Goal: Transaction & Acquisition: Purchase product/service

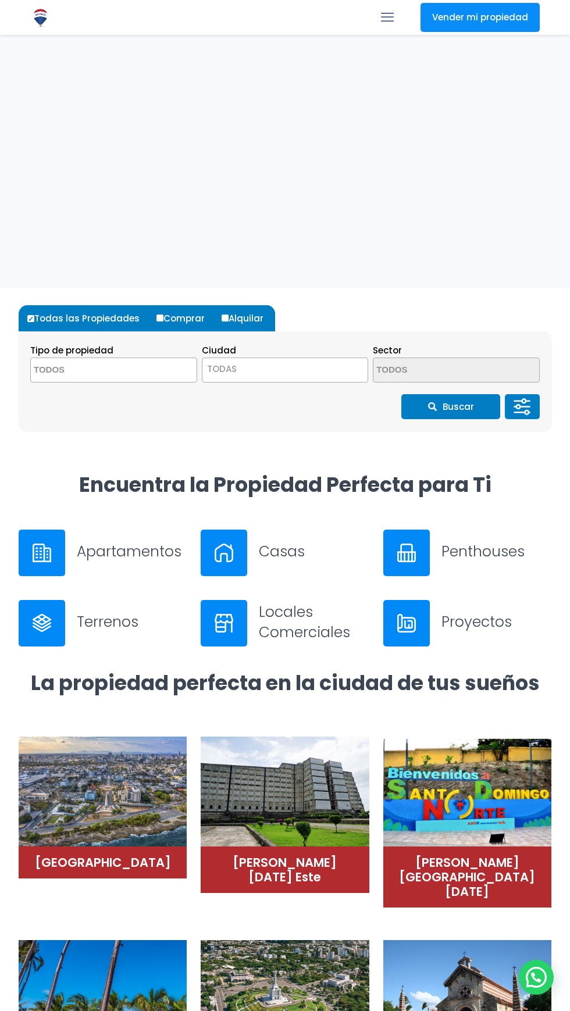
select select
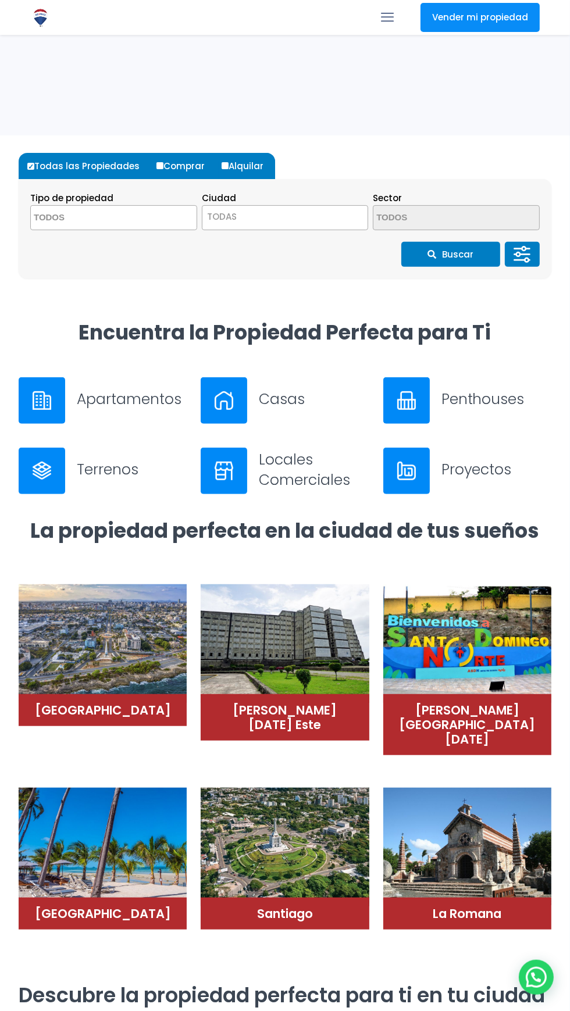
click at [222, 165] on input "Alquilar" at bounding box center [225, 165] width 7 height 7
radio input "true"
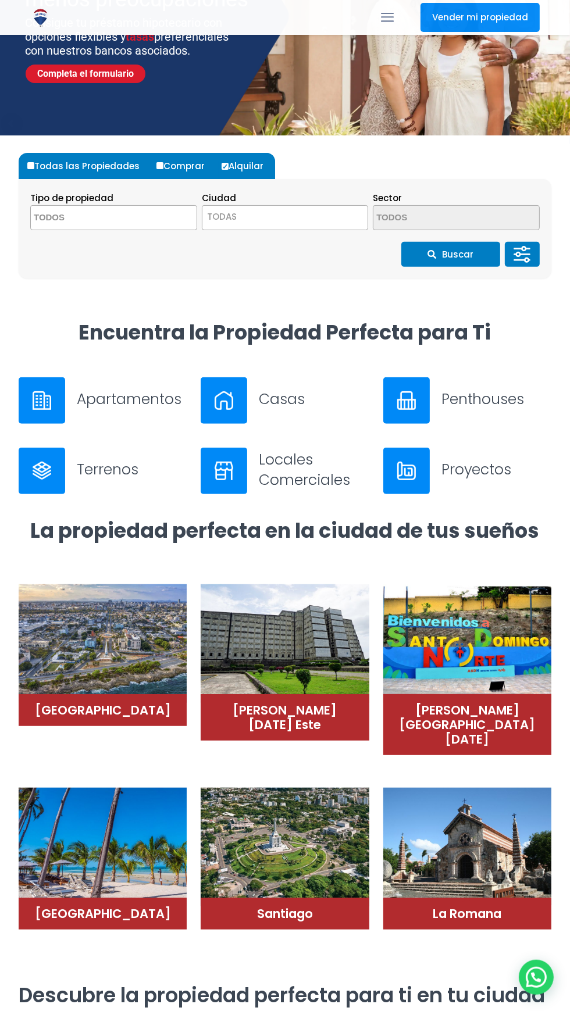
click at [160, 223] on span at bounding box center [113, 217] width 167 height 25
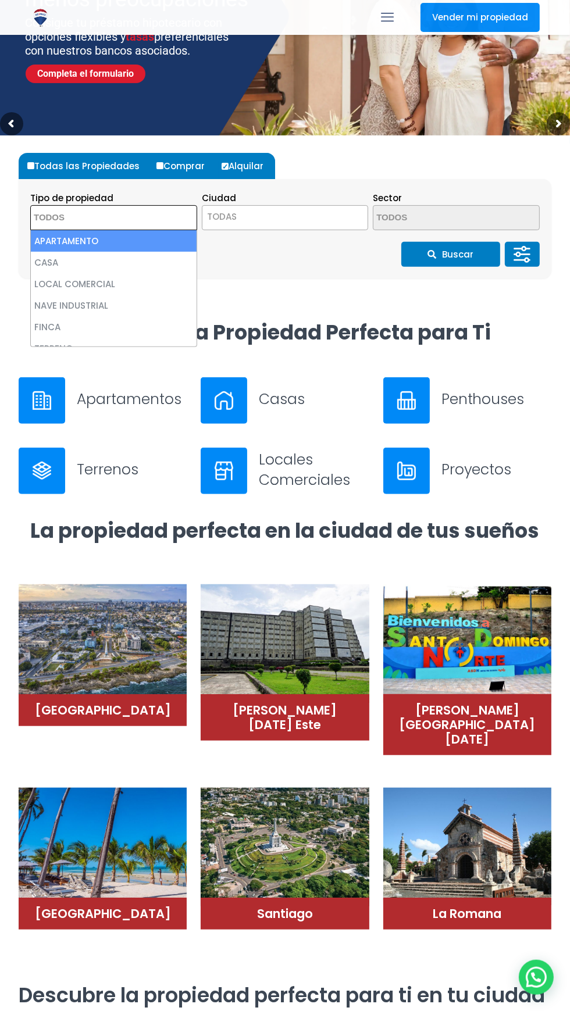
scroll to position [152, 0]
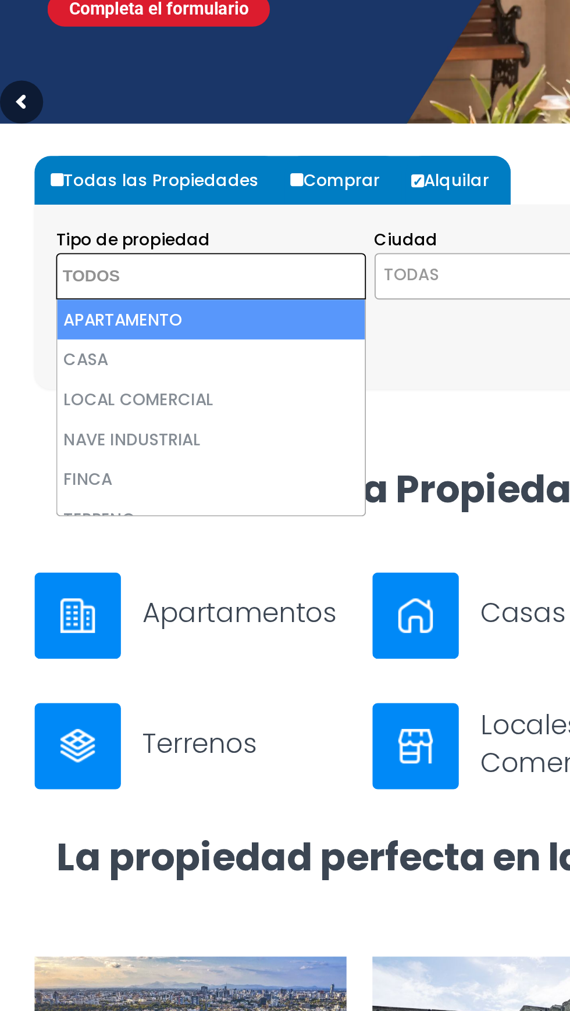
select select "apartment"
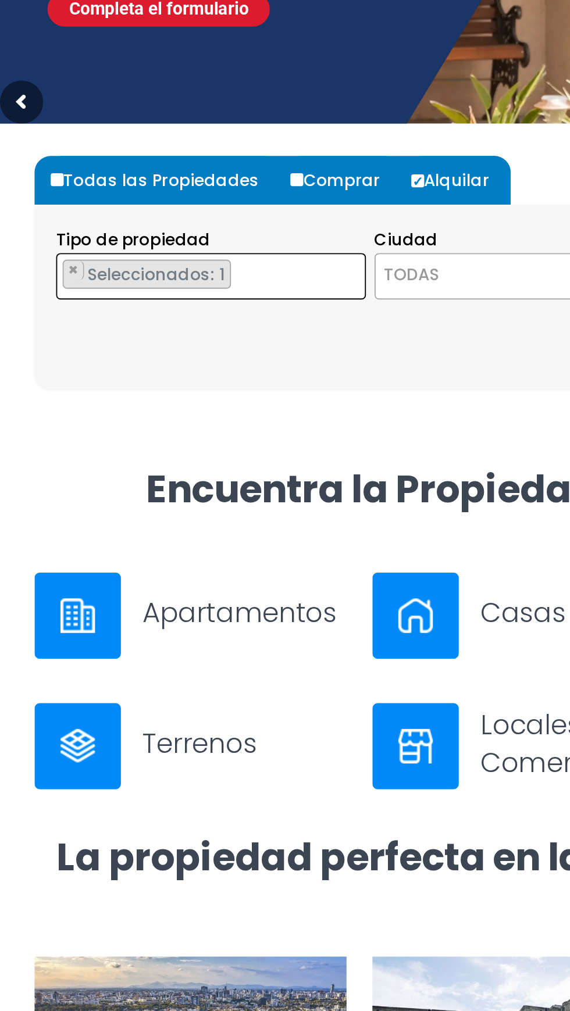
click at [258, 213] on span "TODAS" at bounding box center [285, 217] width 166 height 16
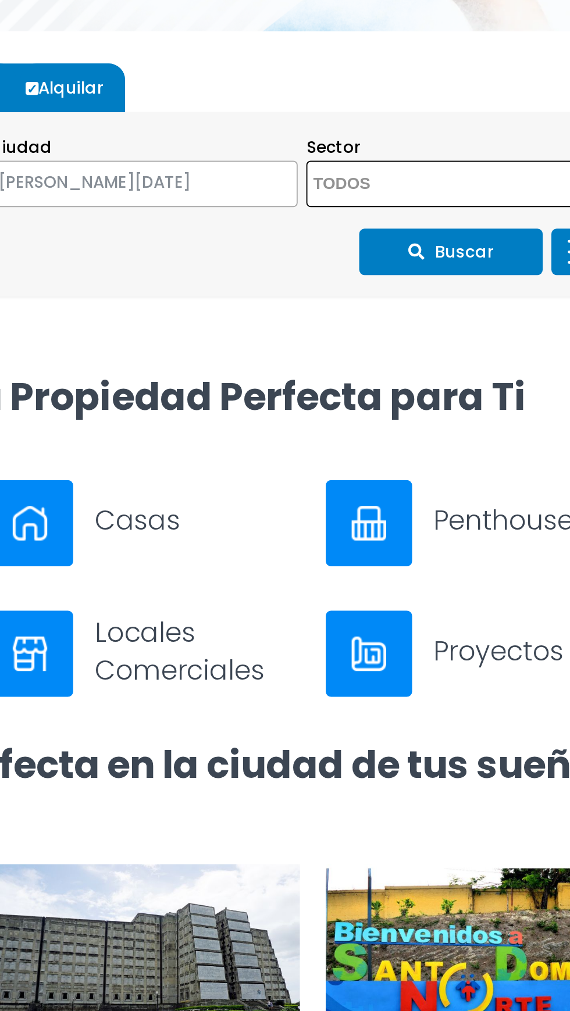
click at [466, 219] on textarea "Search" at bounding box center [429, 218] width 113 height 25
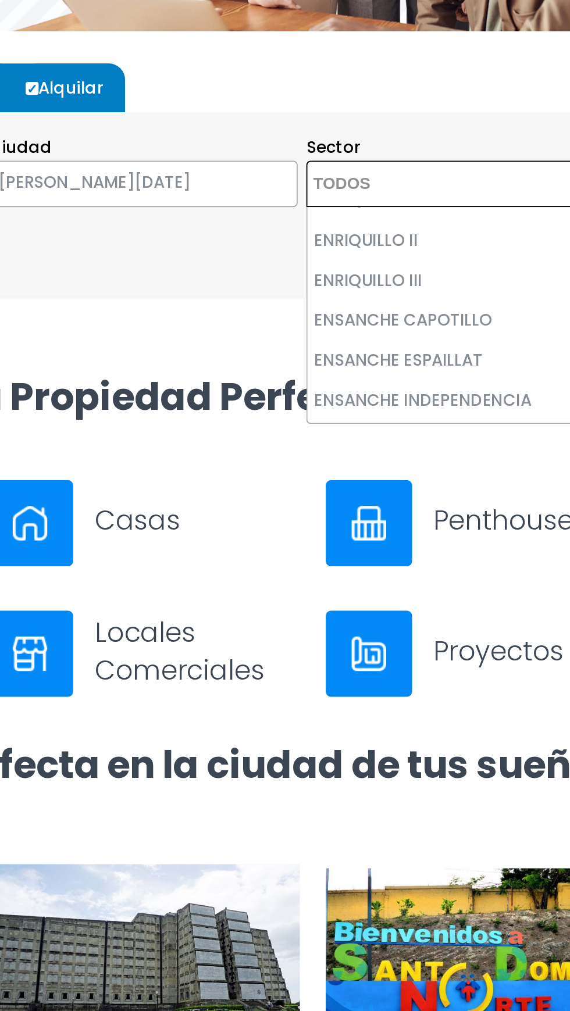
scroll to position [1521, 0]
click at [318, 225] on span "× SANTO DOMINGO DE GUZMÁN" at bounding box center [285, 217] width 167 height 25
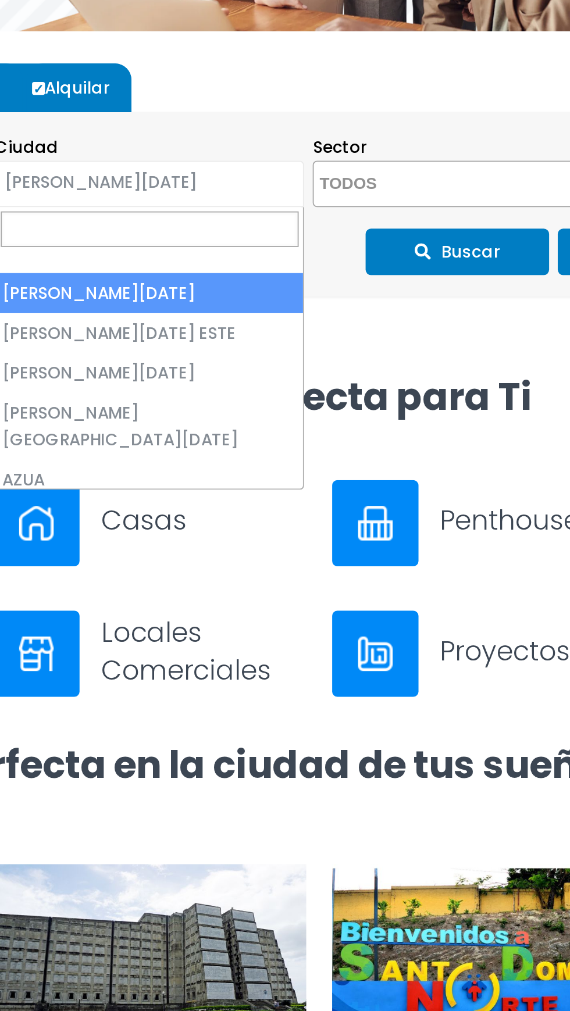
click at [323, 213] on span "SANTO DOMINGO DE GUZMÁN" at bounding box center [270, 217] width 137 height 16
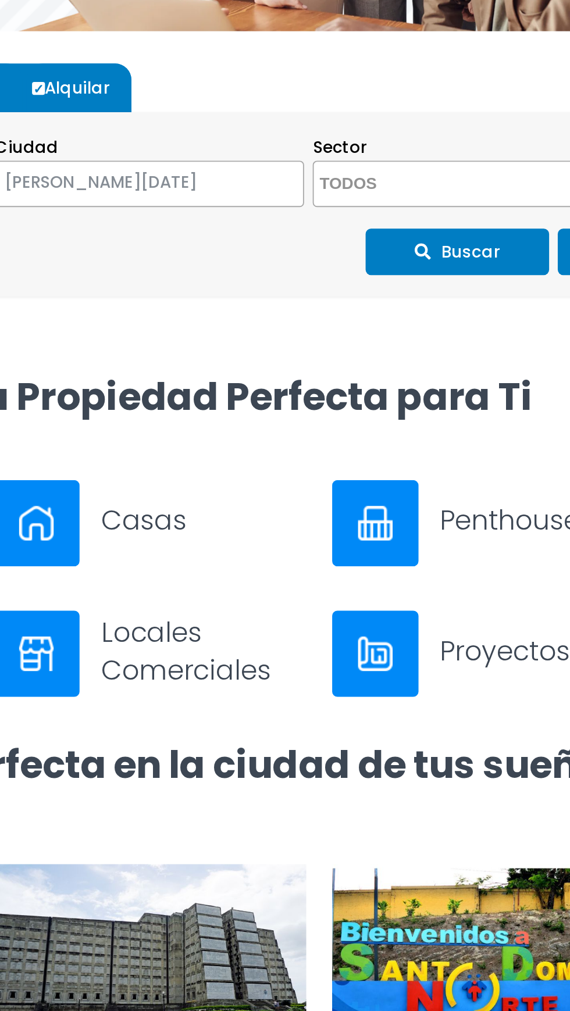
click at [325, 219] on span "SANTO DOMINGO DE GUZMÁN" at bounding box center [270, 217] width 137 height 16
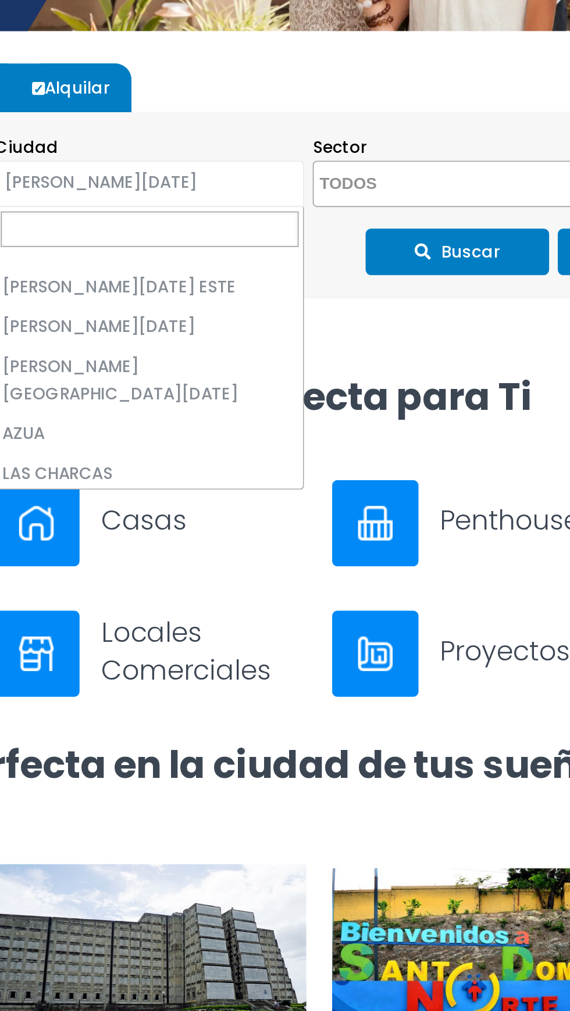
scroll to position [23, 0]
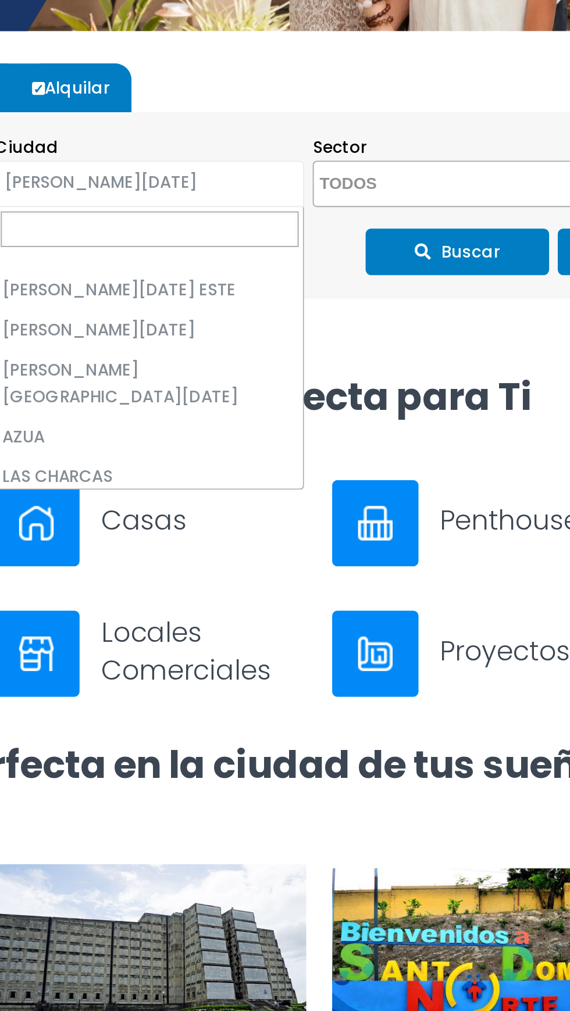
select select "148"
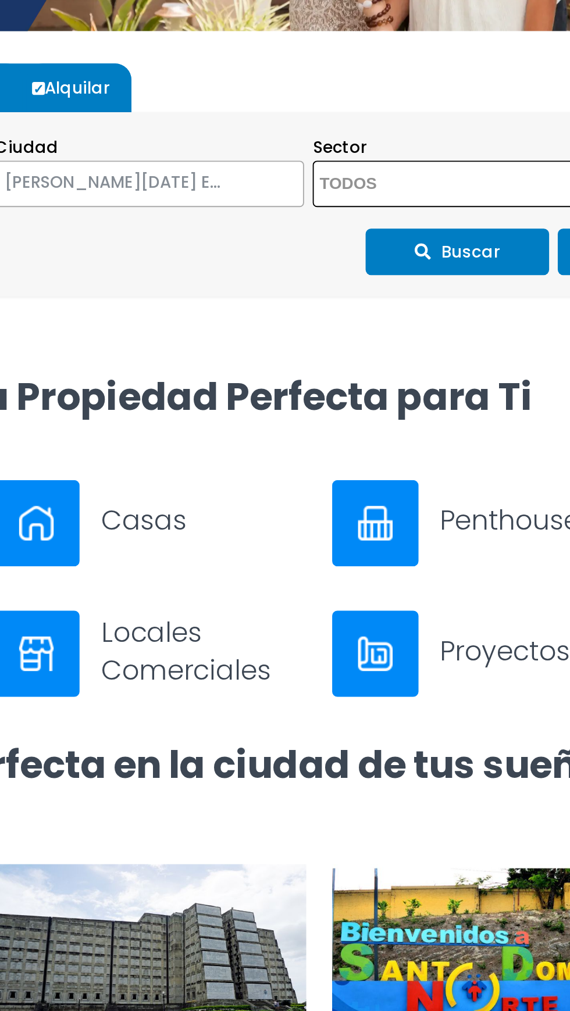
click at [461, 219] on textarea "Search" at bounding box center [429, 218] width 113 height 25
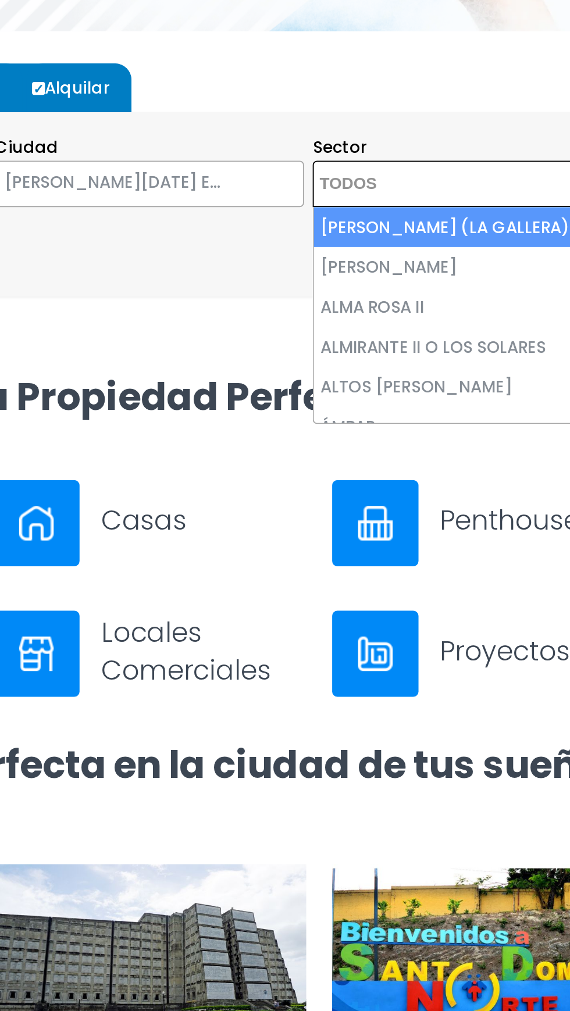
select select "13152"
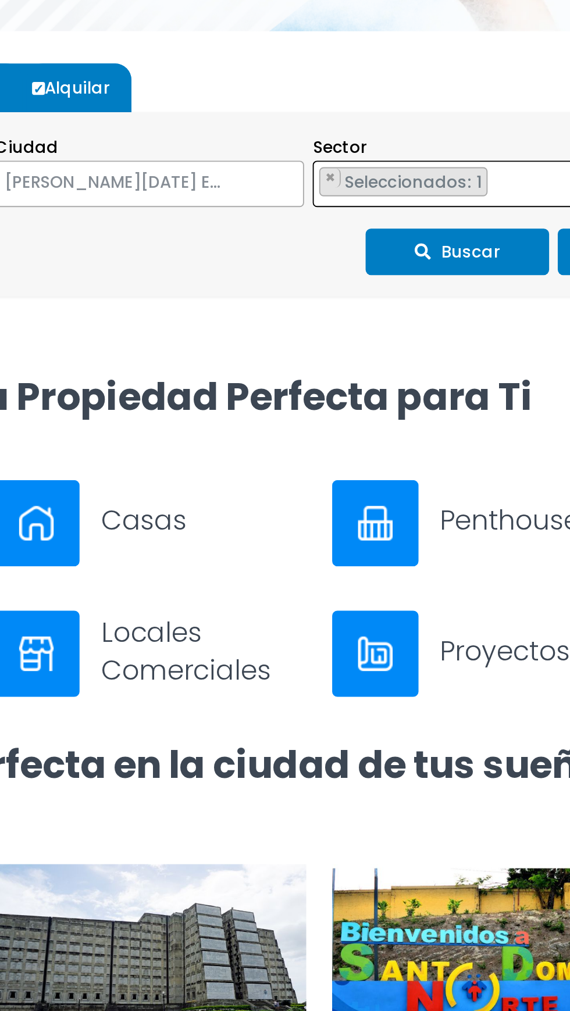
scroll to position [152, 0]
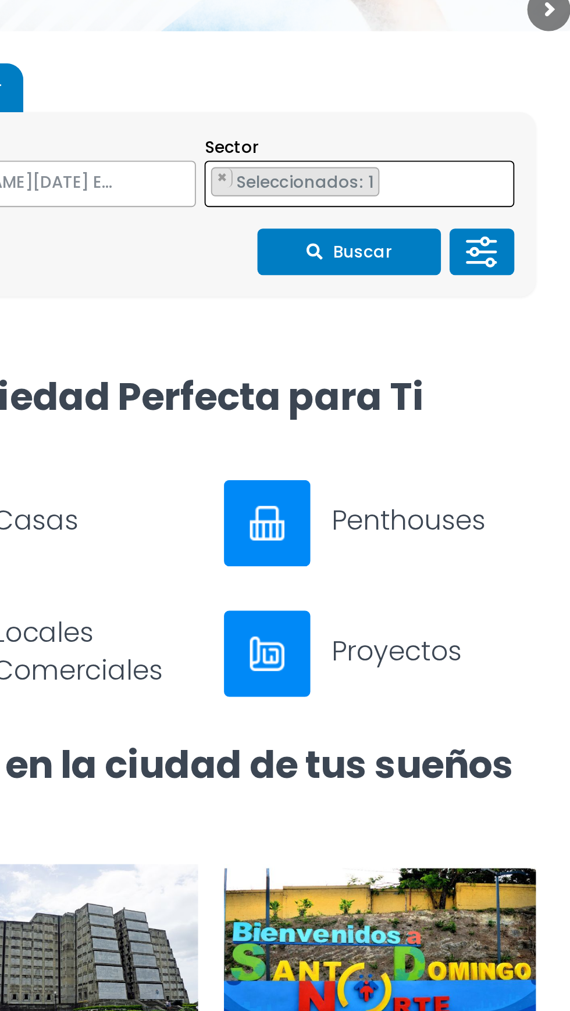
click at [463, 242] on button "Buscar" at bounding box center [450, 254] width 99 height 25
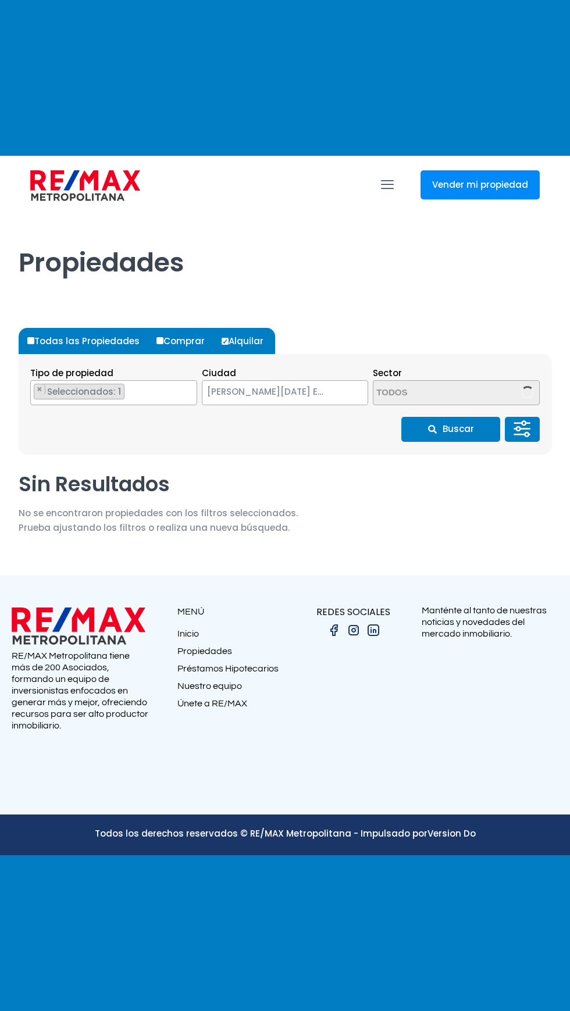
select select "148"
select select "13152"
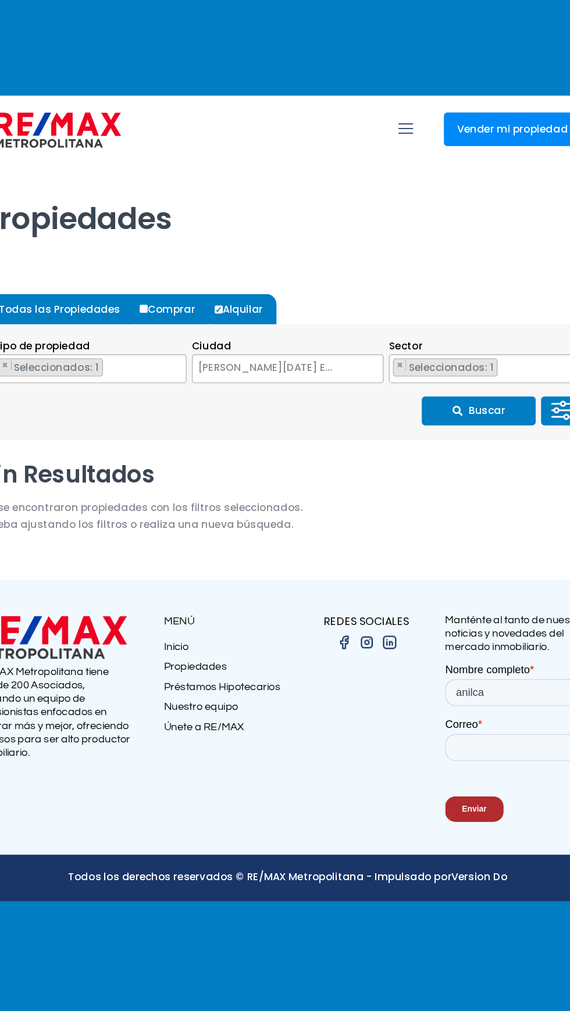
scroll to position [3, 0]
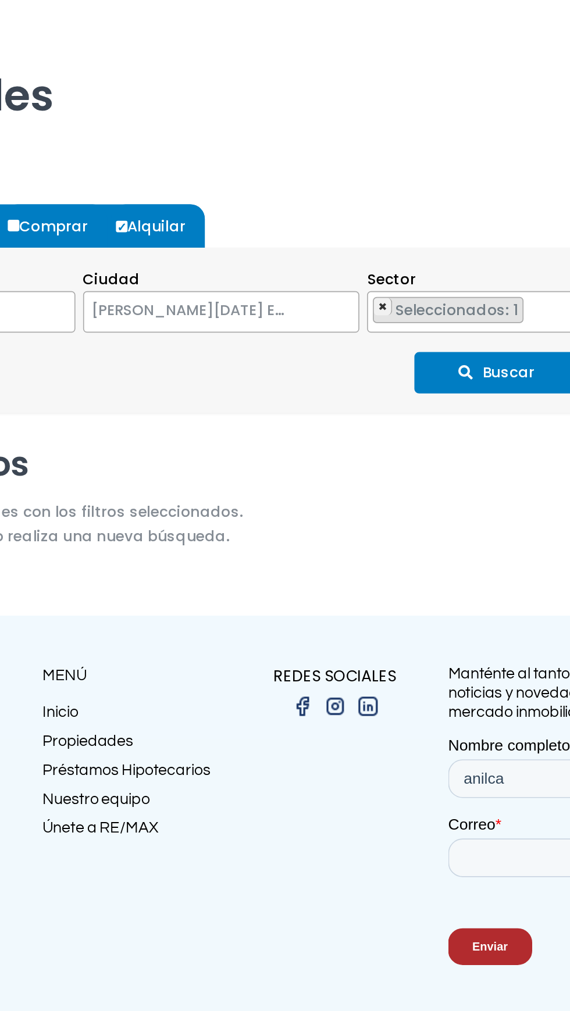
click at [386, 395] on button "×" at bounding box center [382, 389] width 11 height 10
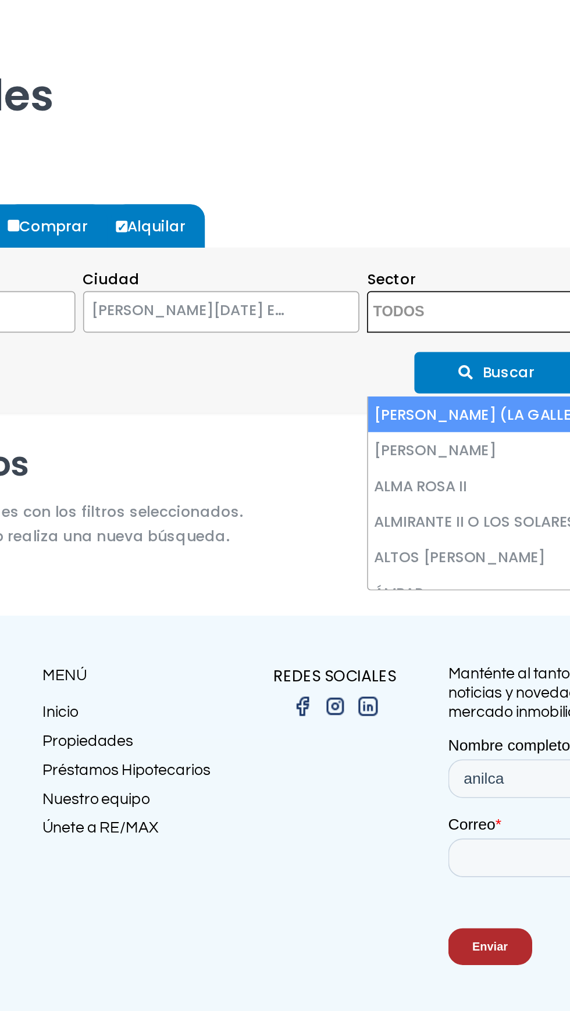
select select "13152"
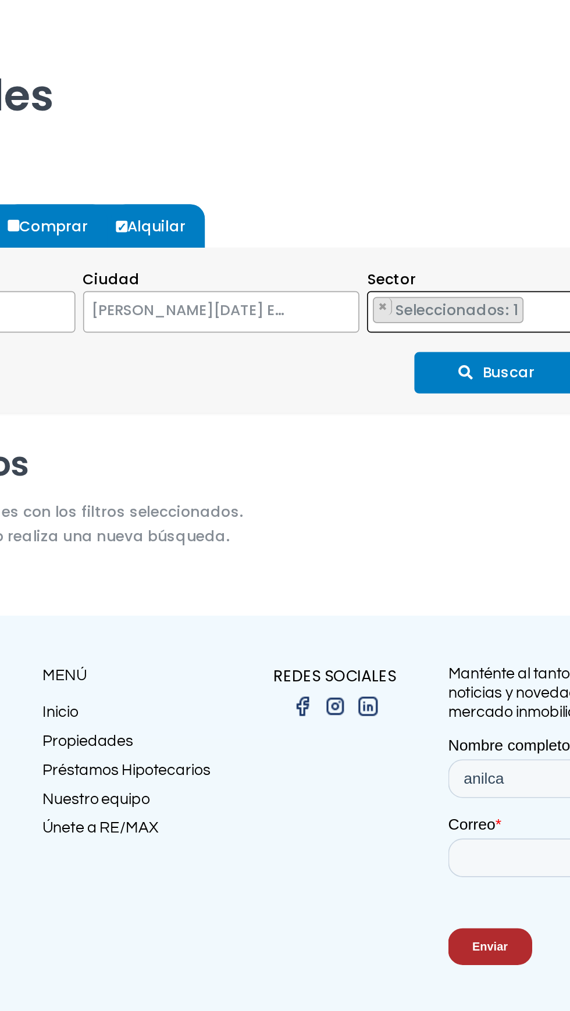
click at [464, 442] on button "Buscar" at bounding box center [450, 429] width 99 height 25
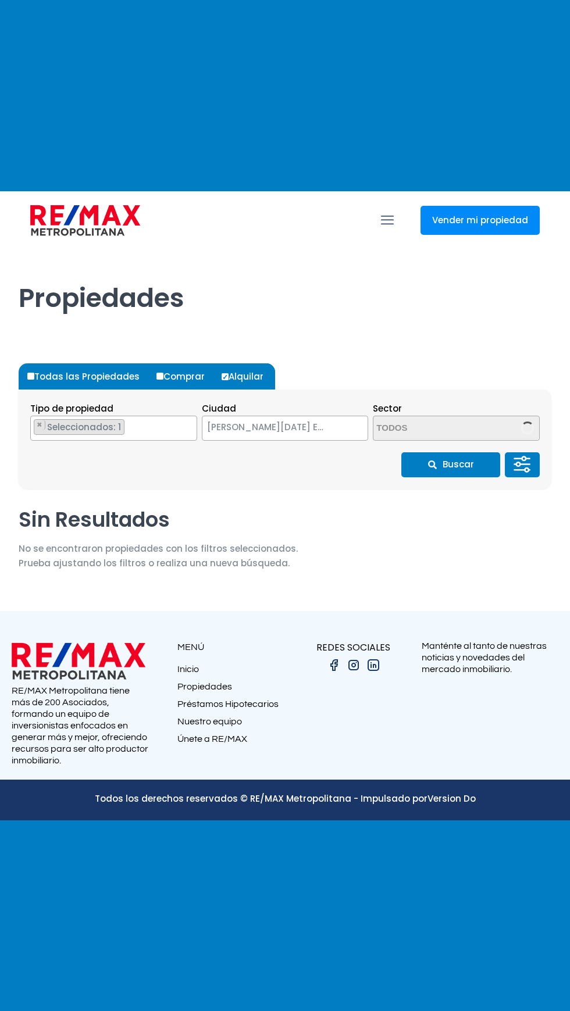
select select "148"
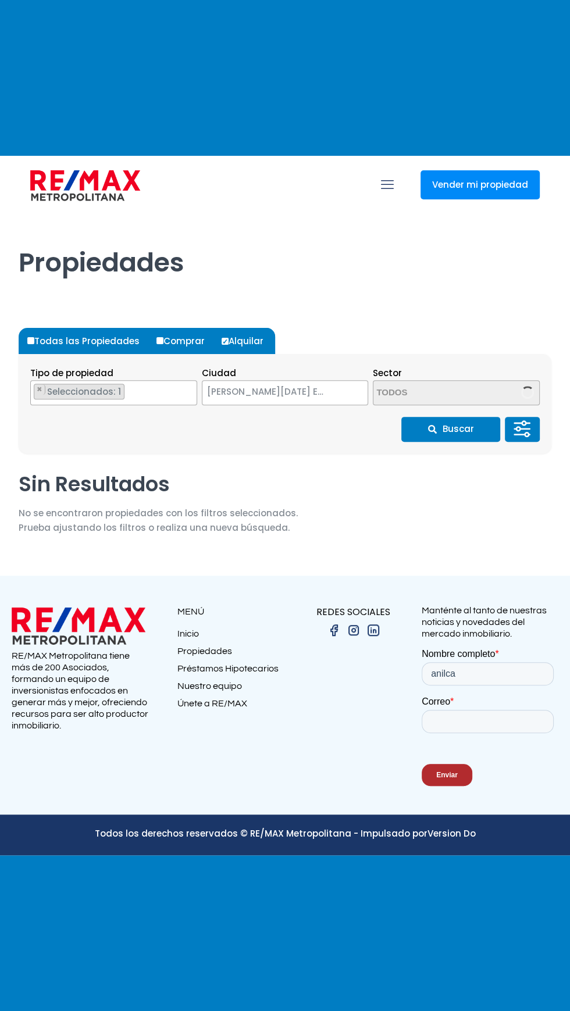
select select "13152"
select select
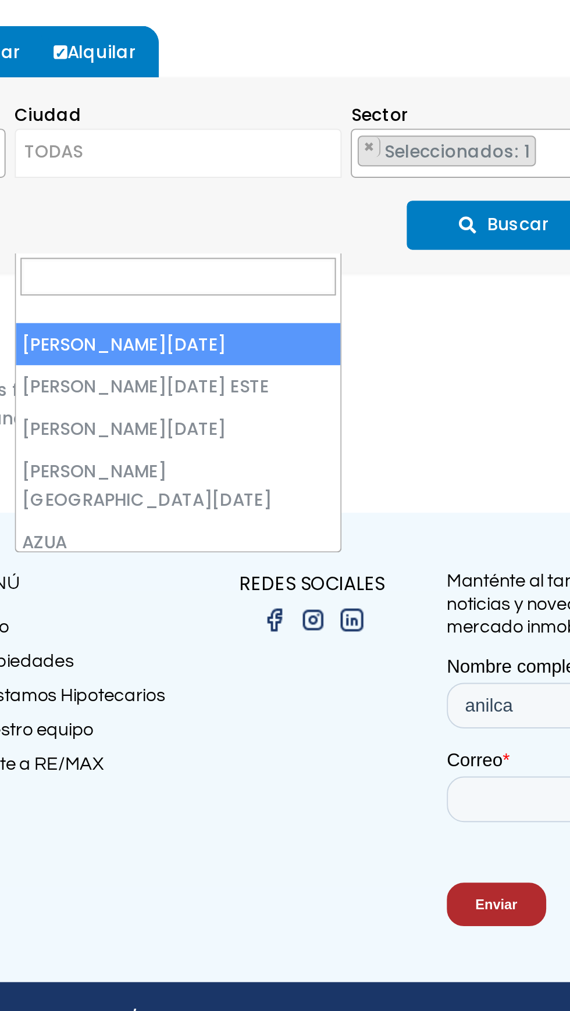
click at [397, 405] on span "× × Seleccionados: 1" at bounding box center [456, 392] width 167 height 25
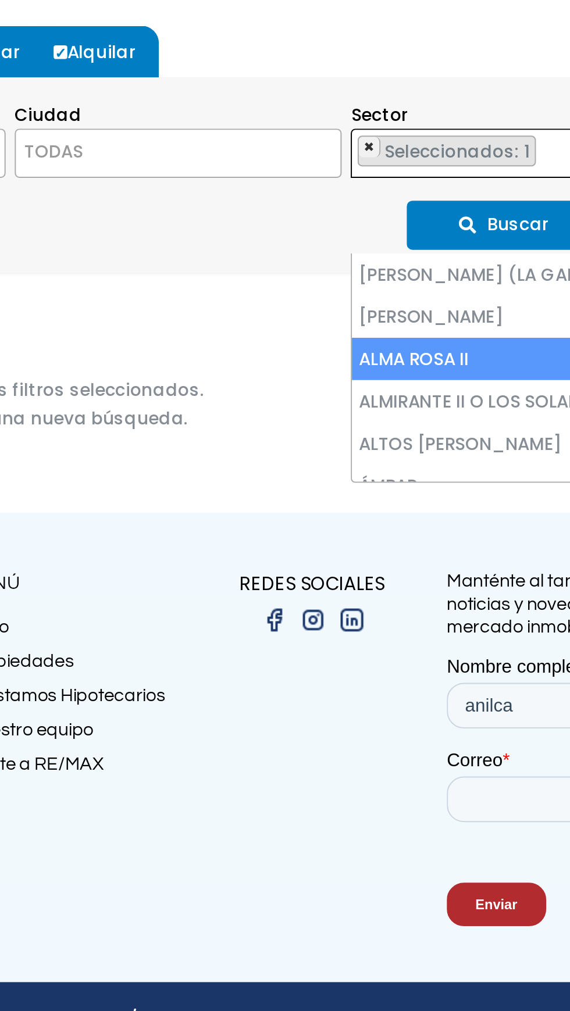
click at [382, 395] on span "×" at bounding box center [382, 389] width 6 height 10
select select
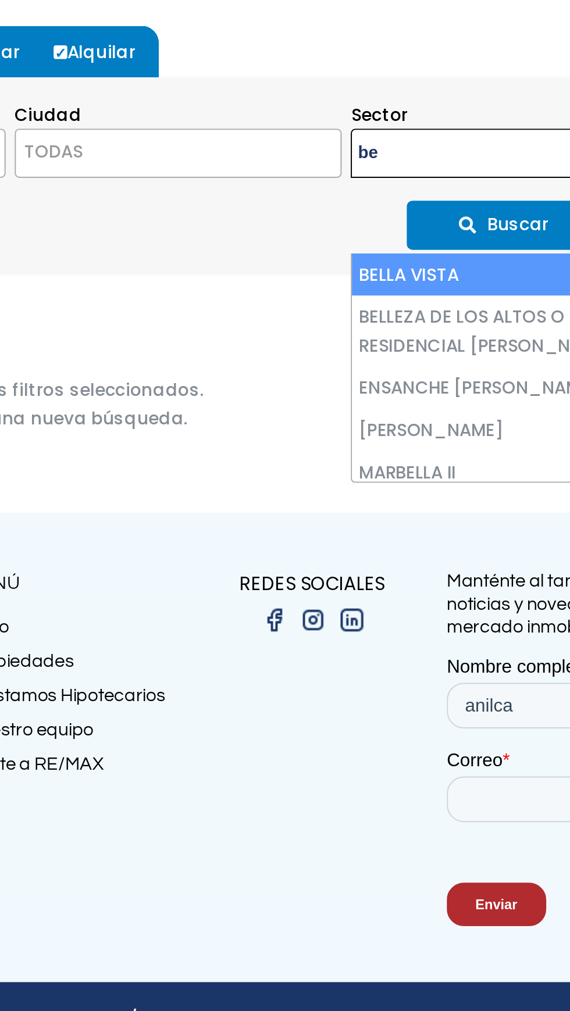
type textarea "be"
select select "13360"
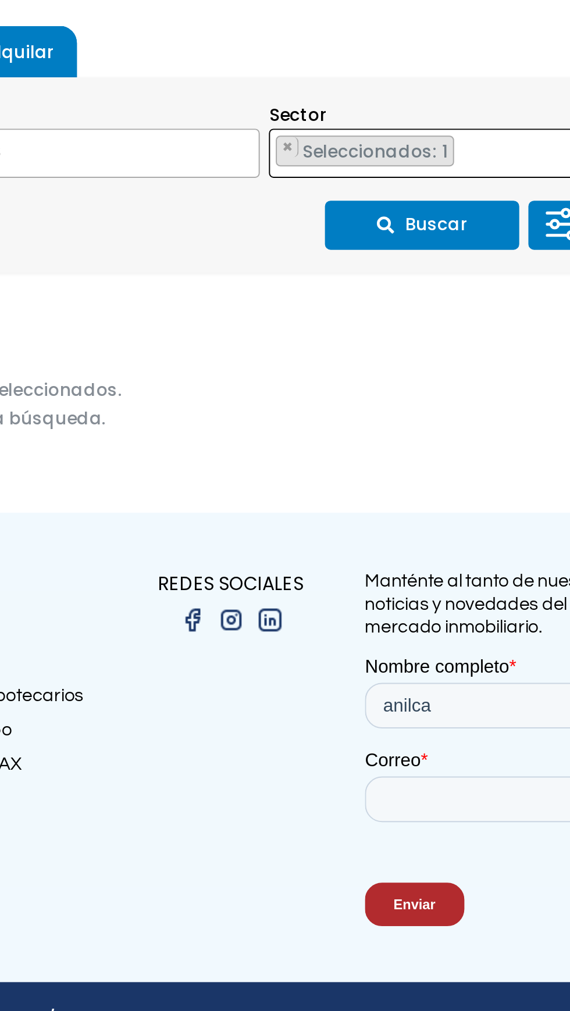
click at [459, 442] on button "Buscar" at bounding box center [450, 429] width 99 height 25
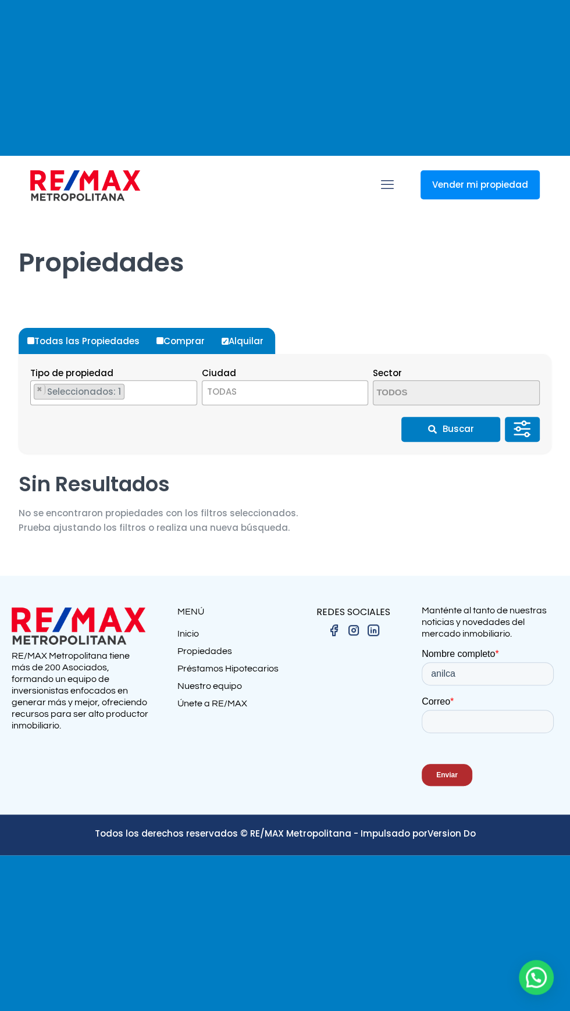
click at [247, 354] on label "Alquilar" at bounding box center [247, 341] width 56 height 26
click at [229, 345] on input "Alquilar" at bounding box center [225, 341] width 7 height 7
click at [222, 345] on input "Alquilar" at bounding box center [225, 341] width 7 height 7
click at [323, 400] on span "TODAS" at bounding box center [285, 392] width 166 height 16
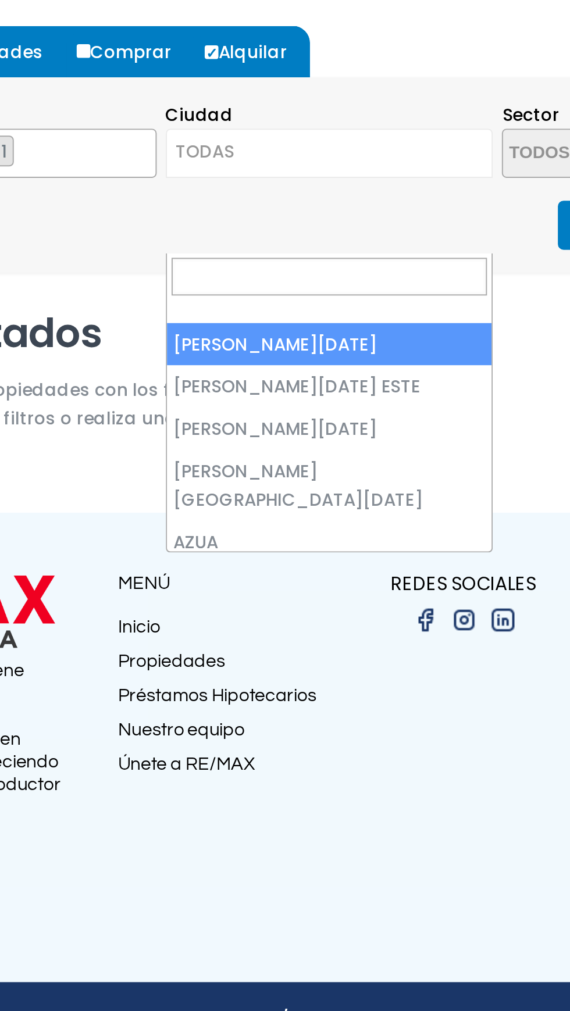
select select "1"
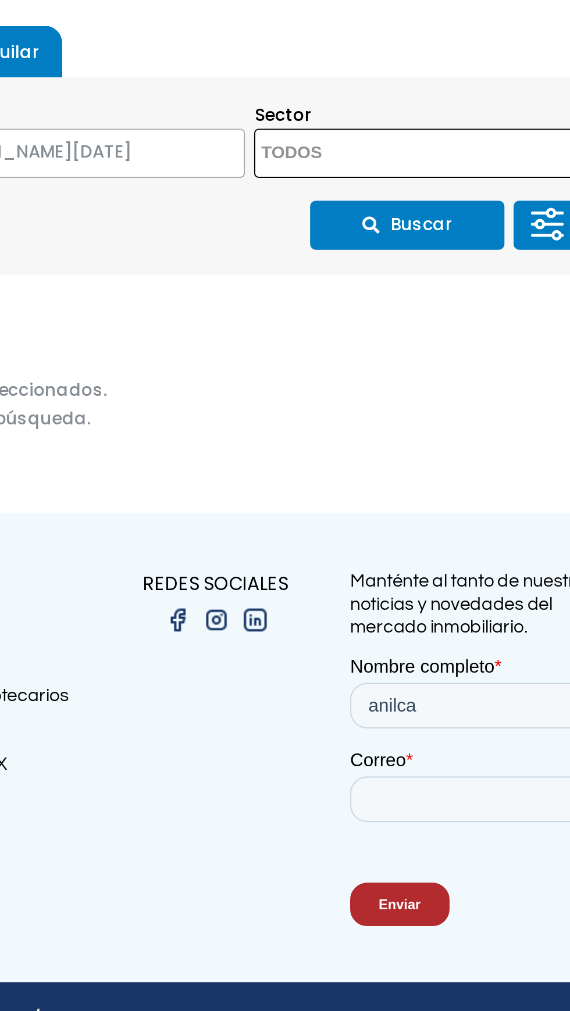
click at [492, 405] on span at bounding box center [456, 392] width 167 height 25
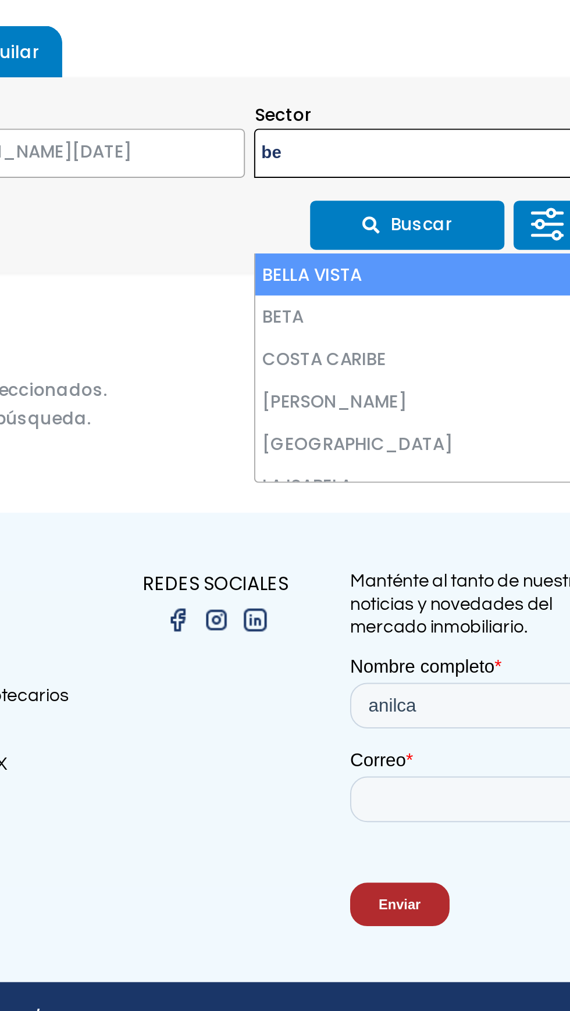
type textarea "be"
select select "150"
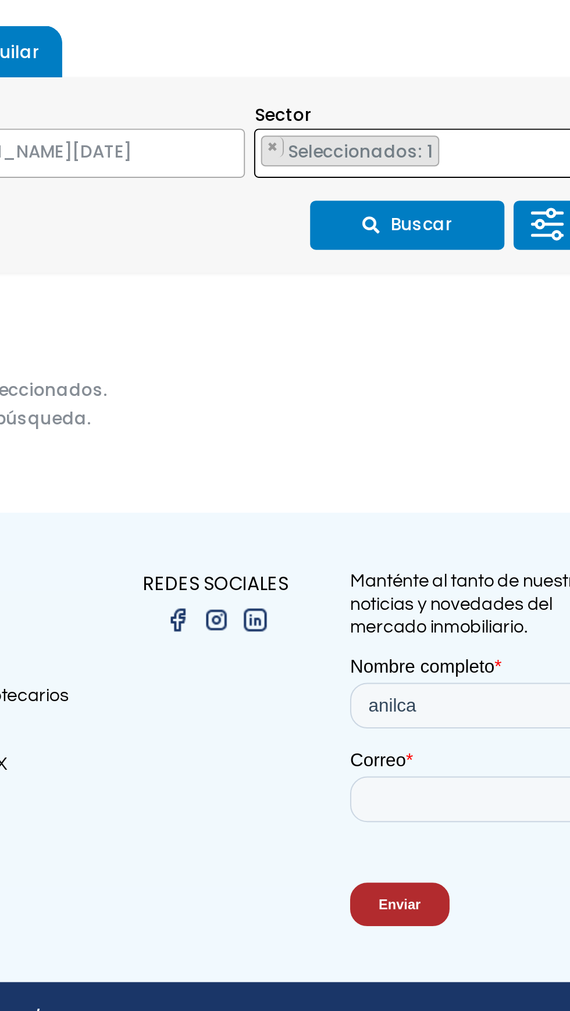
click at [465, 442] on button "Buscar" at bounding box center [450, 429] width 99 height 25
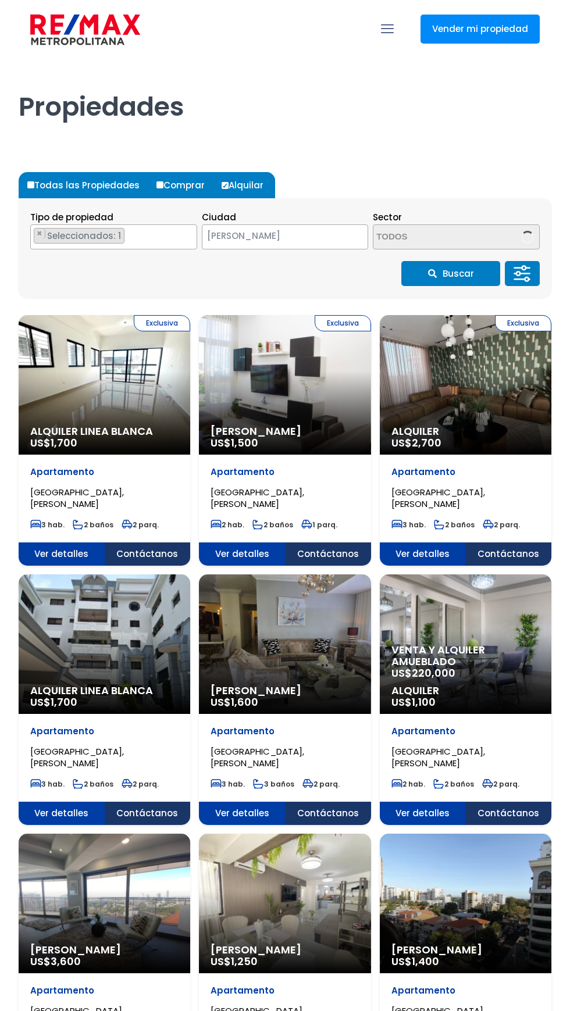
select select "1"
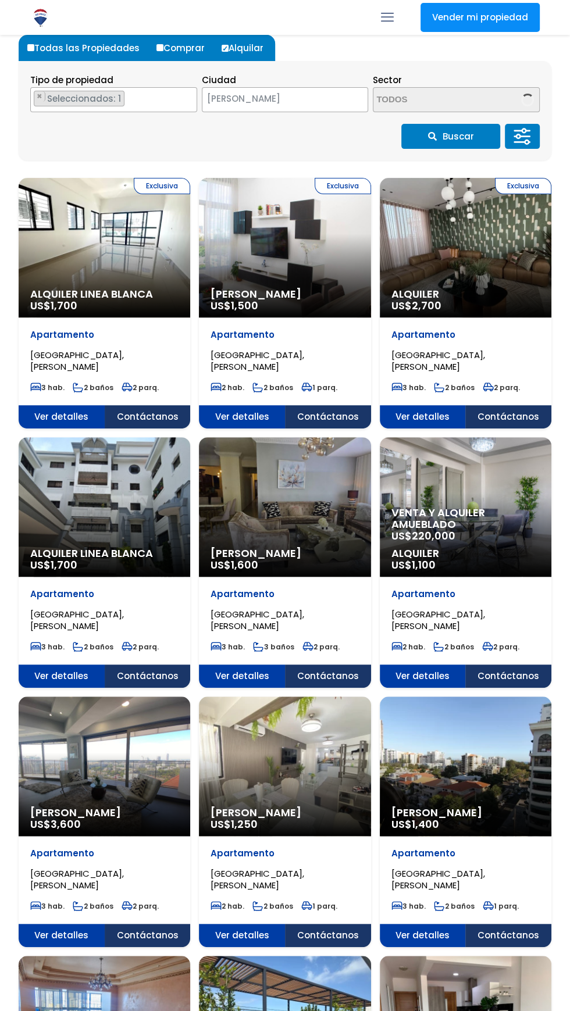
scroll to position [138, 0]
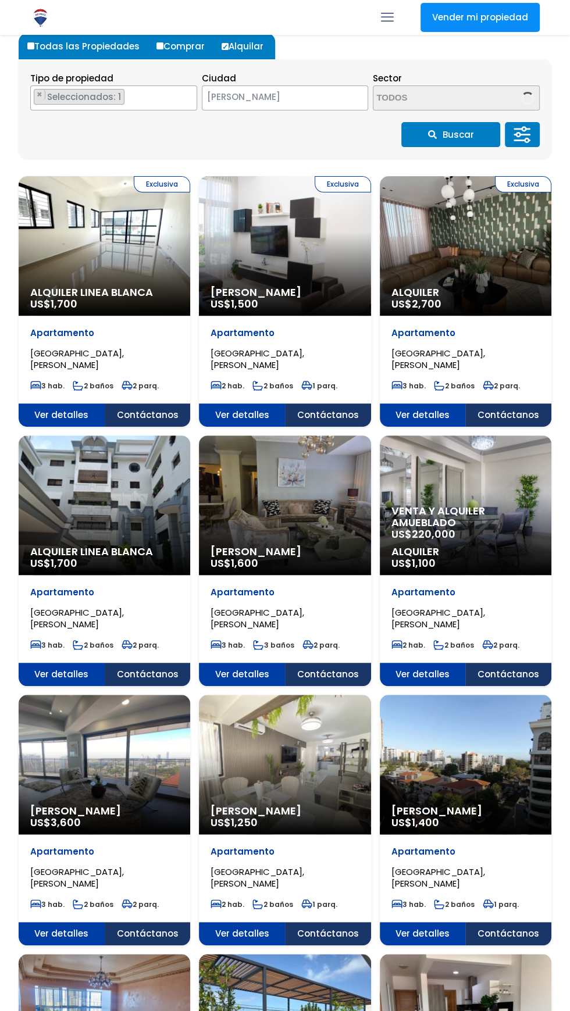
select select "150"
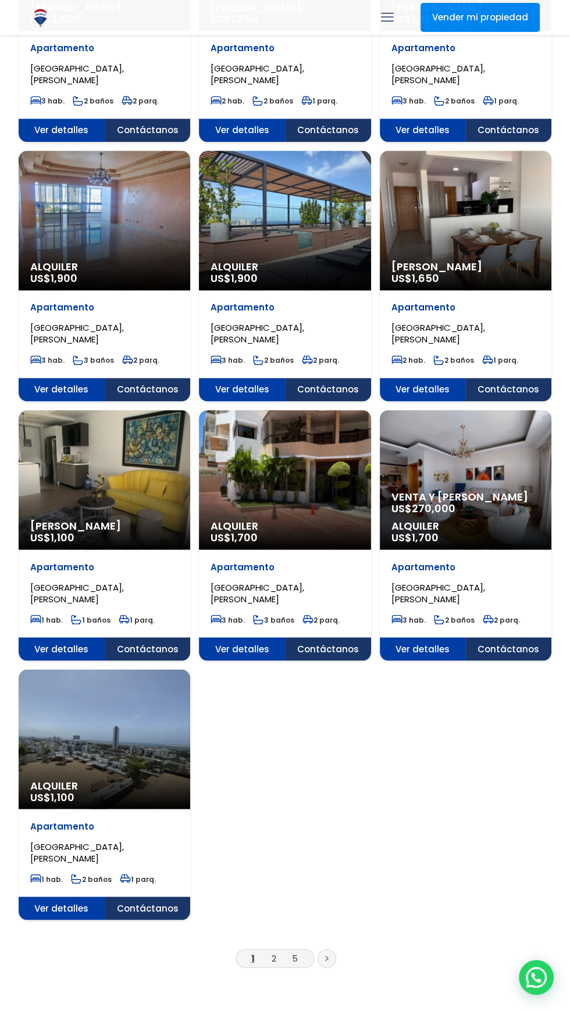
scroll to position [953, 0]
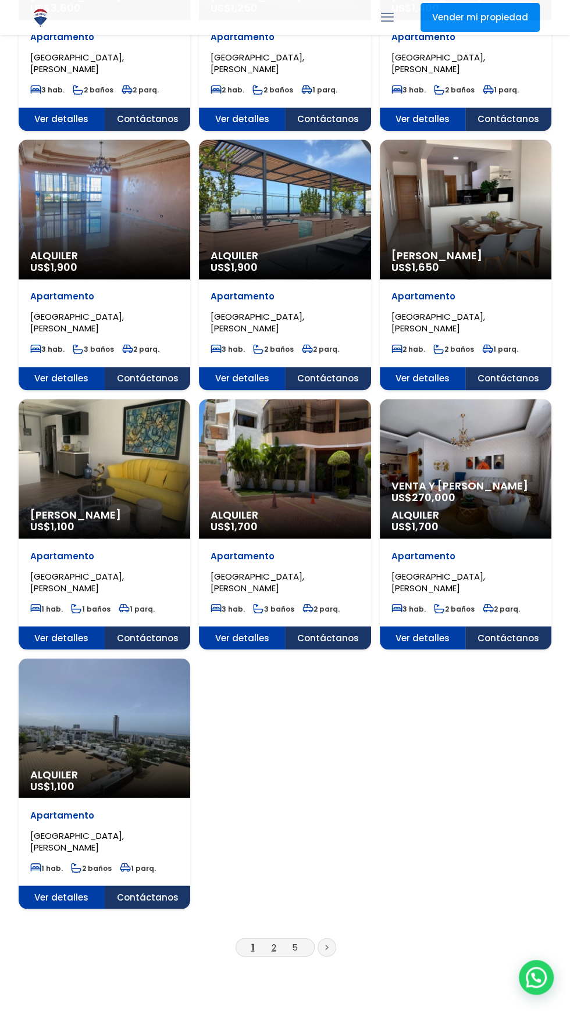
click at [273, 947] on link "2" at bounding box center [274, 947] width 5 height 12
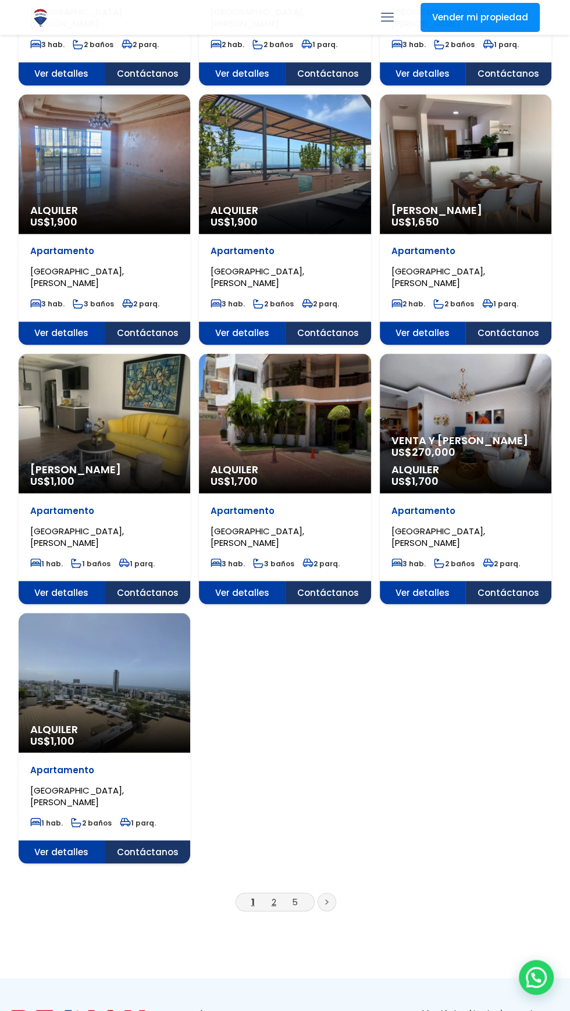
scroll to position [1031, 0]
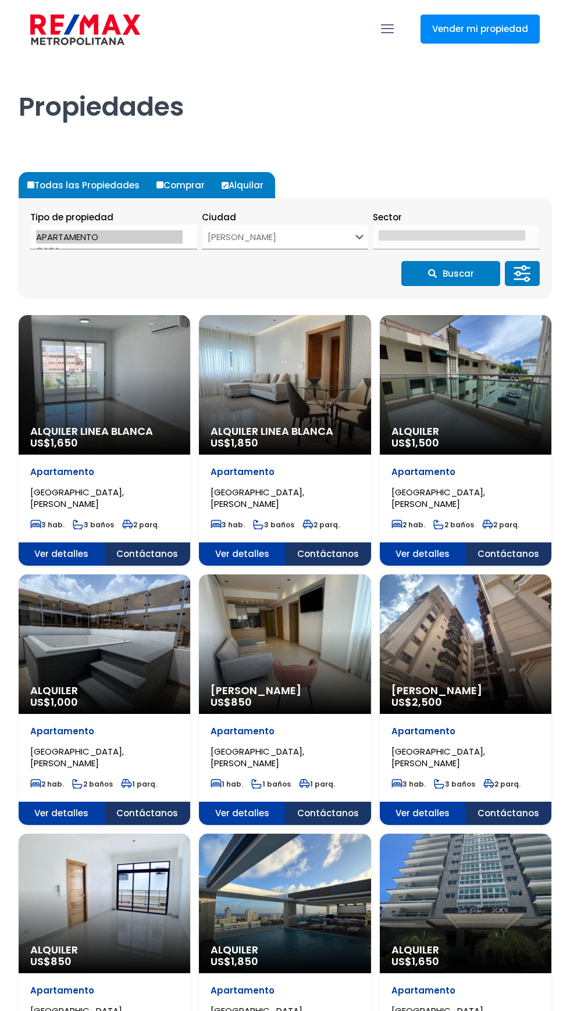
select select "1"
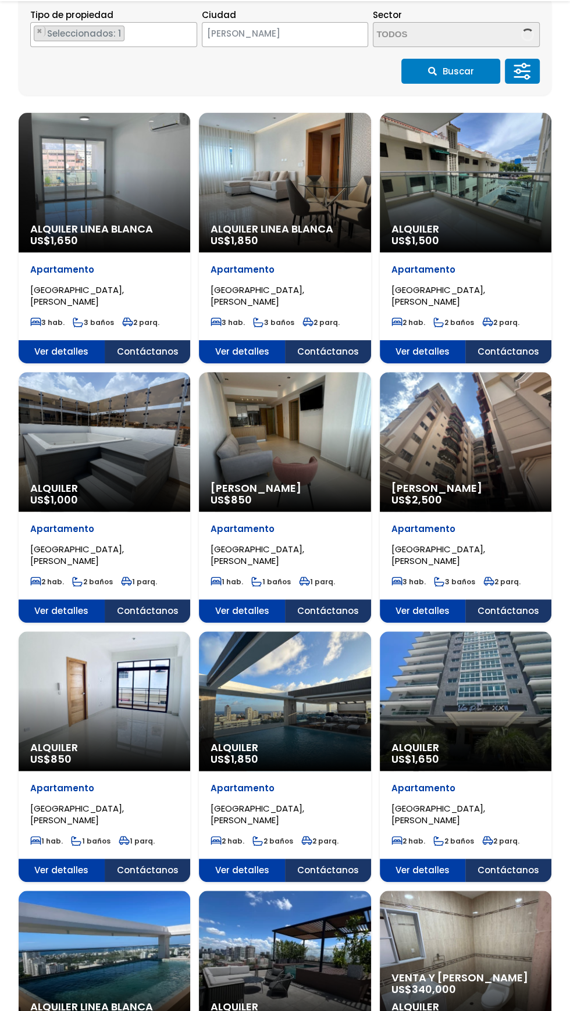
select select "150"
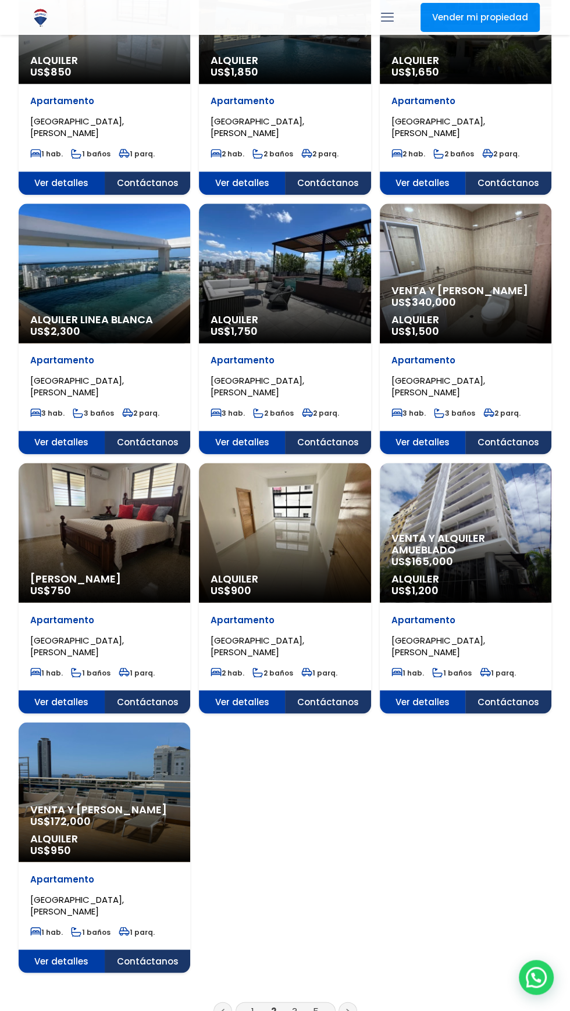
scroll to position [890, 0]
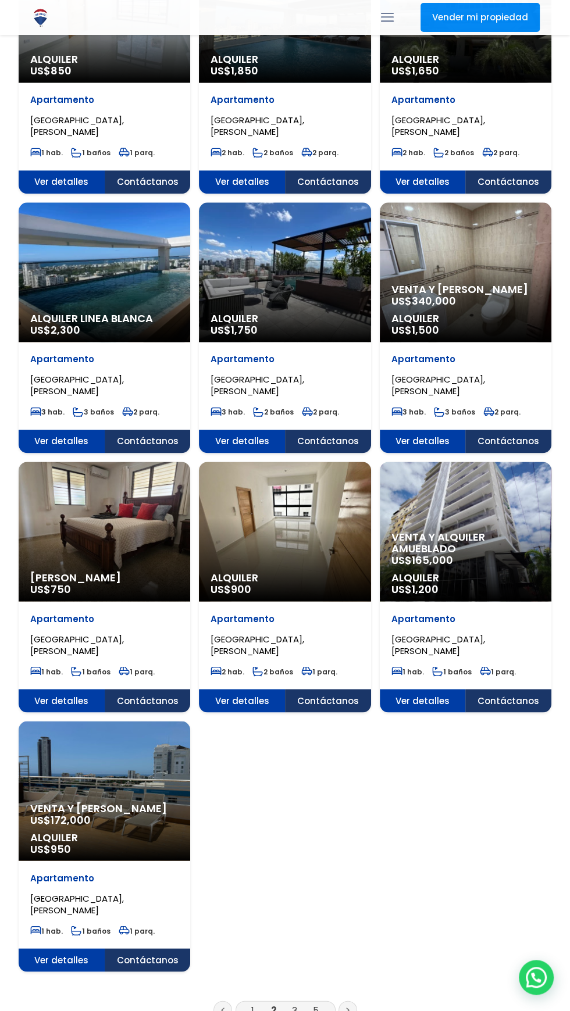
click at [292, 1009] on link "3" at bounding box center [294, 1010] width 5 height 12
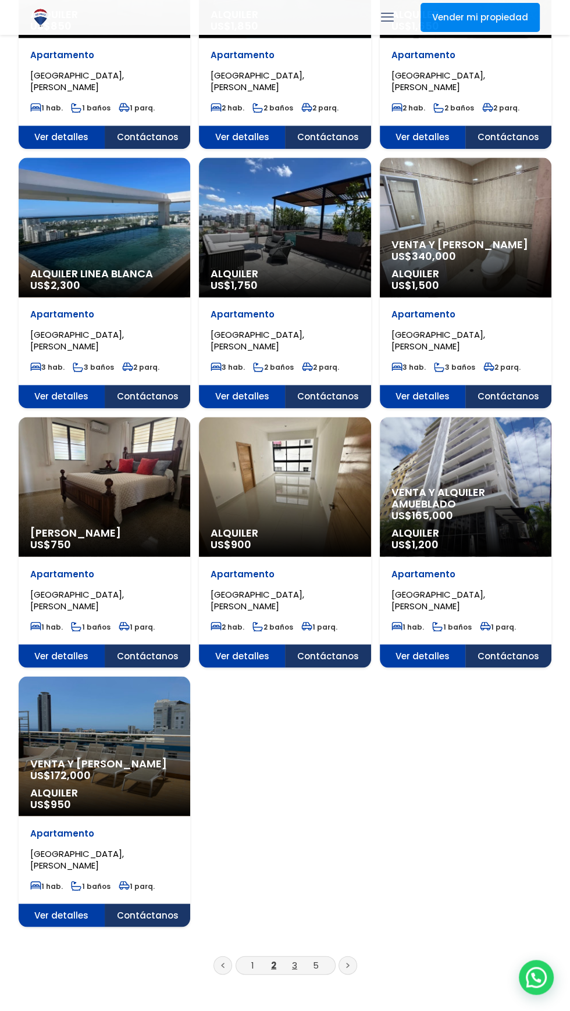
scroll to position [968, 0]
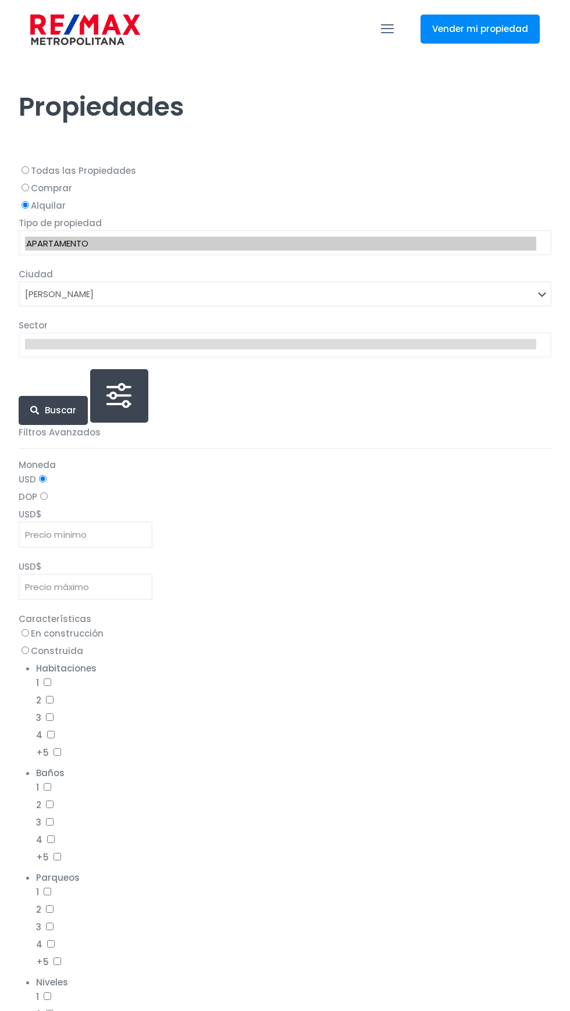
select select "1"
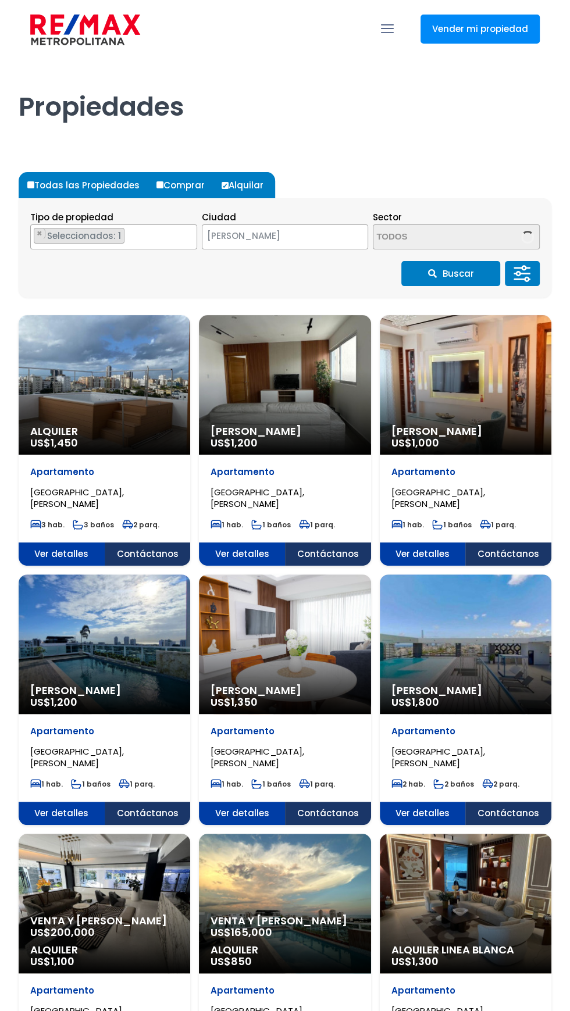
scroll to position [1, 0]
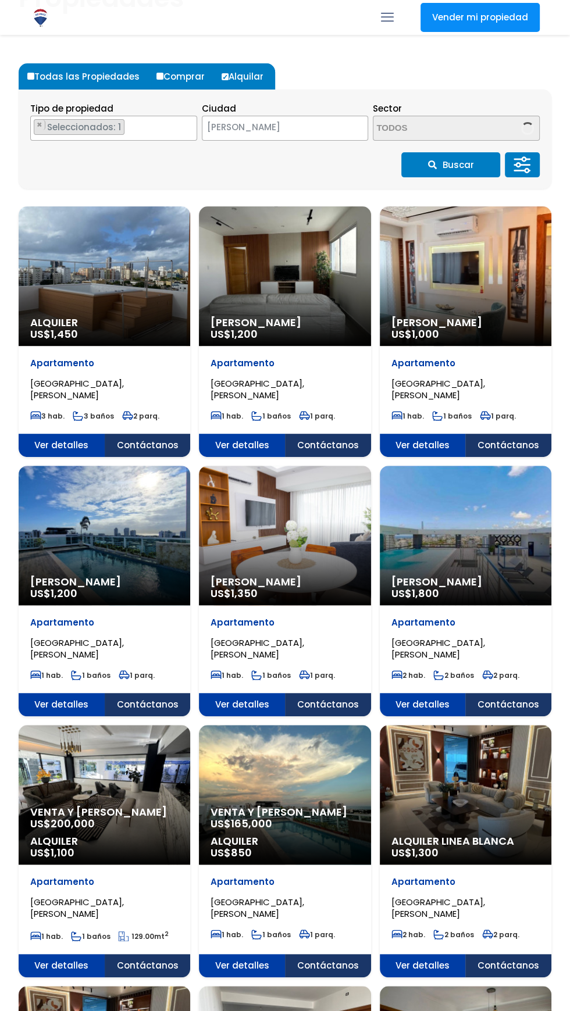
select select "150"
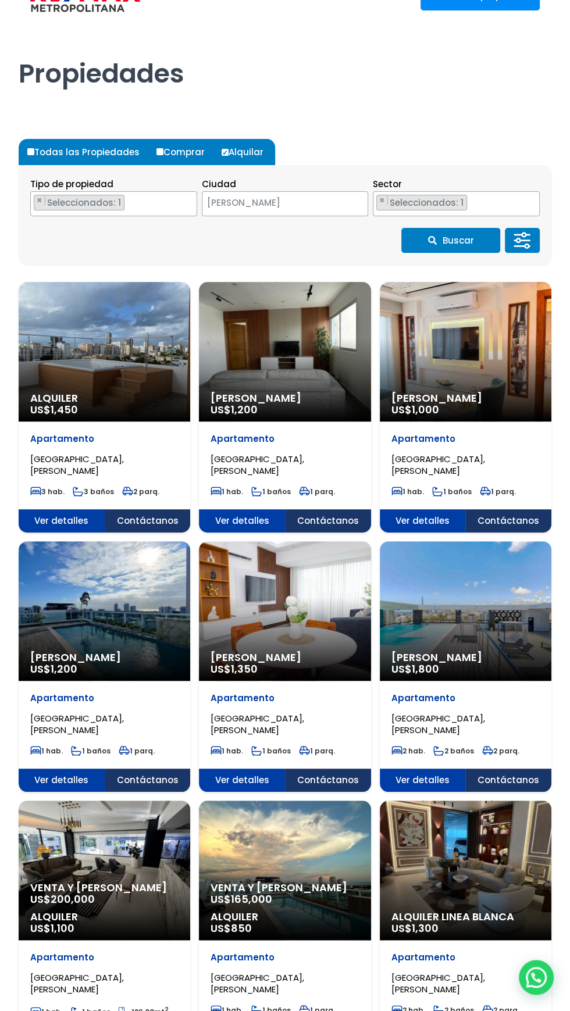
scroll to position [0, 0]
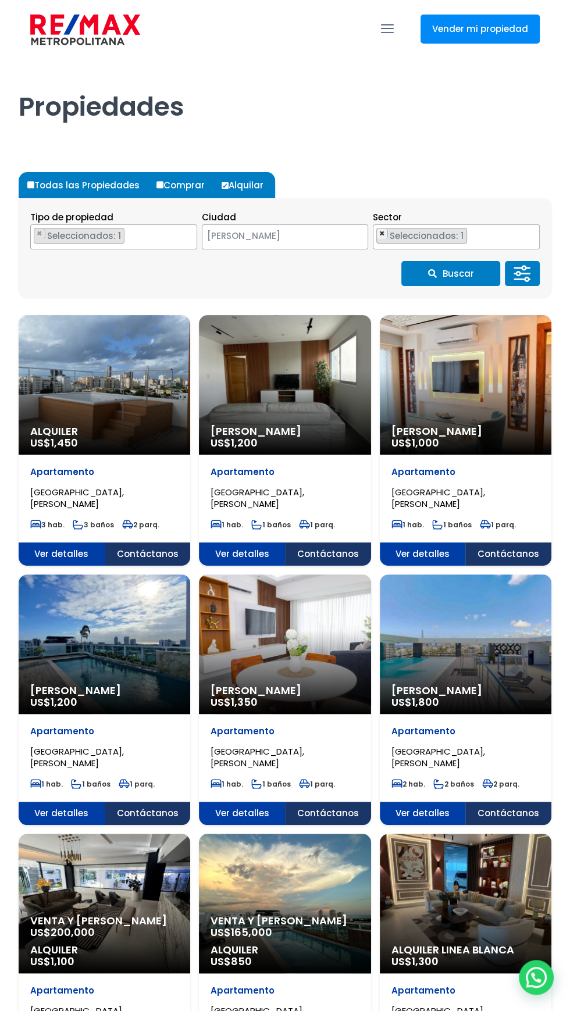
click at [380, 231] on span "×" at bounding box center [382, 234] width 6 height 10
select select
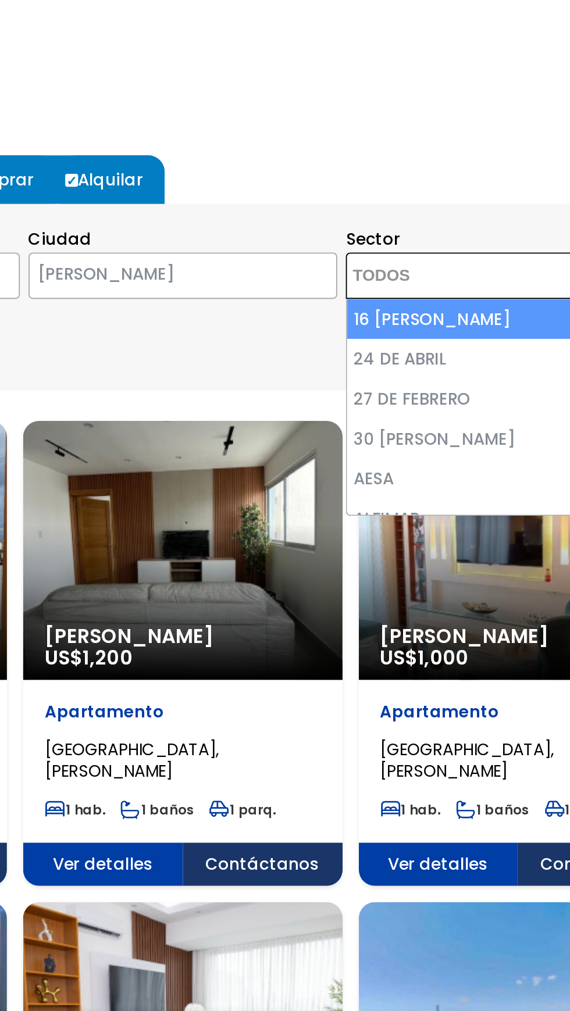
click at [326, 233] on span "[PERSON_NAME]" at bounding box center [270, 236] width 137 height 16
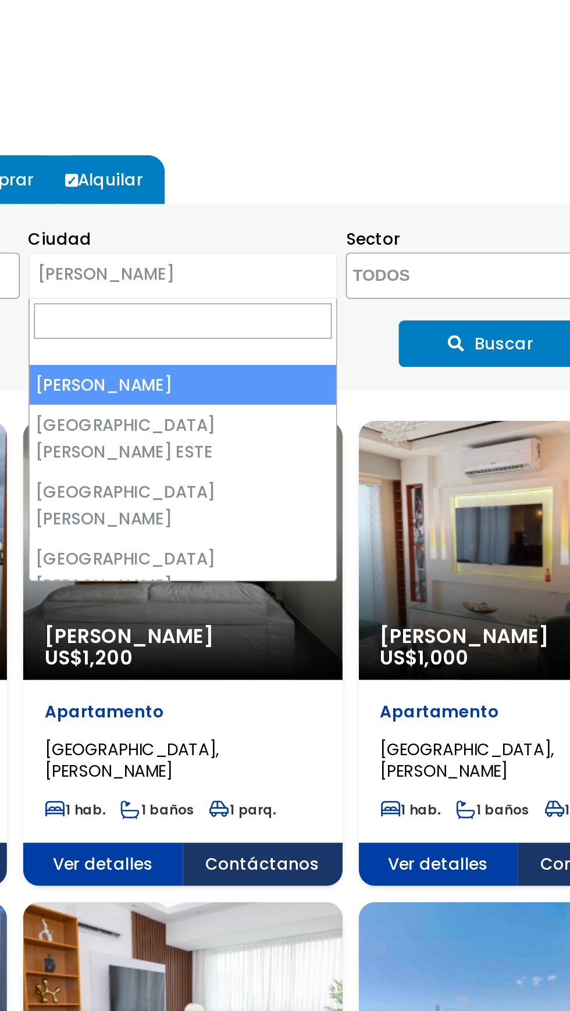
select select "148"
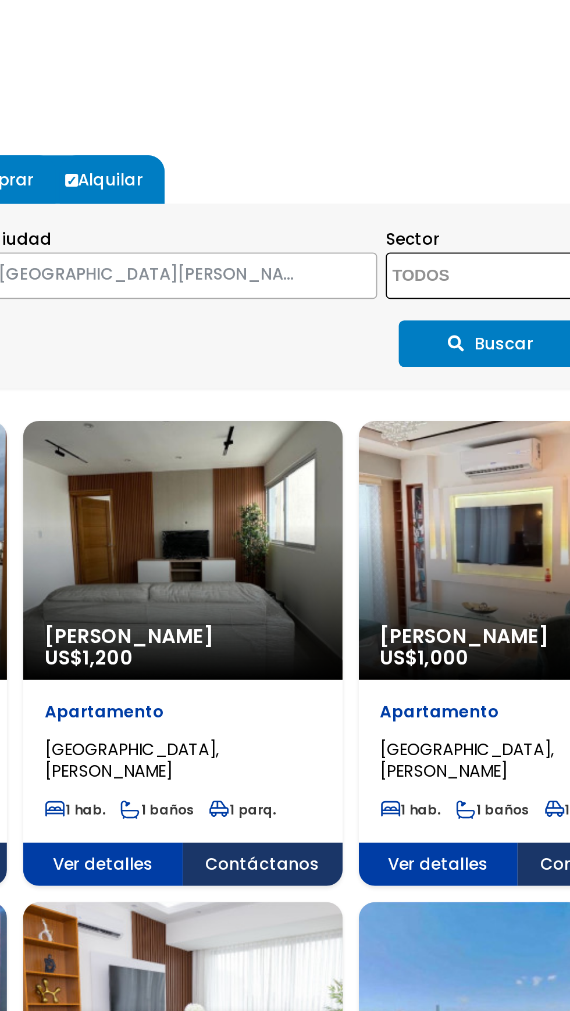
click at [440, 239] on textarea "Search" at bounding box center [451, 237] width 113 height 25
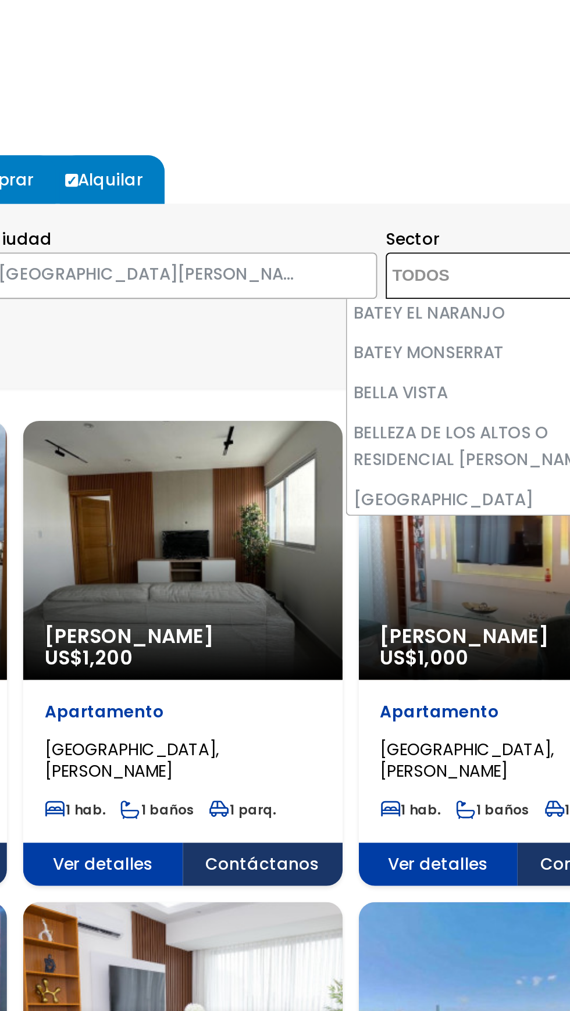
scroll to position [258, 0]
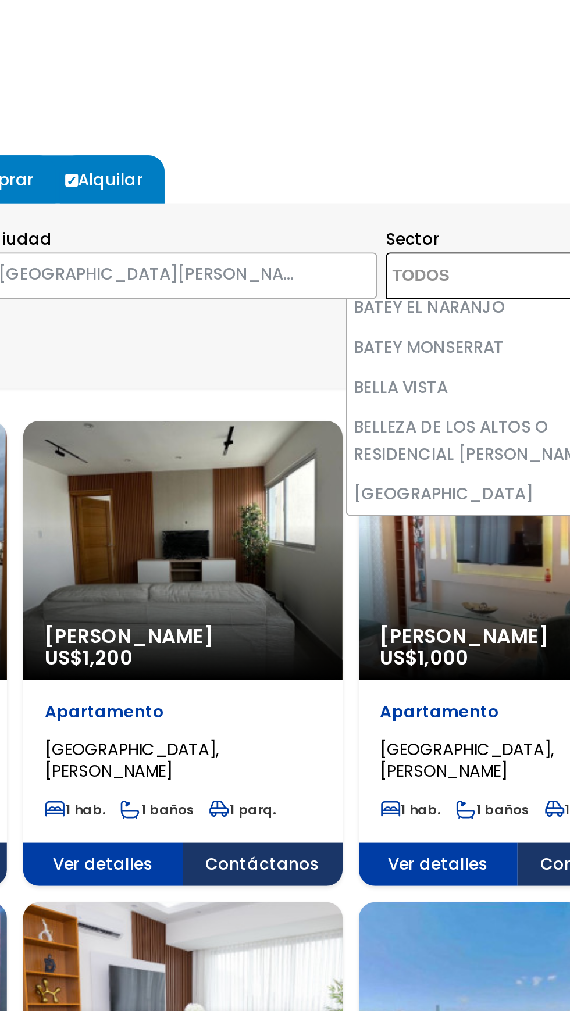
select select "13360"
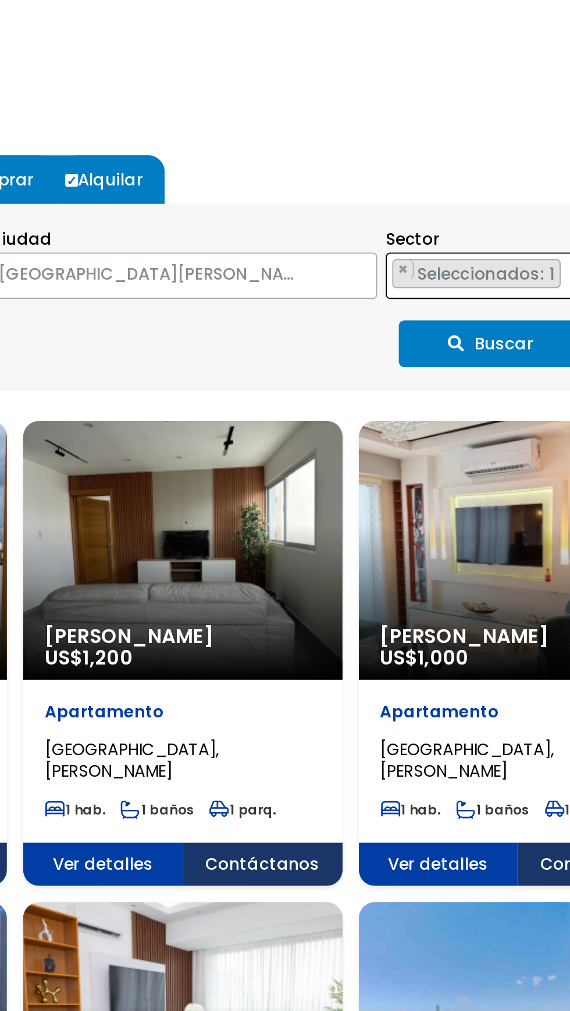
click at [454, 266] on button "Buscar" at bounding box center [450, 273] width 99 height 25
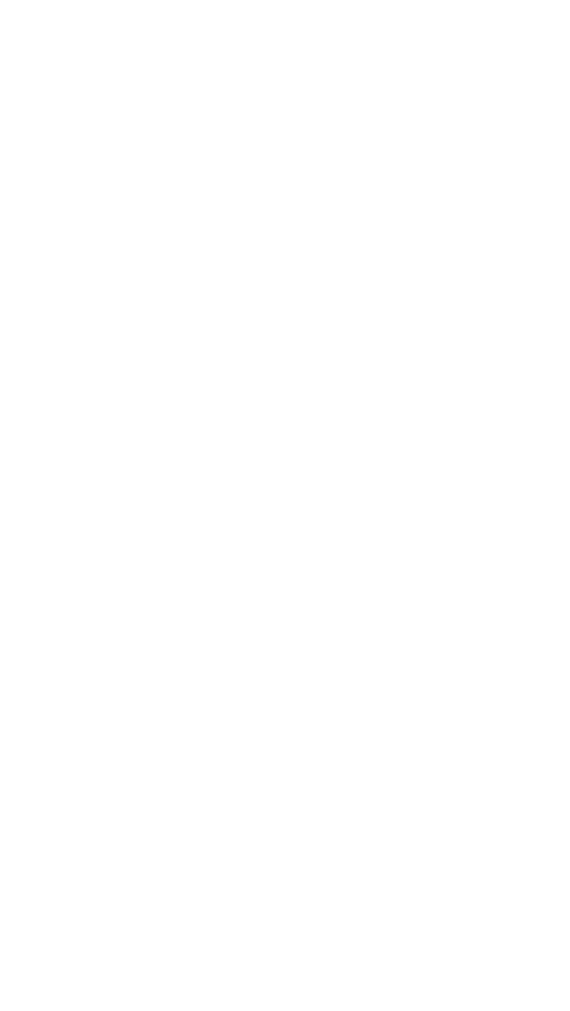
select select "148"
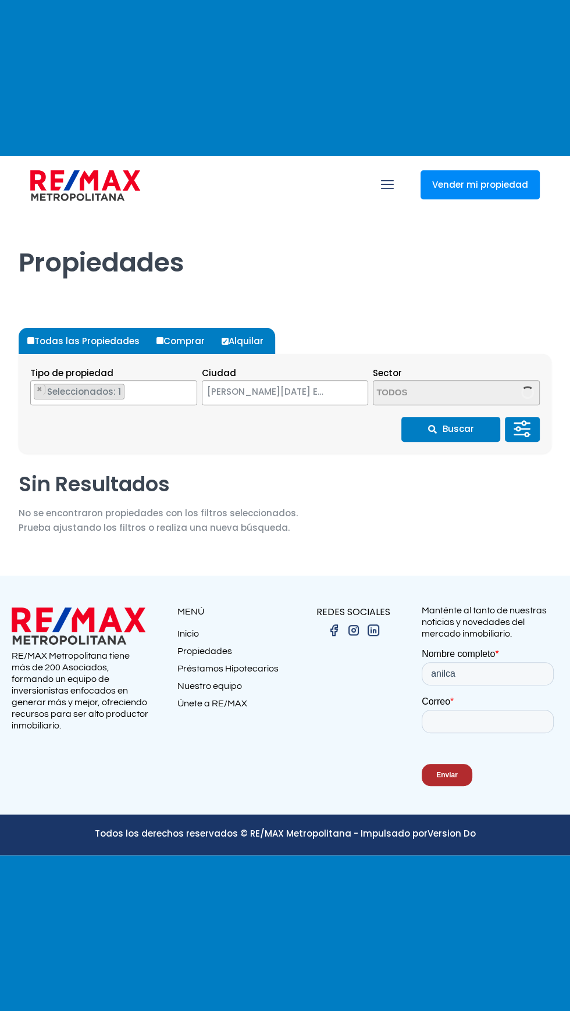
select select "13360"
click at [387, 395] on button "×" at bounding box center [382, 389] width 11 height 10
select select
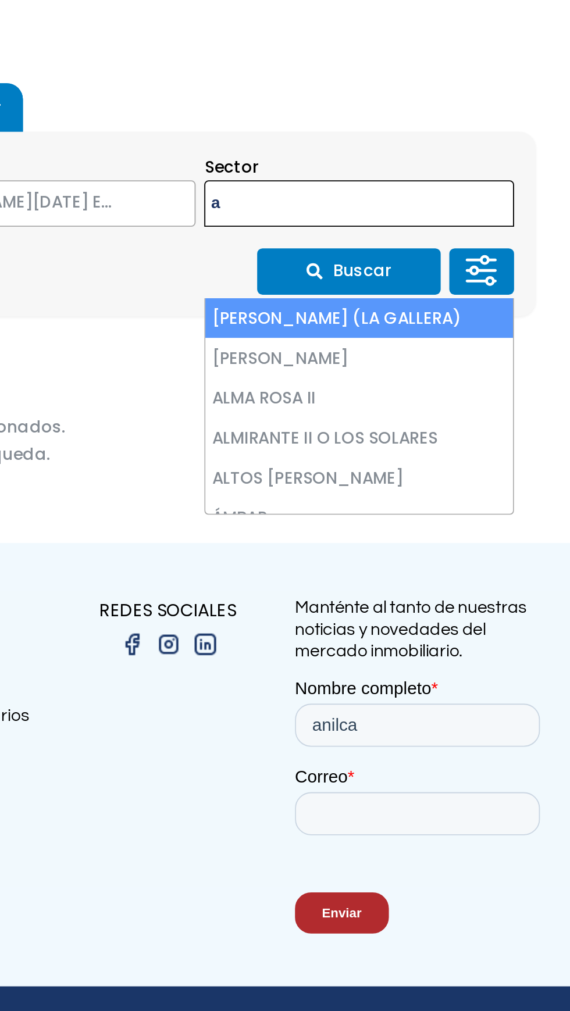
type textarea "a"
select select "13152"
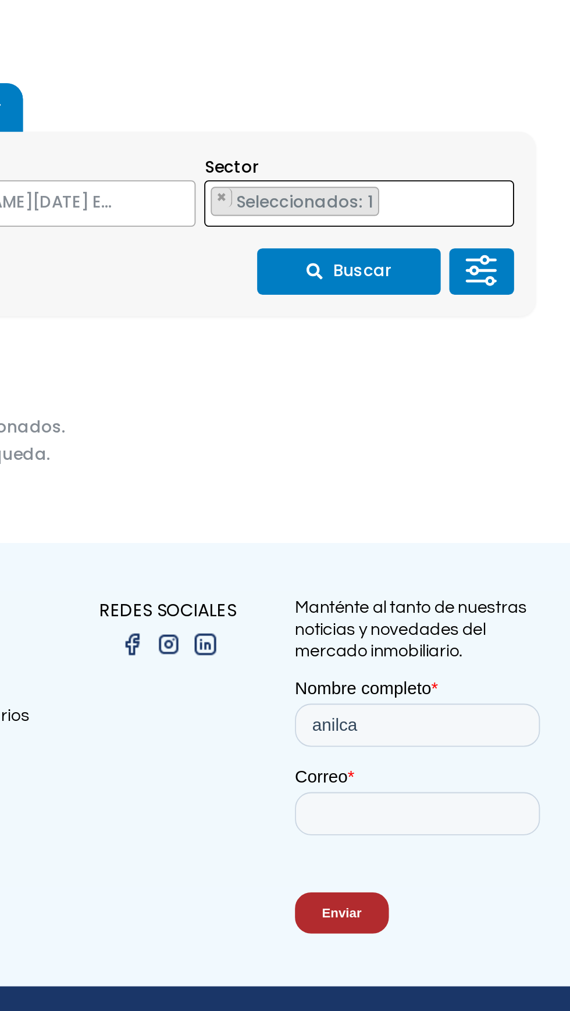
click at [484, 442] on button "Buscar" at bounding box center [450, 429] width 99 height 25
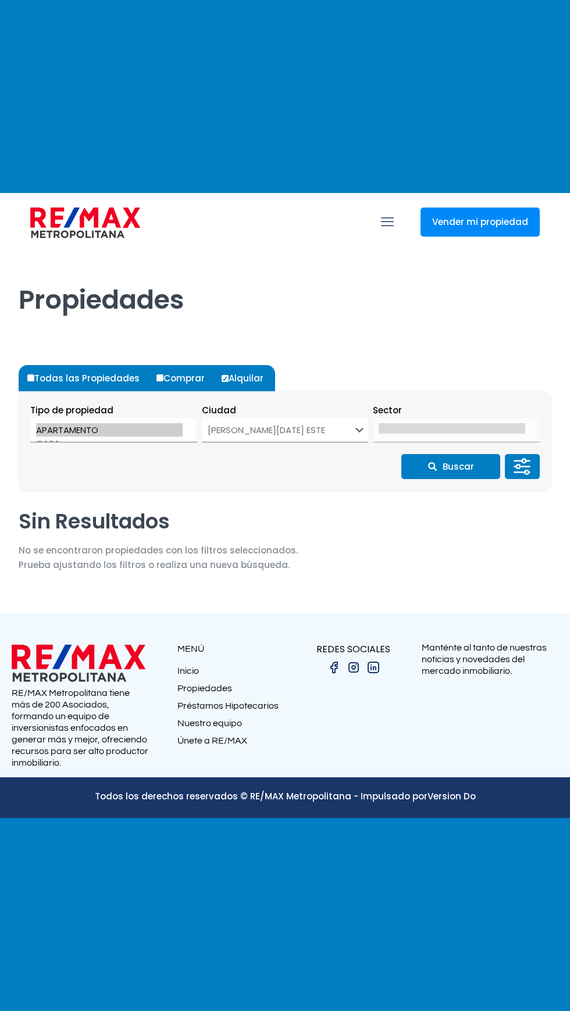
select select "148"
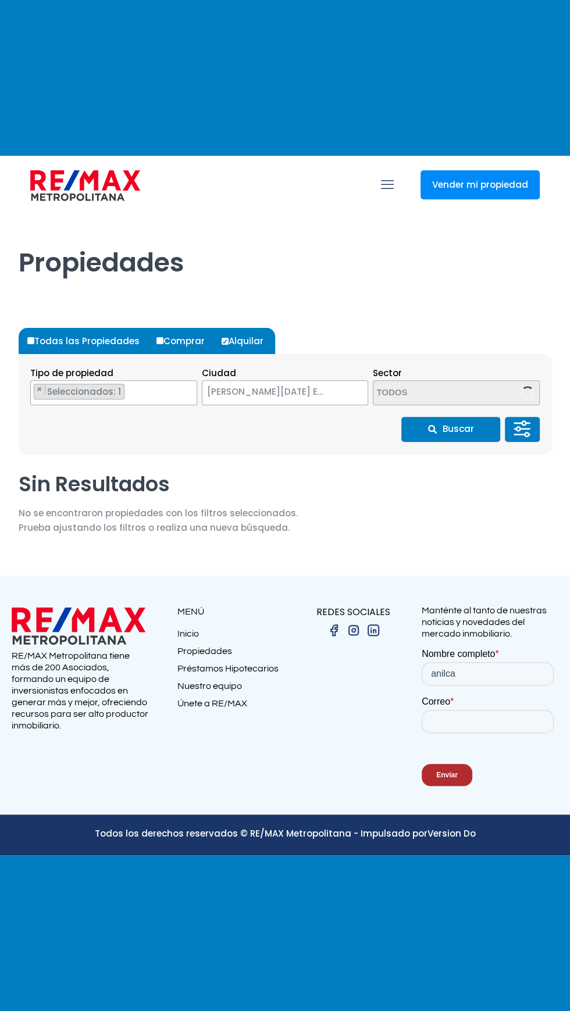
select select "13152"
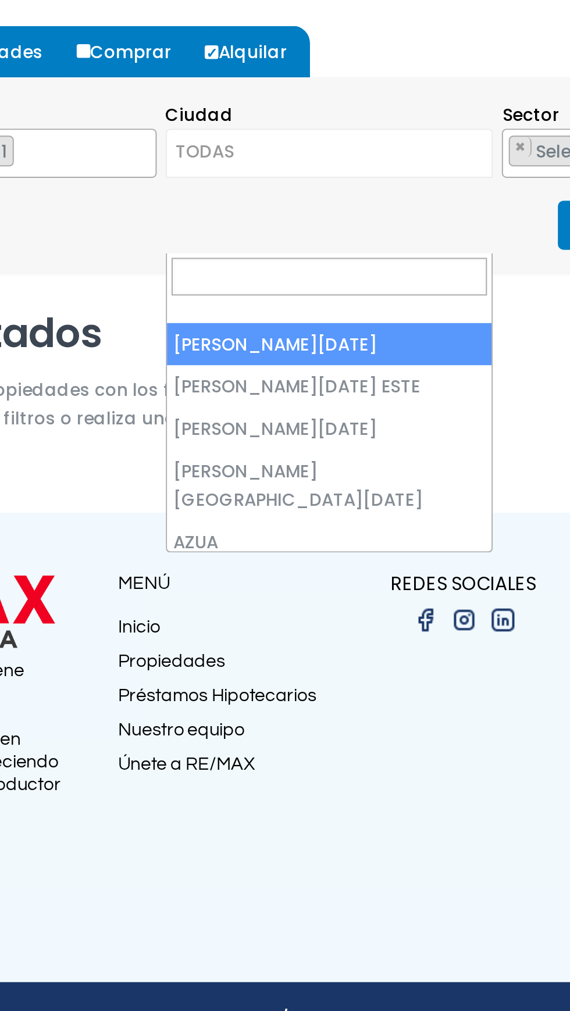
click at [166, 535] on p "No se encontraron propiedades con los filtros seleccionados. Prueba ajustando l…" at bounding box center [158, 520] width 279 height 29
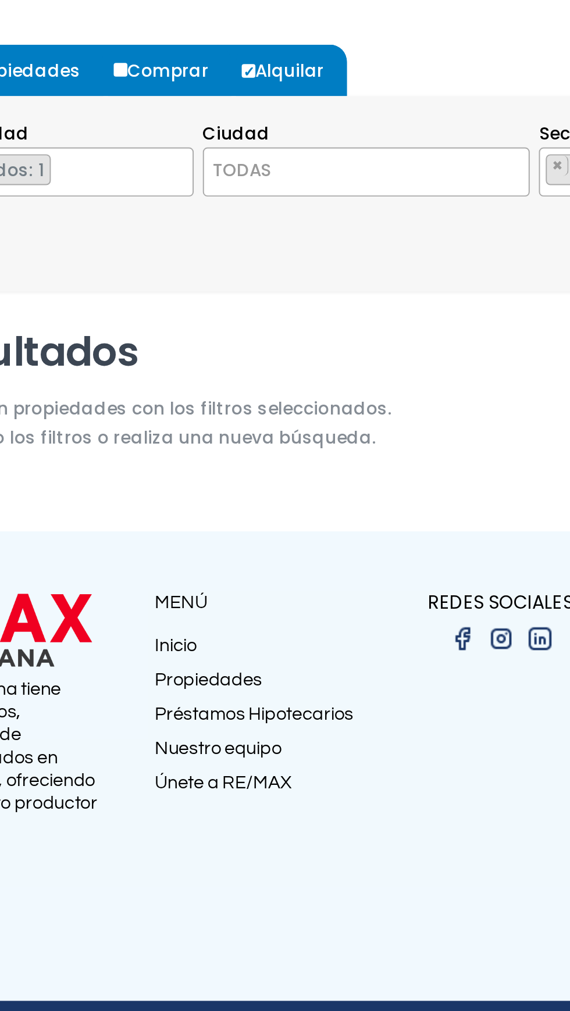
click at [313, 400] on span "TODAS" at bounding box center [285, 392] width 166 height 16
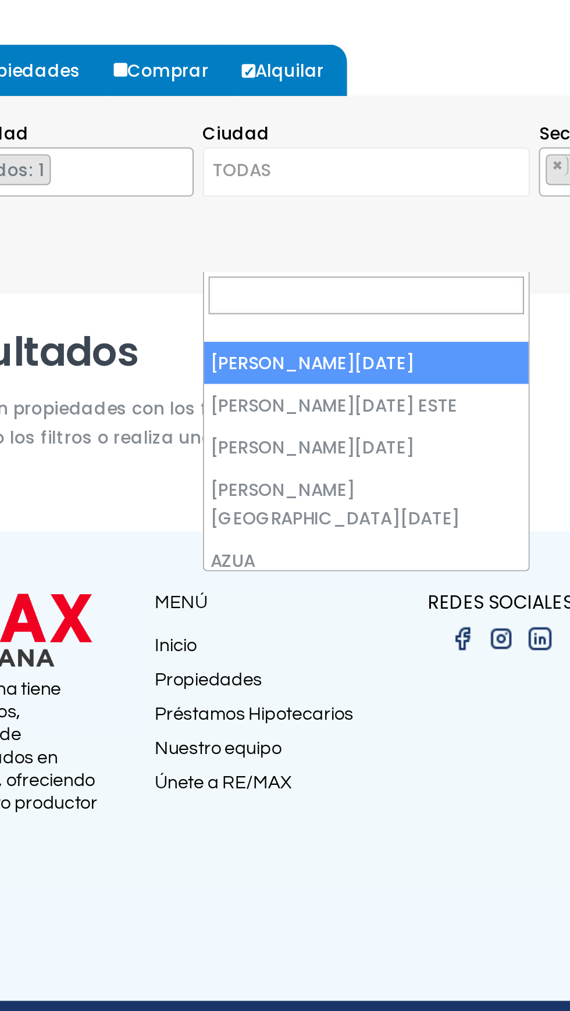
select select "1"
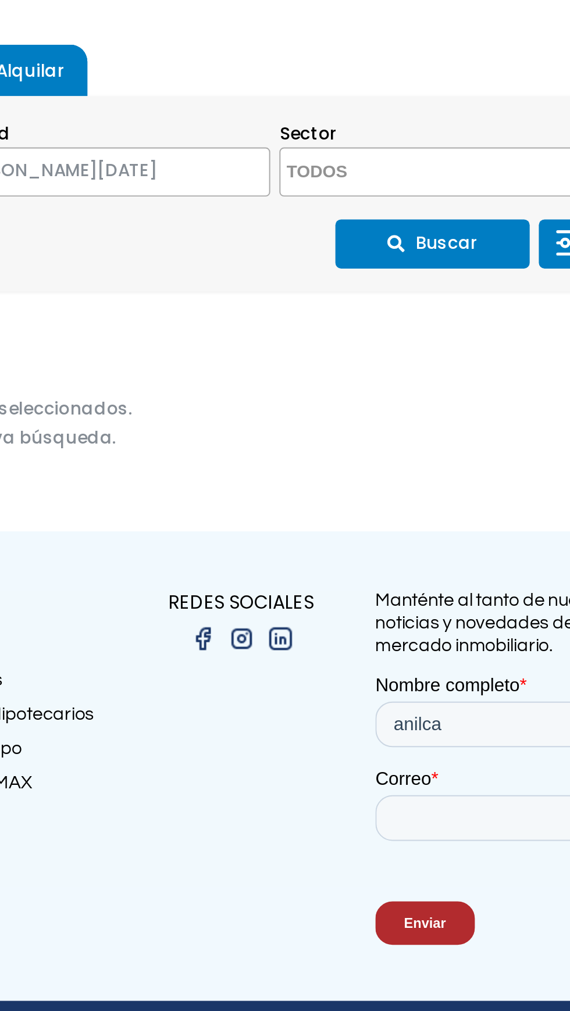
click at [457, 442] on button "Buscar" at bounding box center [450, 429] width 99 height 25
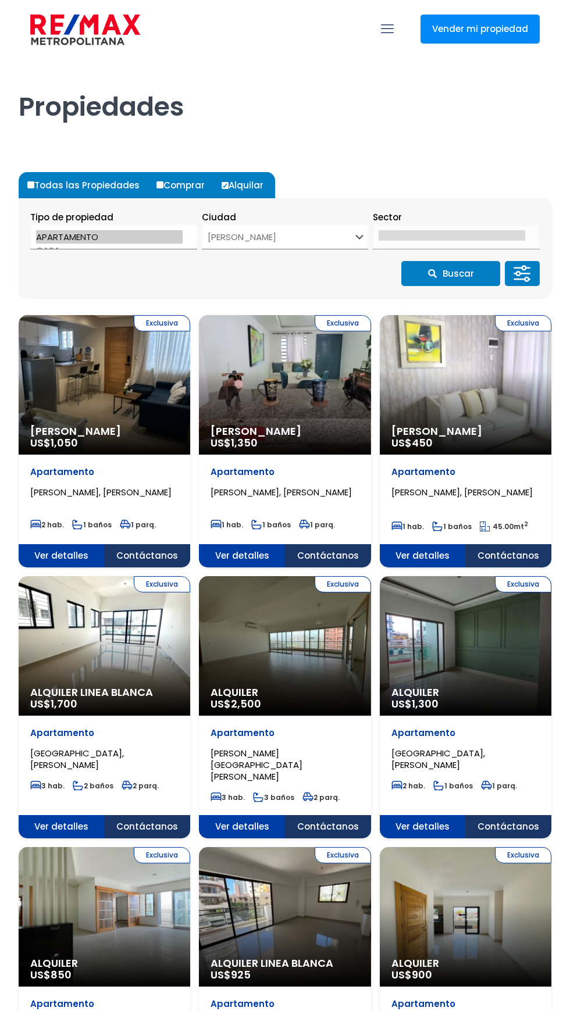
select select "1"
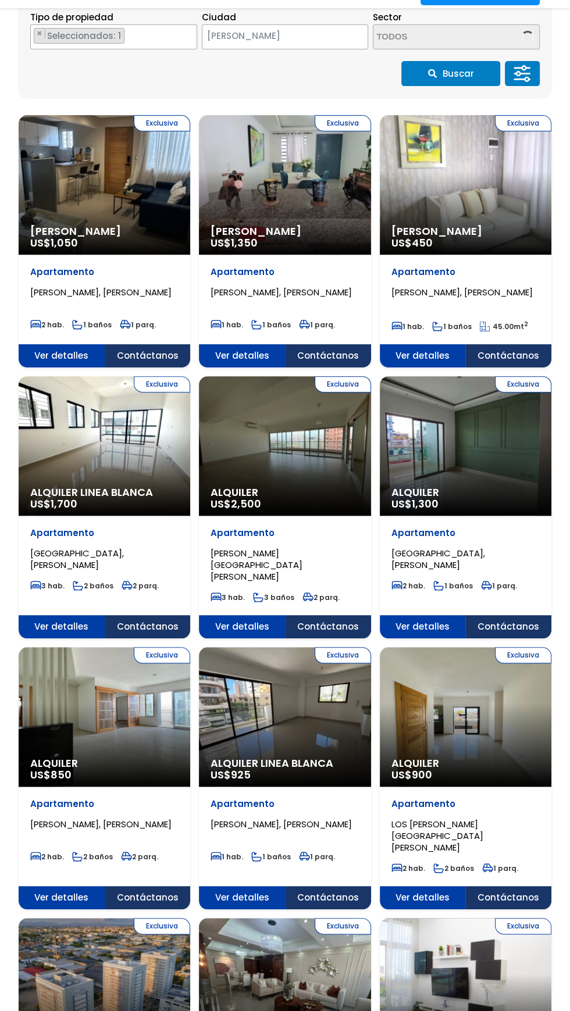
scroll to position [200, 0]
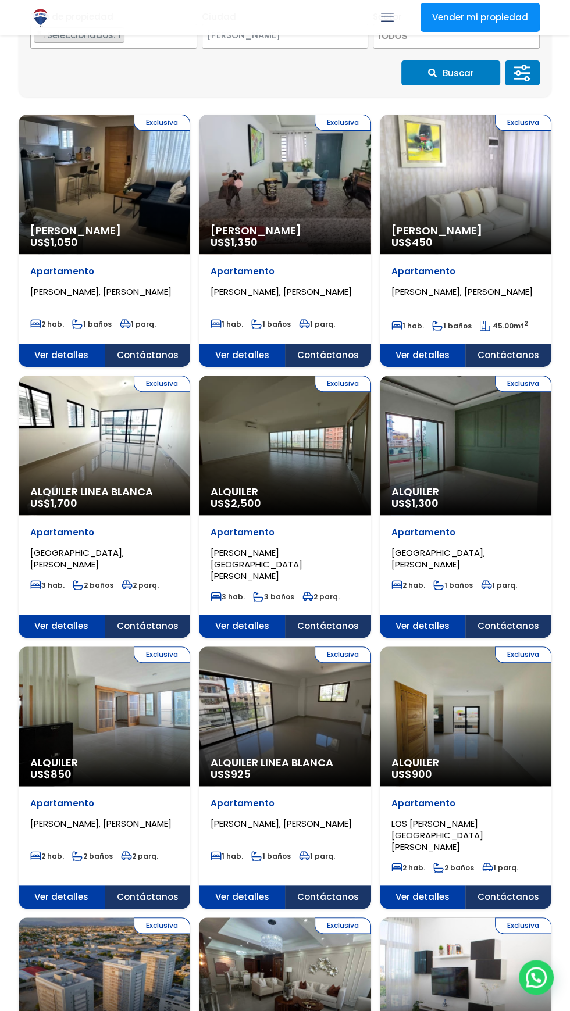
click at [179, 227] on span "[PERSON_NAME]" at bounding box center [104, 231] width 148 height 12
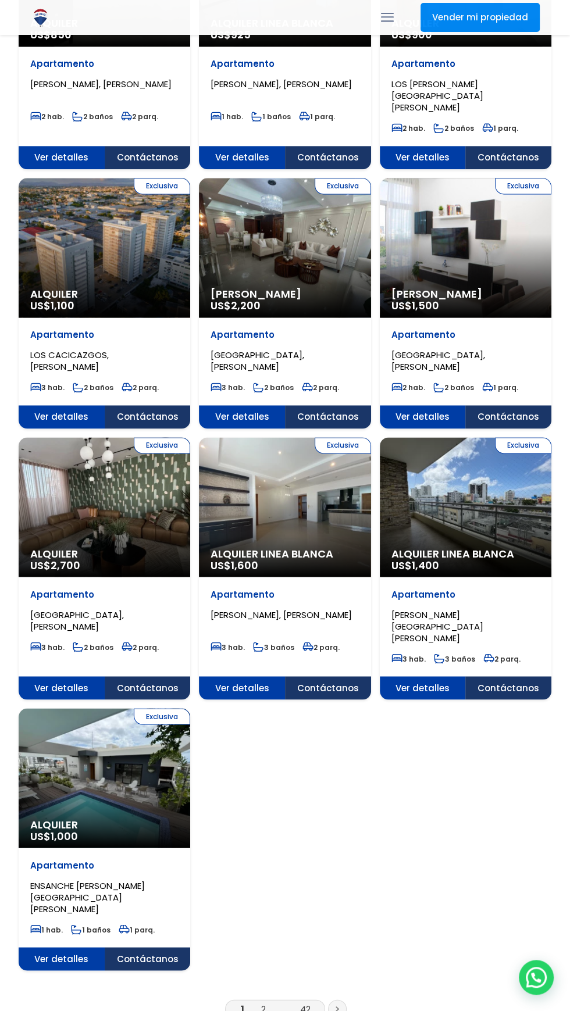
scroll to position [941, 0]
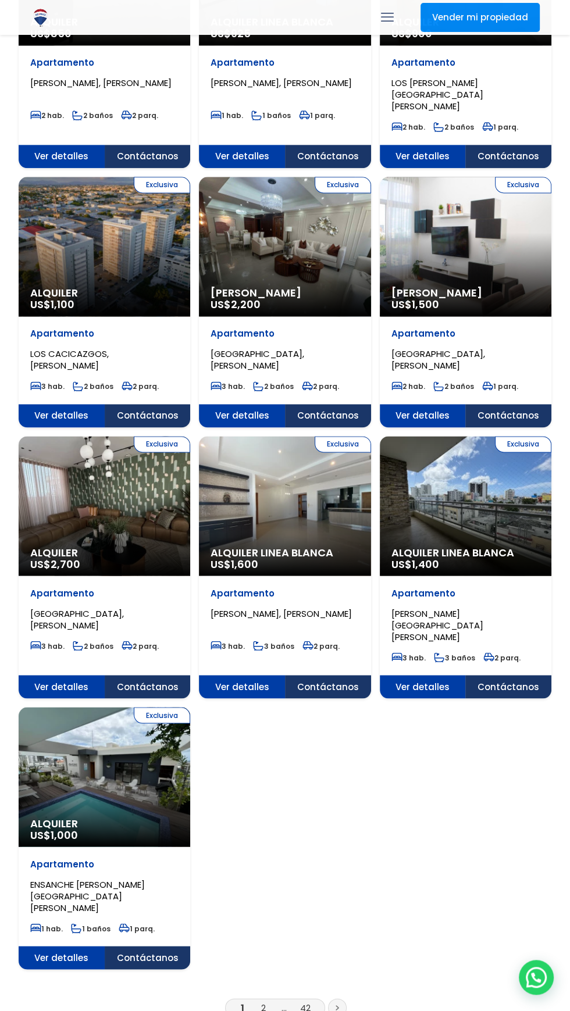
click at [263, 1002] on link "2" at bounding box center [263, 1008] width 5 height 12
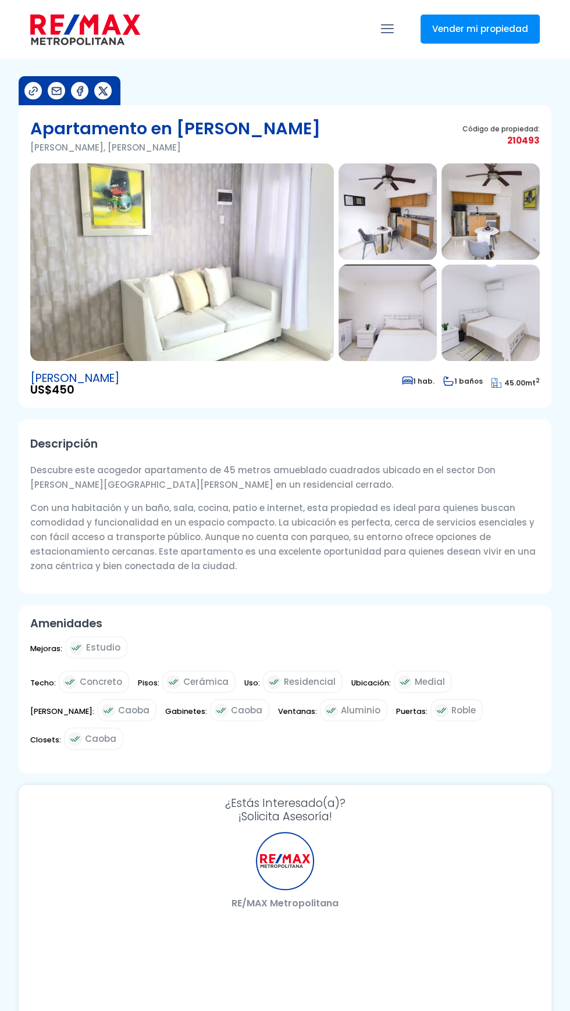
select select "DO"
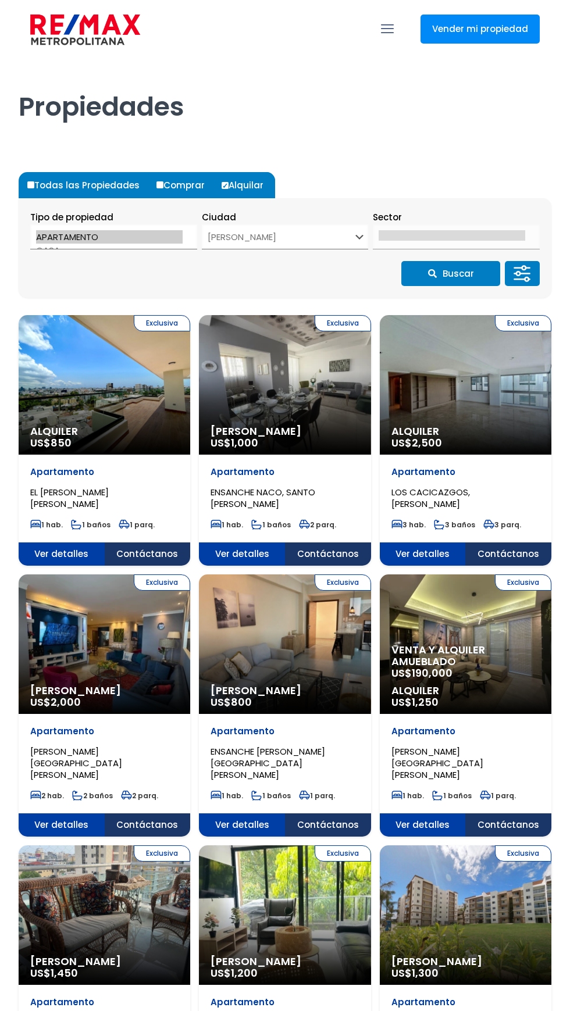
select select "1"
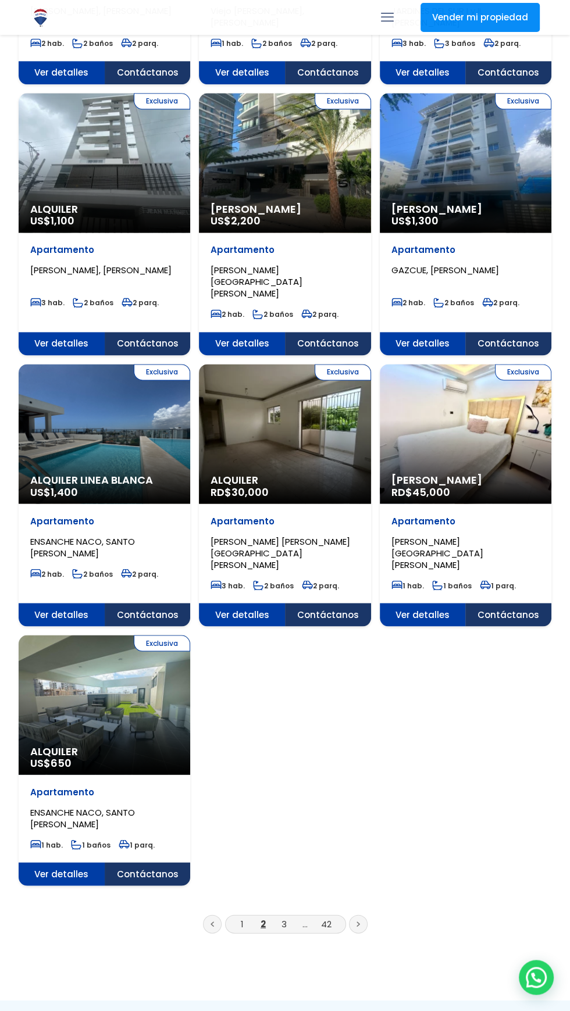
scroll to position [1038, 0]
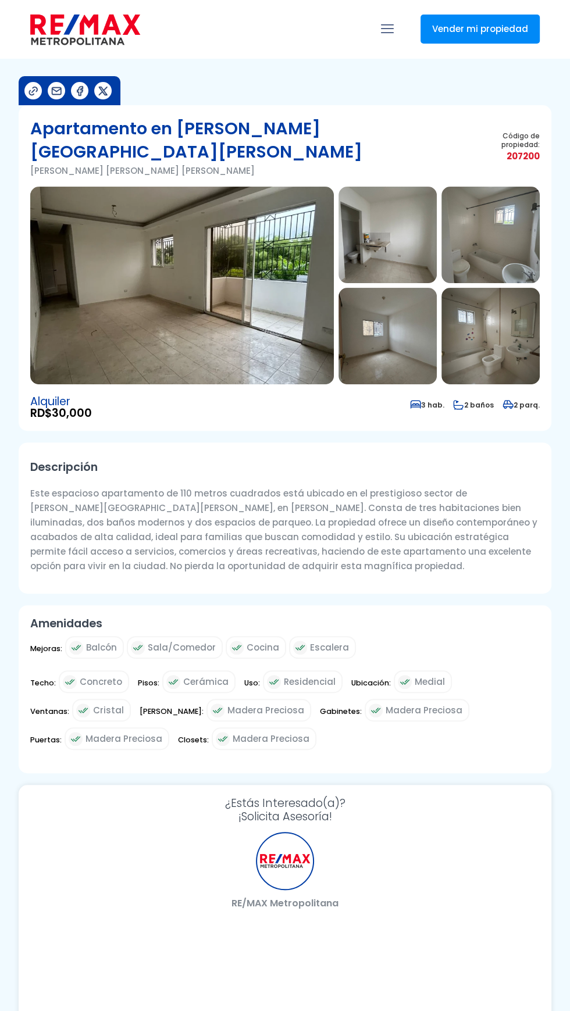
select select "DO"
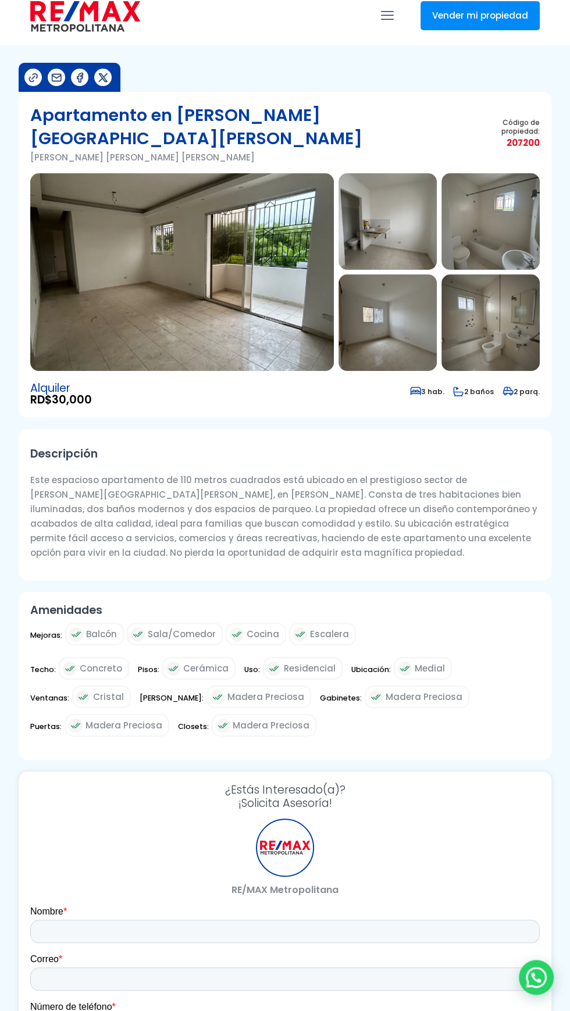
scroll to position [35, 0]
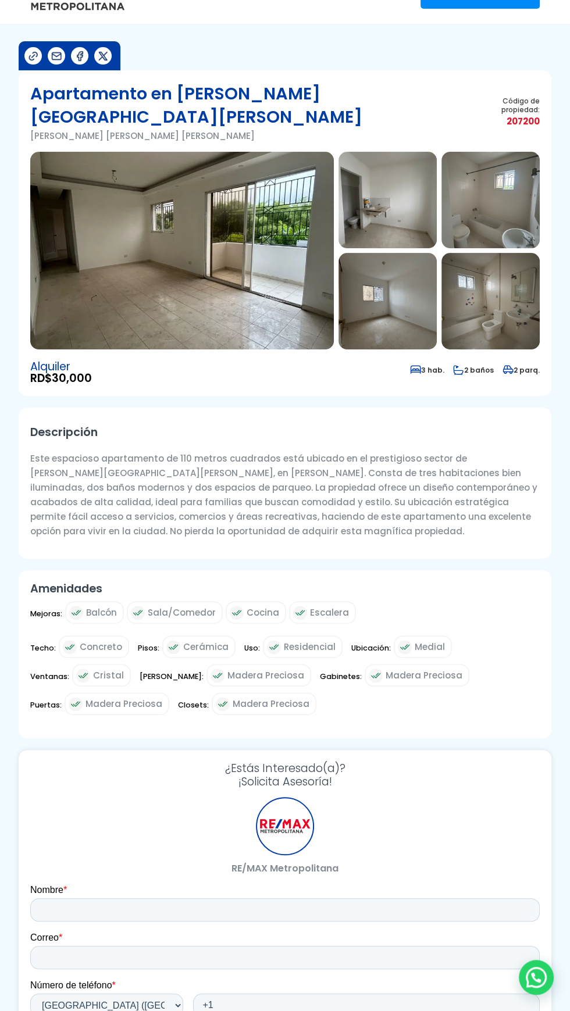
click at [95, 230] on img at bounding box center [182, 251] width 304 height 198
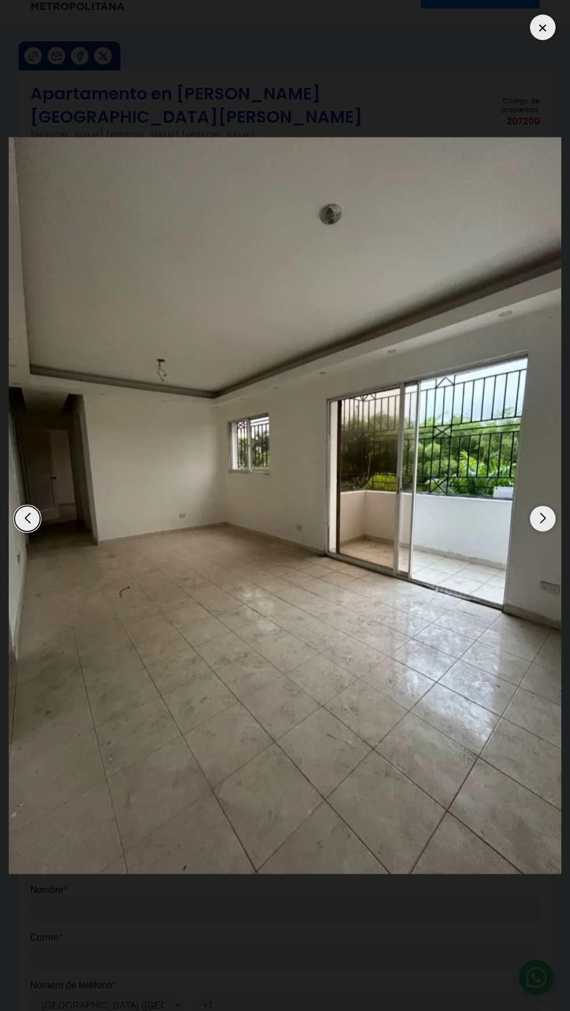
click at [511, 605] on img "1 / 7" at bounding box center [285, 505] width 553 height 737
click at [542, 25] on div at bounding box center [543, 28] width 26 height 26
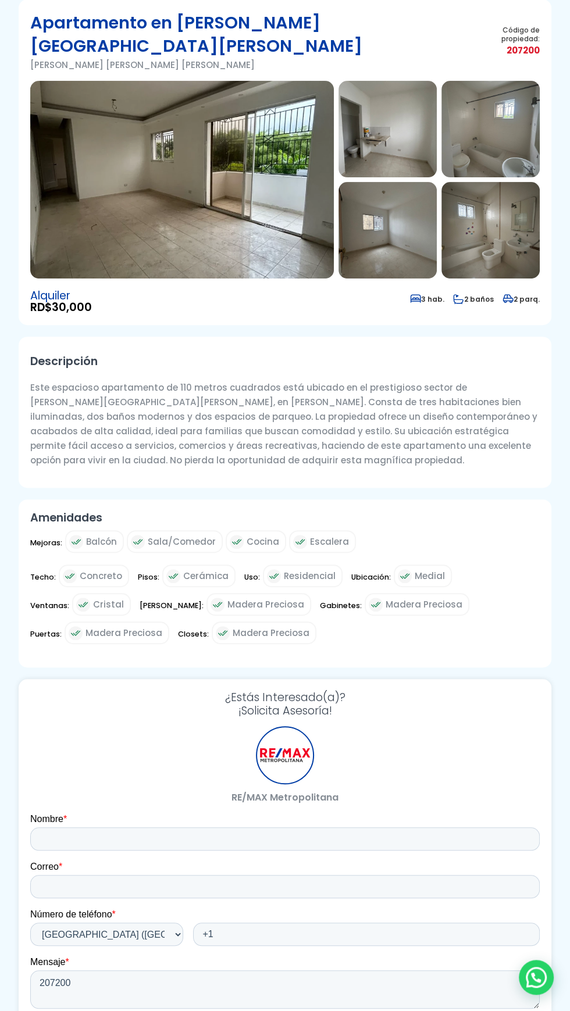
scroll to position [112, 0]
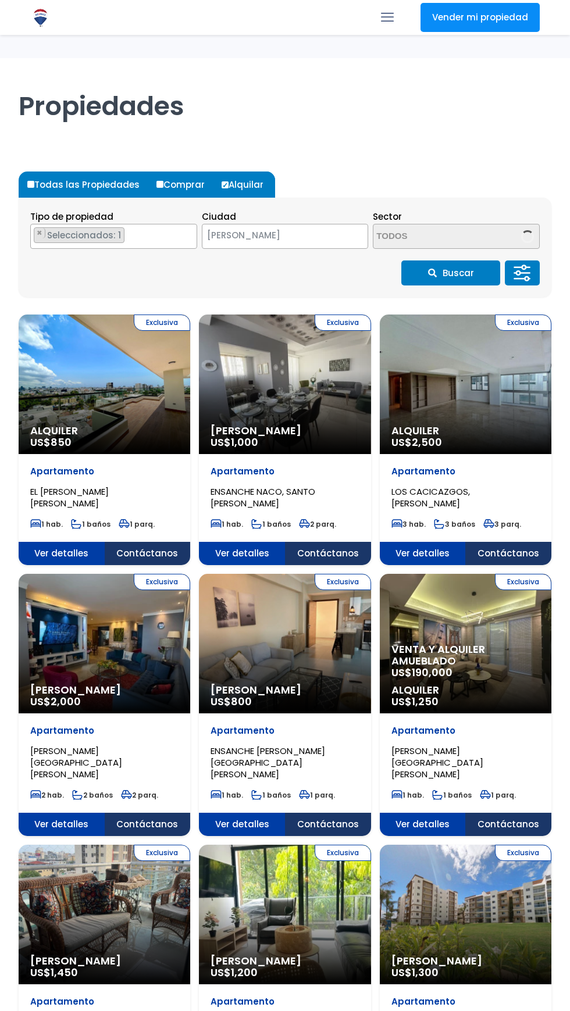
select select "1"
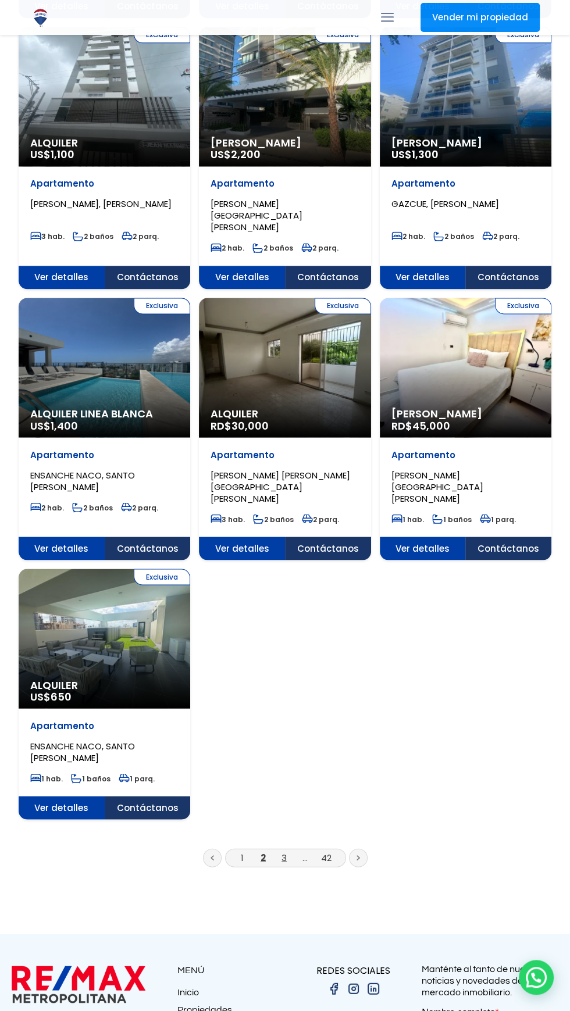
click at [284, 852] on link "3" at bounding box center [284, 858] width 5 height 12
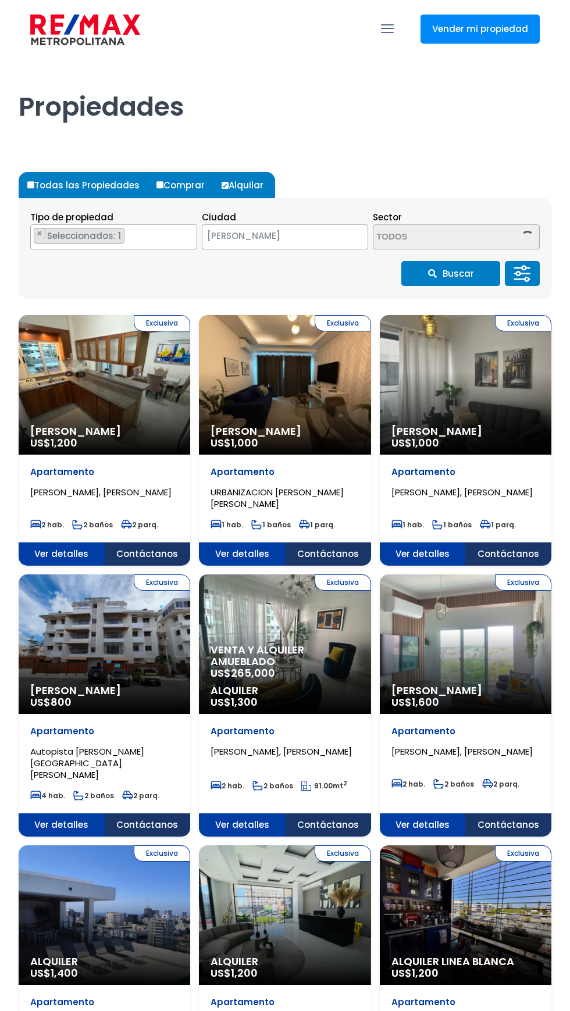
select select "1"
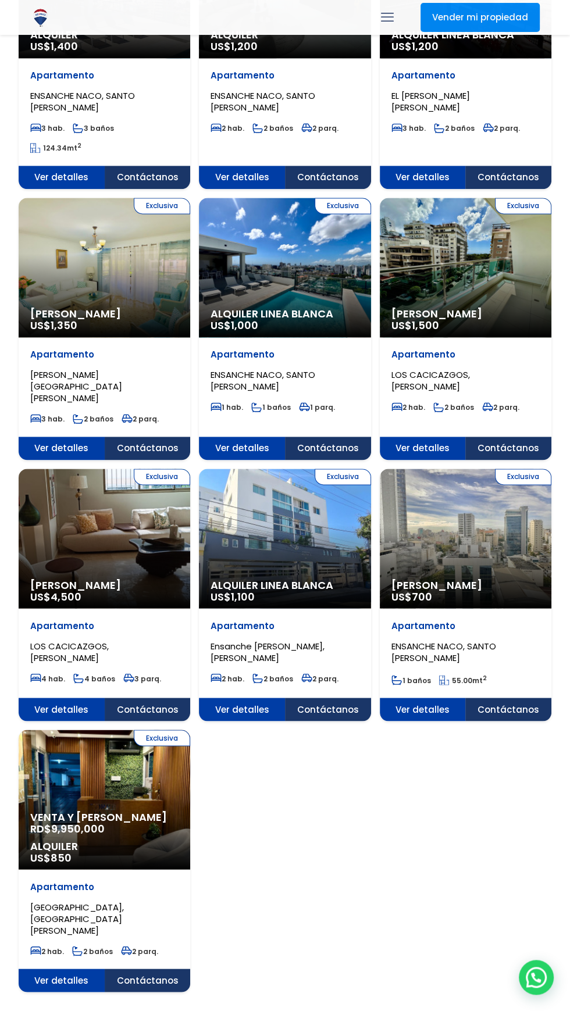
scroll to position [930, 0]
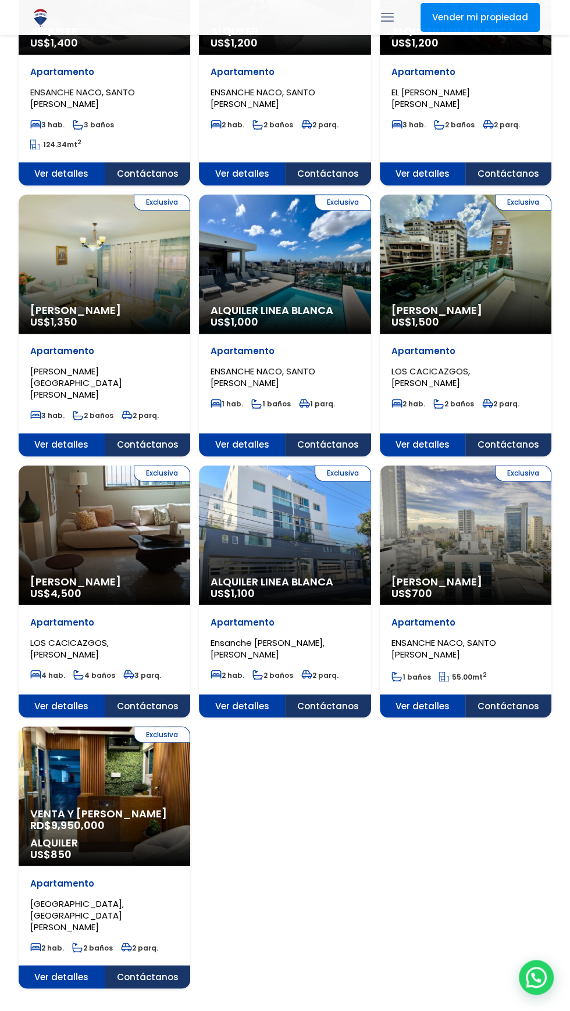
click at [284, 1011] on link "4" at bounding box center [285, 1027] width 6 height 12
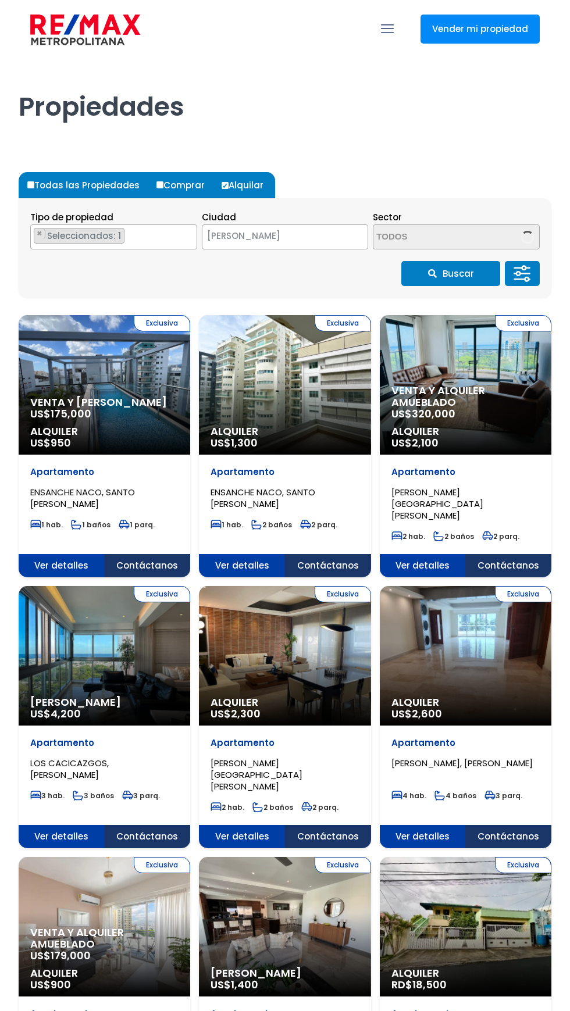
select select "1"
click at [528, 268] on icon at bounding box center [528, 268] width 4 height 0
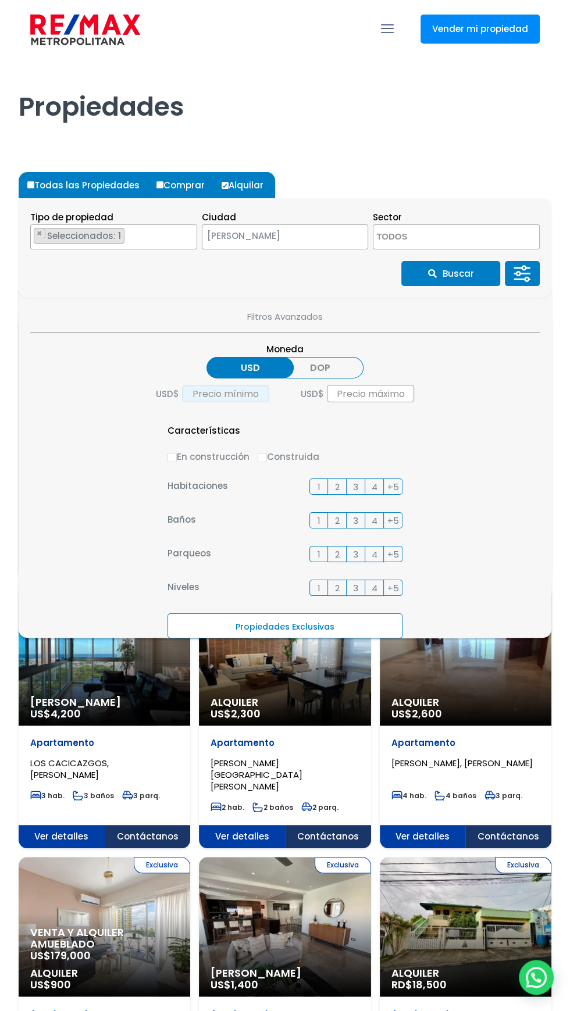
click at [236, 398] on input "text" at bounding box center [225, 393] width 87 height 17
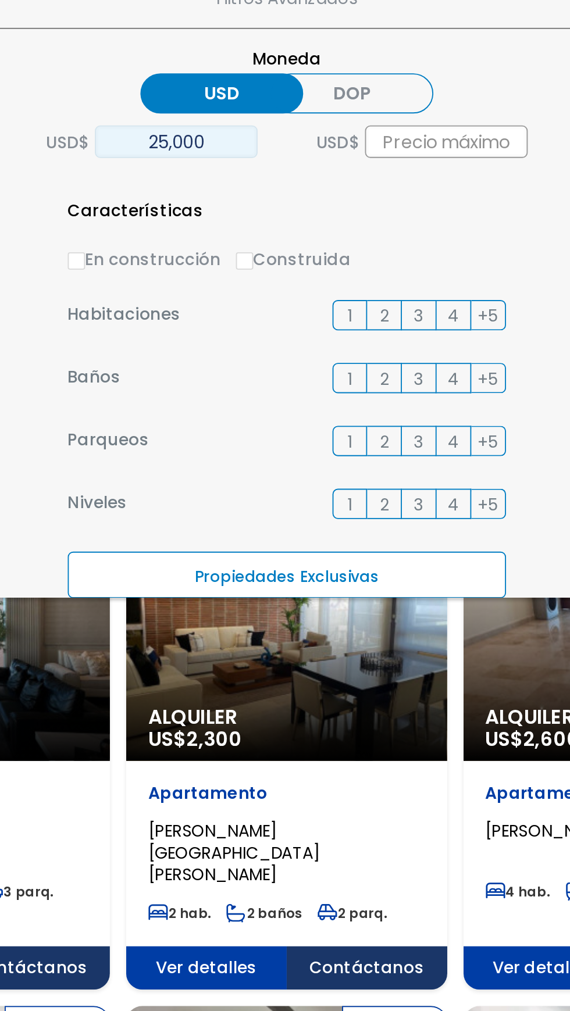
type input "25,000"
click at [328, 365] on label "DOP" at bounding box center [319, 368] width 87 height 22
click at [0, 0] on input "DOP" at bounding box center [0, 0] width 0 height 0
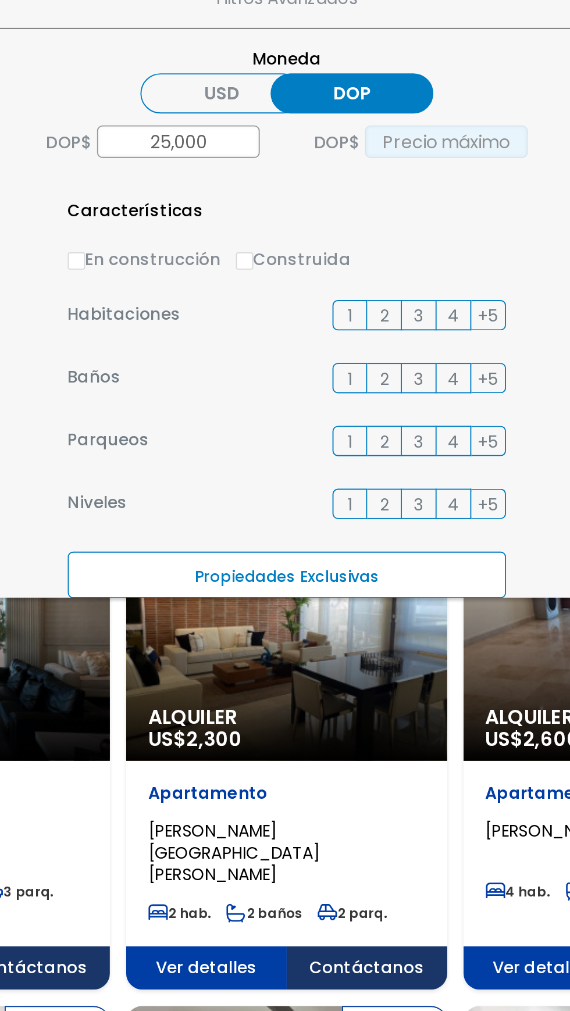
click at [365, 390] on input "text" at bounding box center [370, 393] width 87 height 17
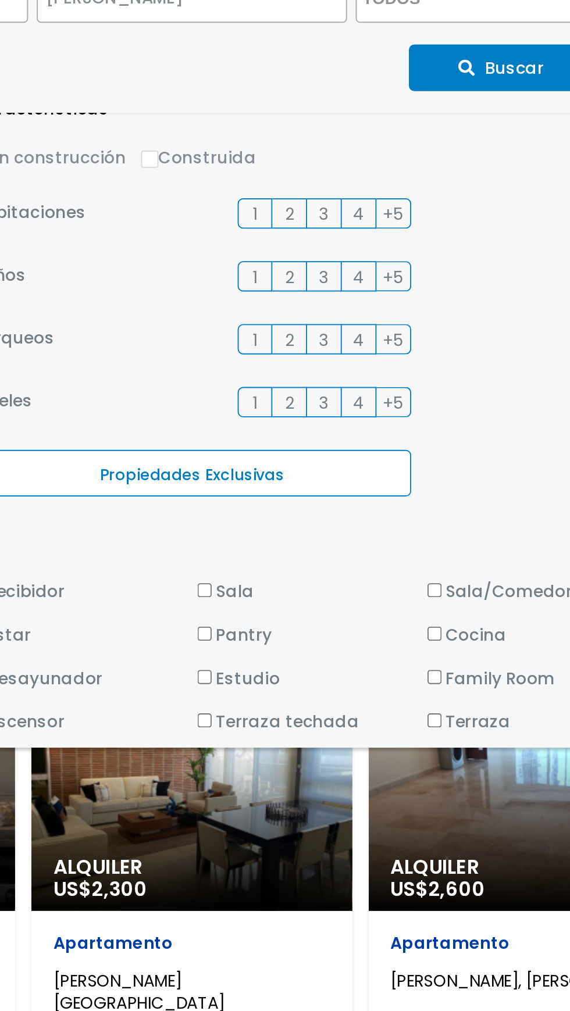
scroll to position [140, 0]
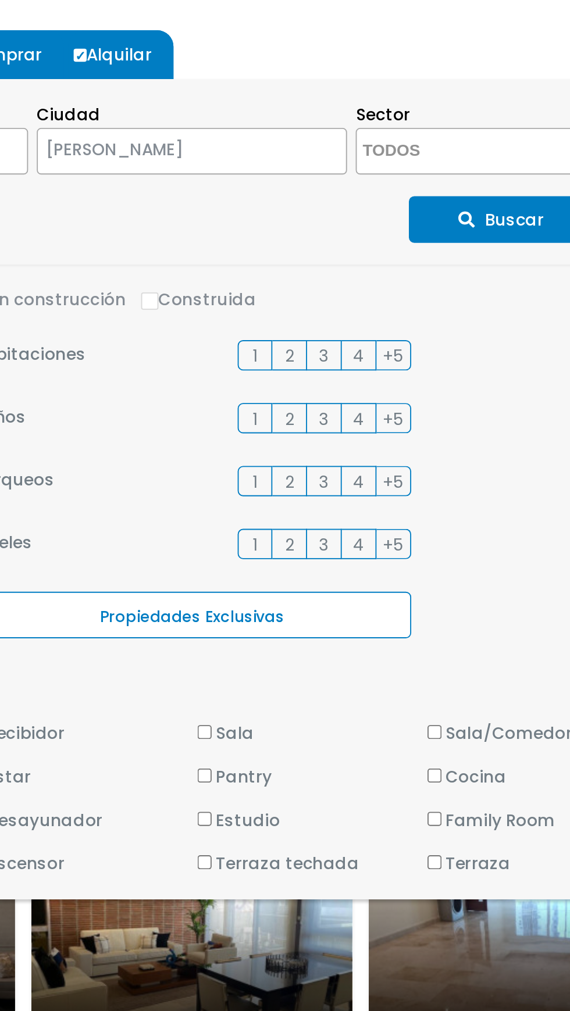
type input "30,000"
click at [458, 272] on button "Buscar" at bounding box center [450, 273] width 99 height 25
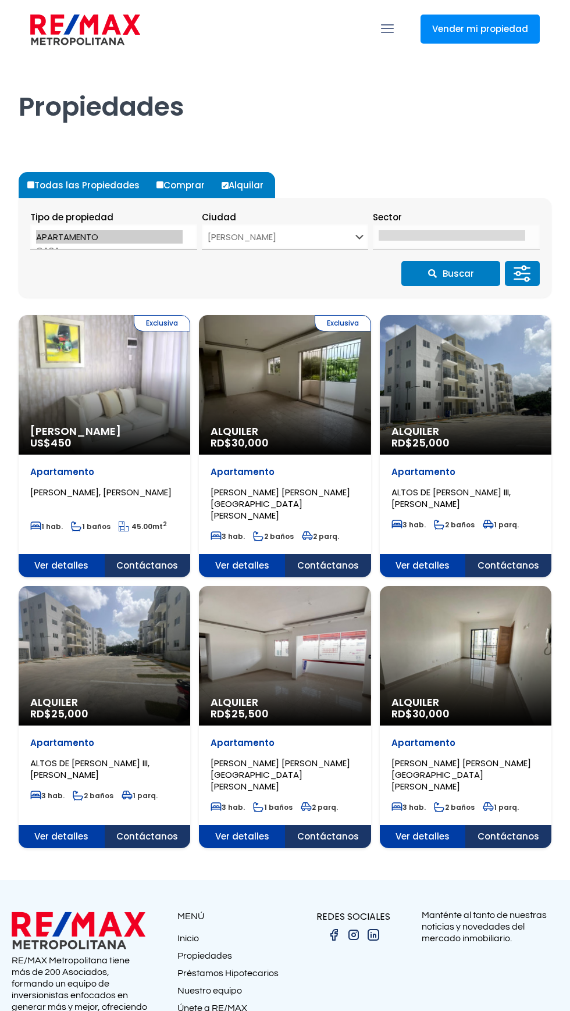
select select "1"
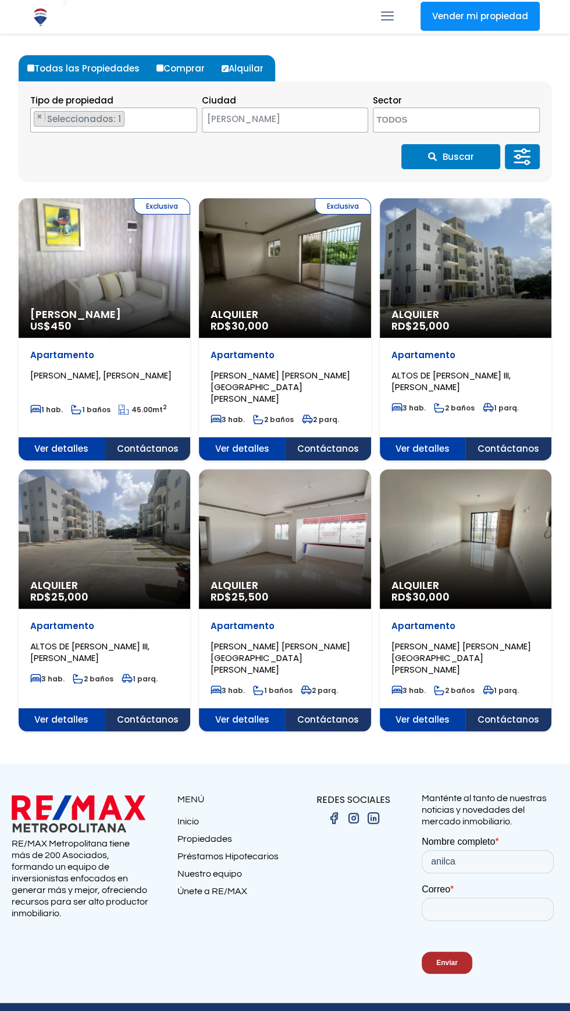
scroll to position [117, 0]
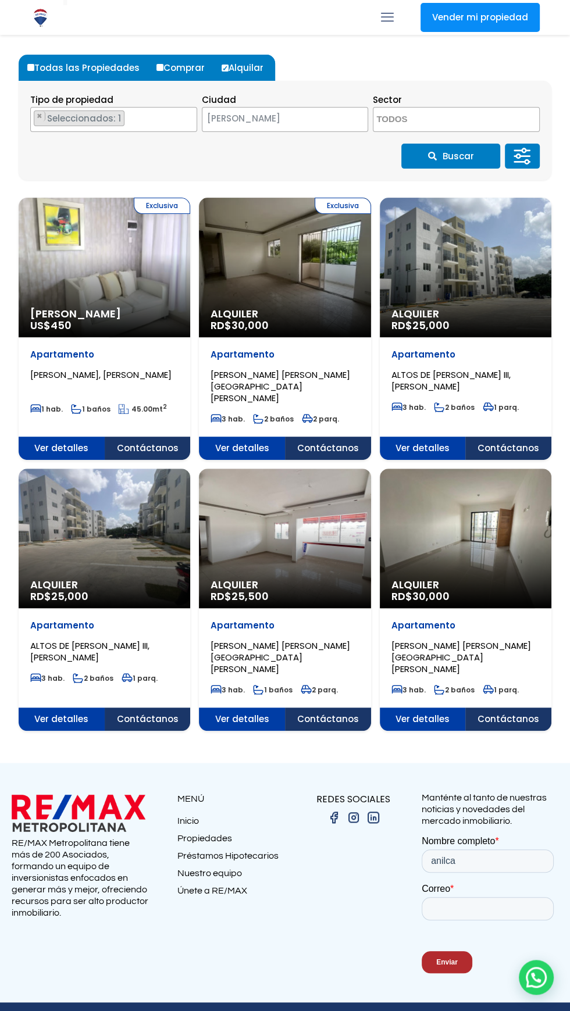
click at [190, 337] on div "Alquiler RD$ 25,500" at bounding box center [105, 268] width 172 height 140
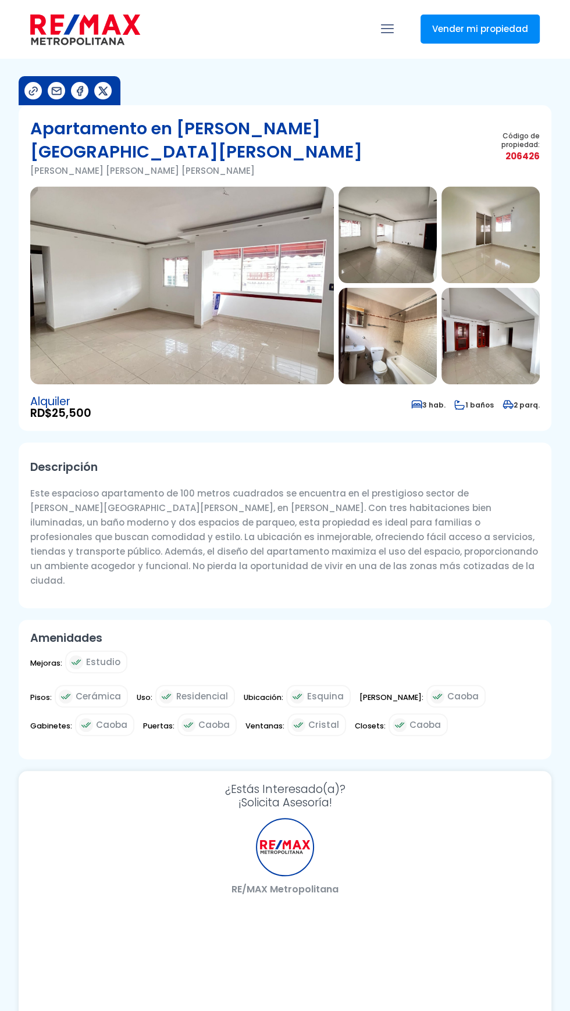
select select "DO"
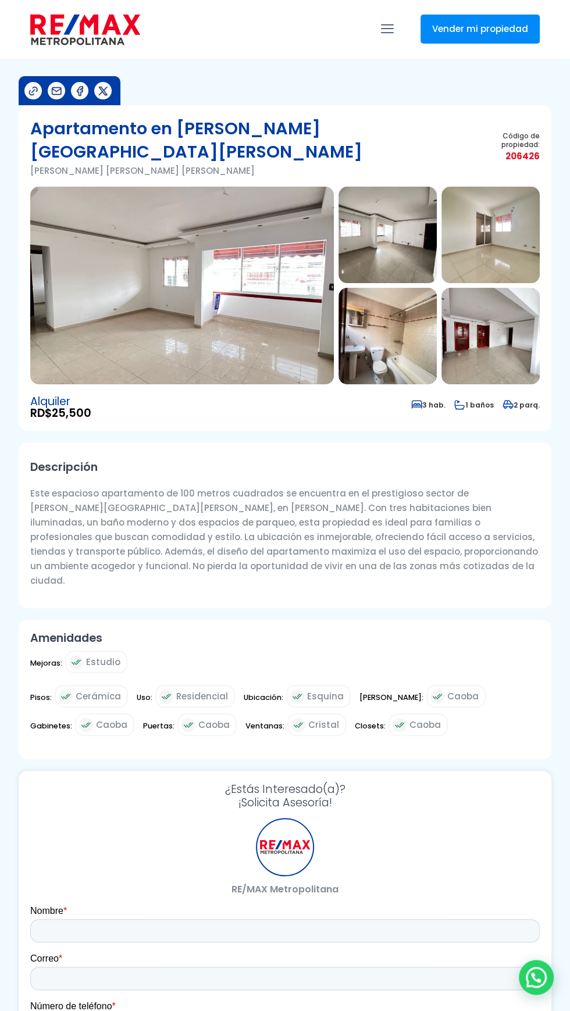
click at [294, 307] on img at bounding box center [182, 286] width 304 height 198
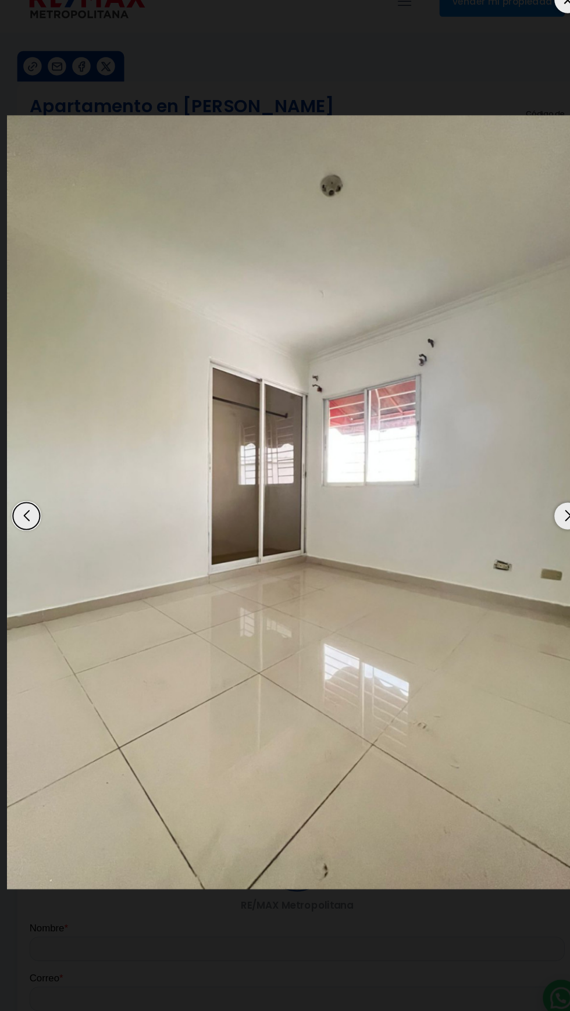
click at [424, 658] on img "3 / 13" at bounding box center [285, 505] width 553 height 737
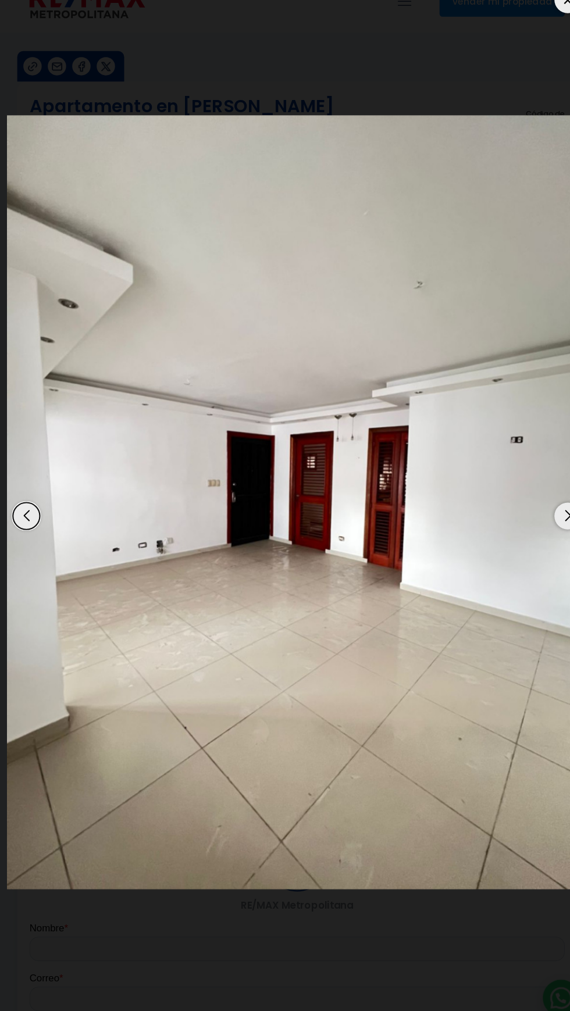
click at [263, 646] on img "12 / 13" at bounding box center [285, 505] width 553 height 737
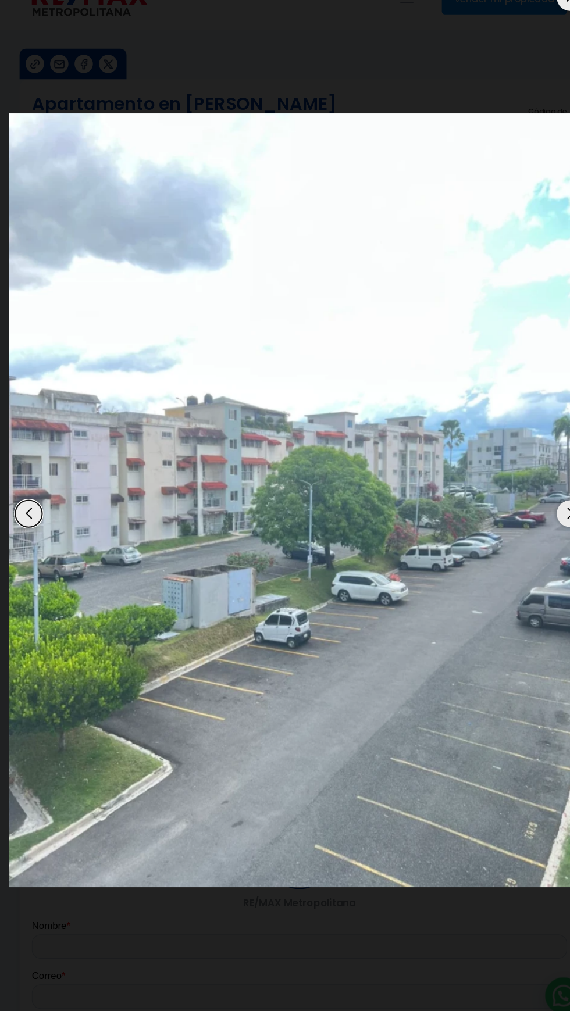
click at [503, 842] on img "6 / 13" at bounding box center [285, 505] width 553 height 737
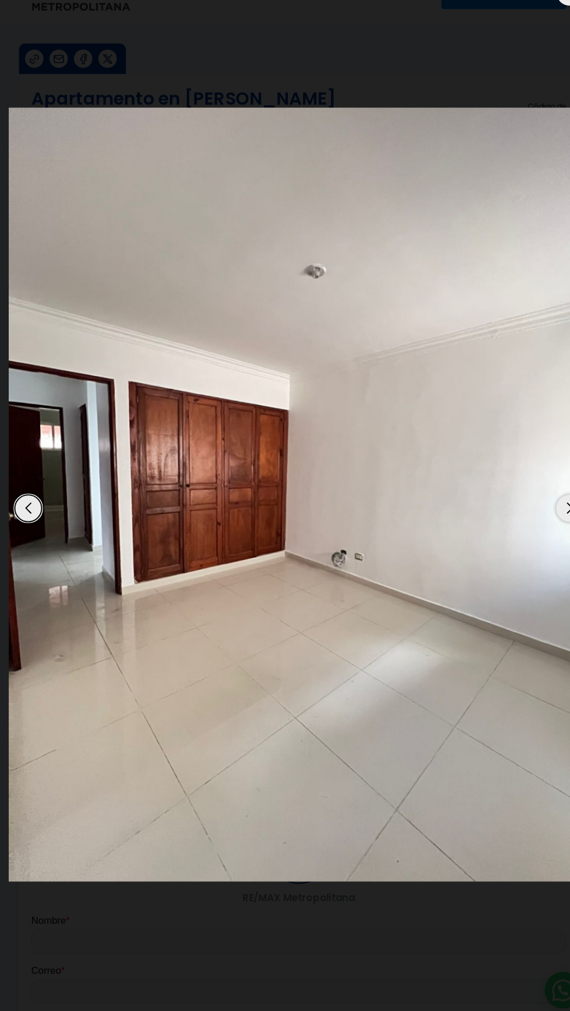
click at [484, 903] on div "7 / 13" at bounding box center [285, 506] width 553 height 994
click at [72, 524] on img "7 / 13" at bounding box center [285, 505] width 553 height 737
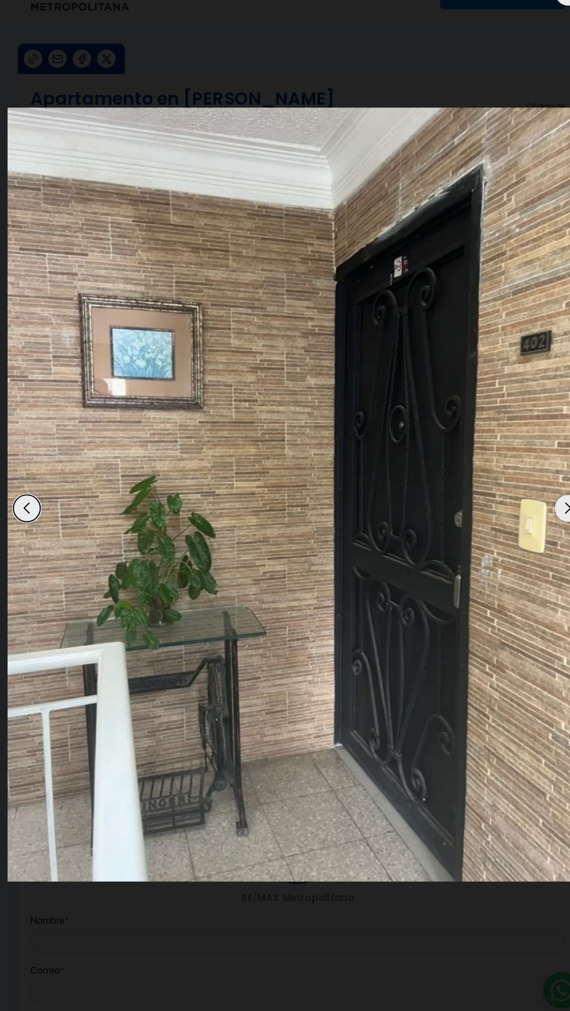
click at [176, 232] on img "9 / 13" at bounding box center [285, 505] width 553 height 737
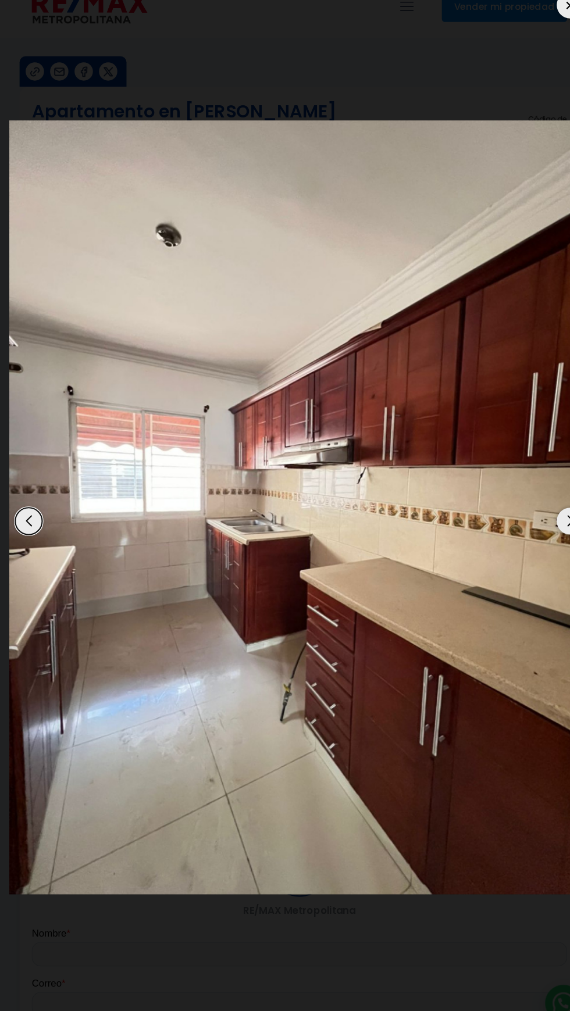
click at [182, 333] on img "11 / 13" at bounding box center [285, 505] width 553 height 737
click at [183, 284] on img "11 / 13" at bounding box center [285, 505] width 553 height 737
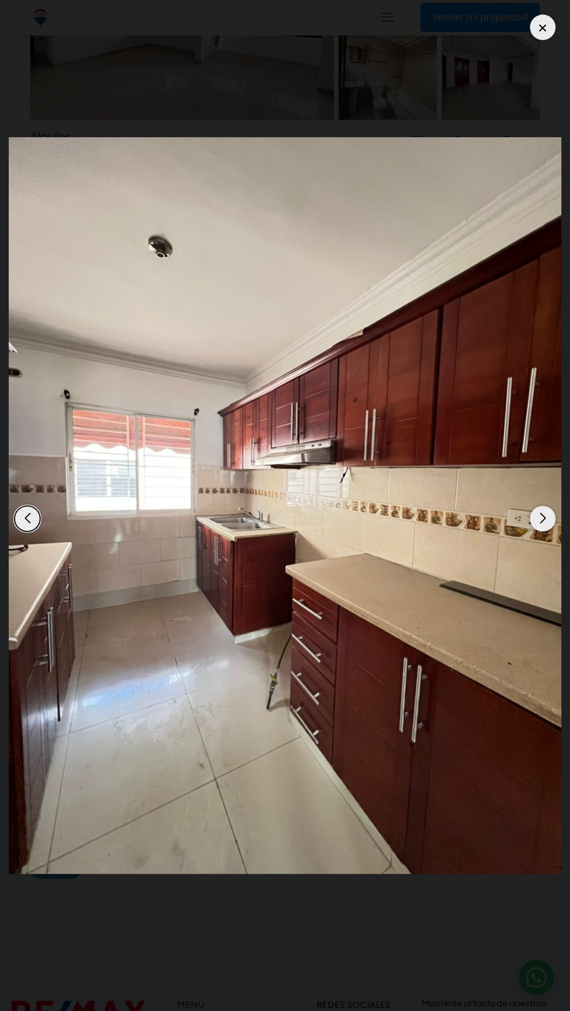
scroll to position [264, 0]
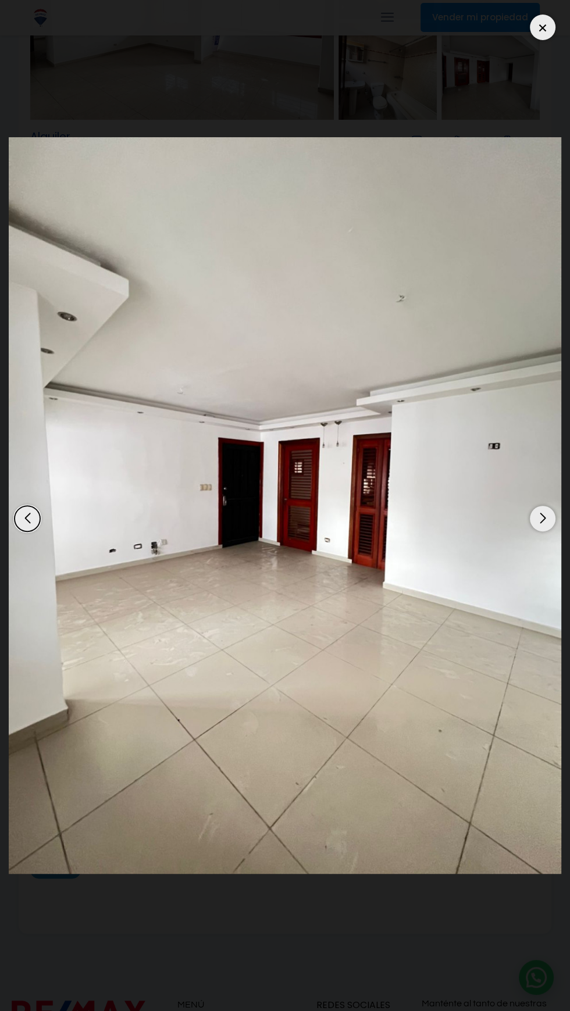
click at [535, 25] on div at bounding box center [543, 28] width 26 height 26
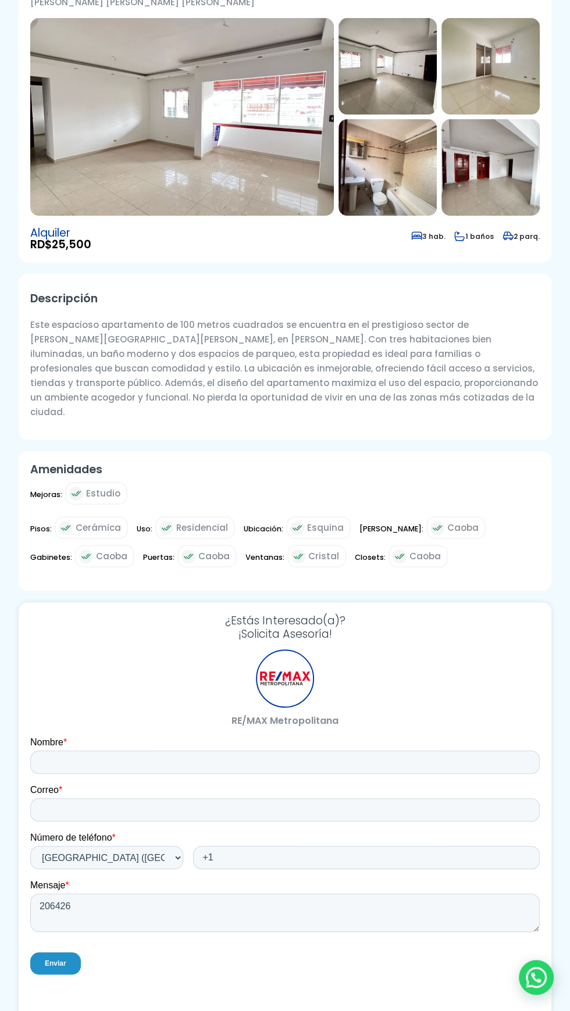
scroll to position [0, 0]
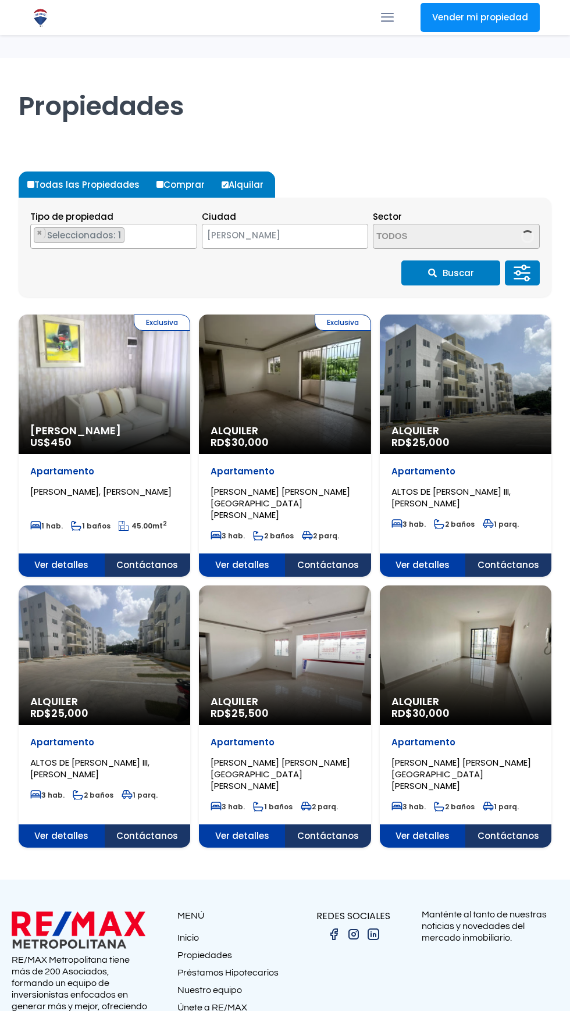
select select "1"
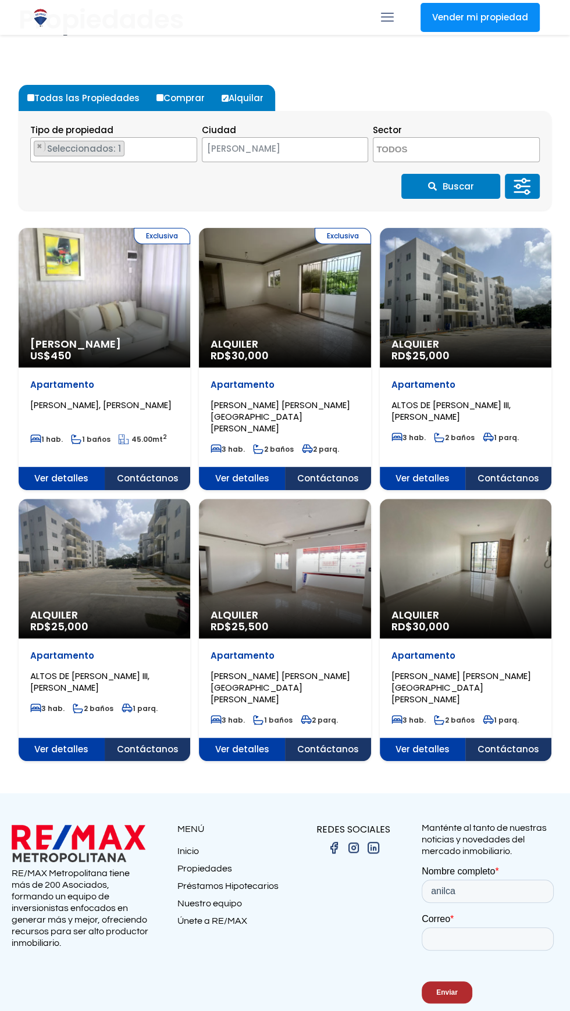
scroll to position [117, 0]
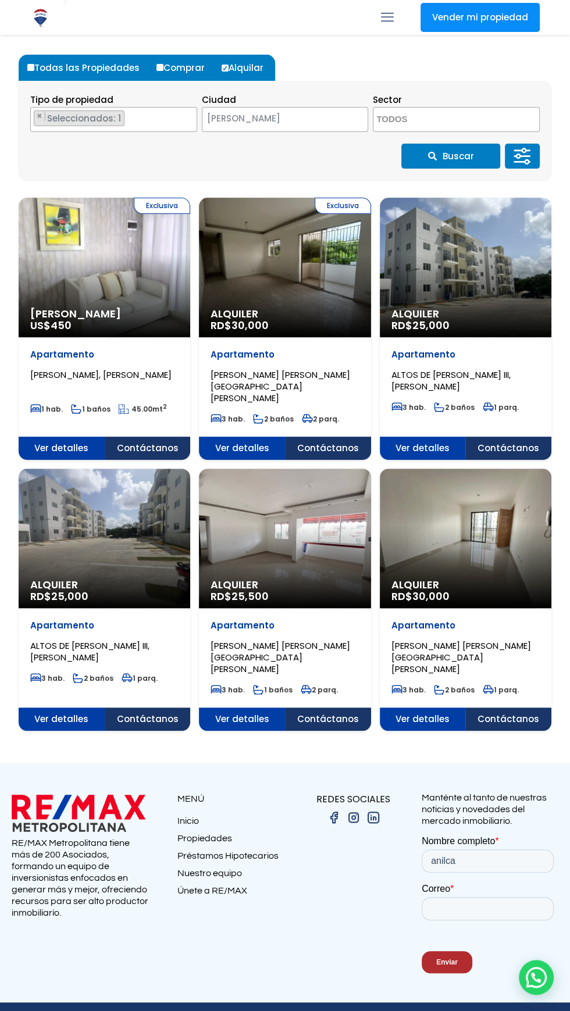
click at [119, 337] on div "Alquiler RD$ 25,000" at bounding box center [105, 268] width 172 height 140
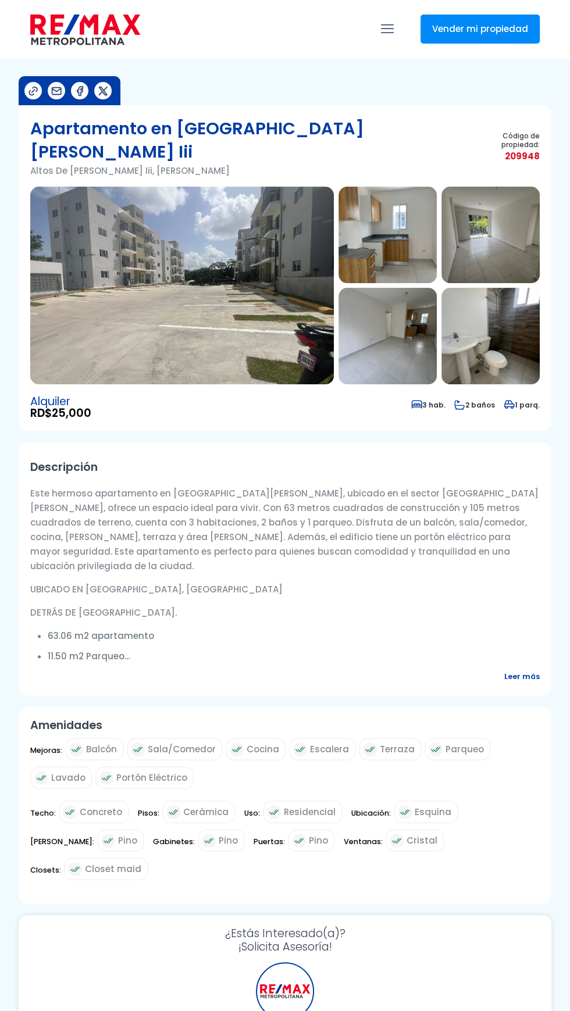
select select "DO"
click at [254, 318] on img at bounding box center [182, 286] width 304 height 198
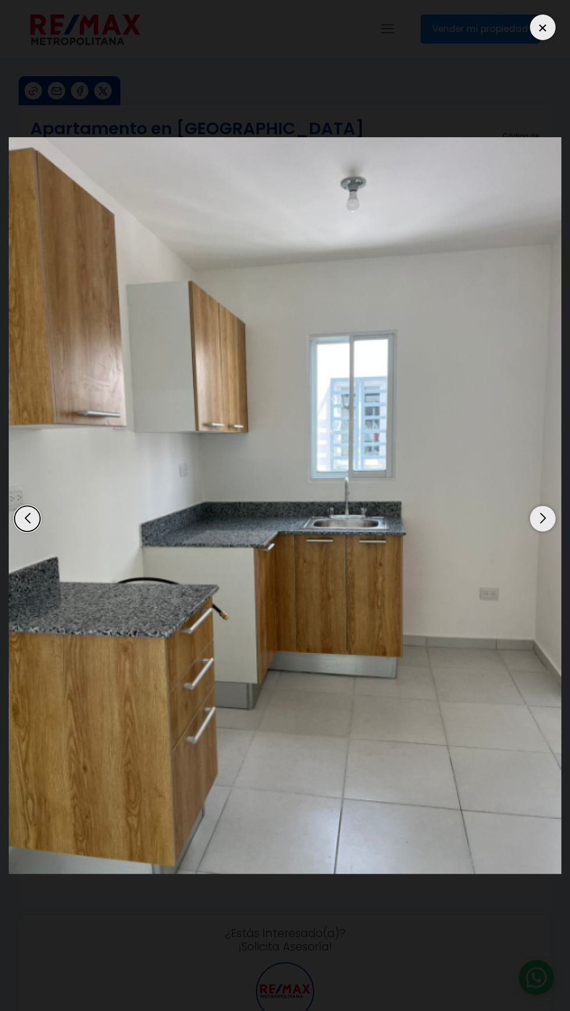
click at [56, 230] on img "2 / 11" at bounding box center [285, 505] width 553 height 737
click at [529, 537] on img "2 / 11" at bounding box center [285, 505] width 553 height 737
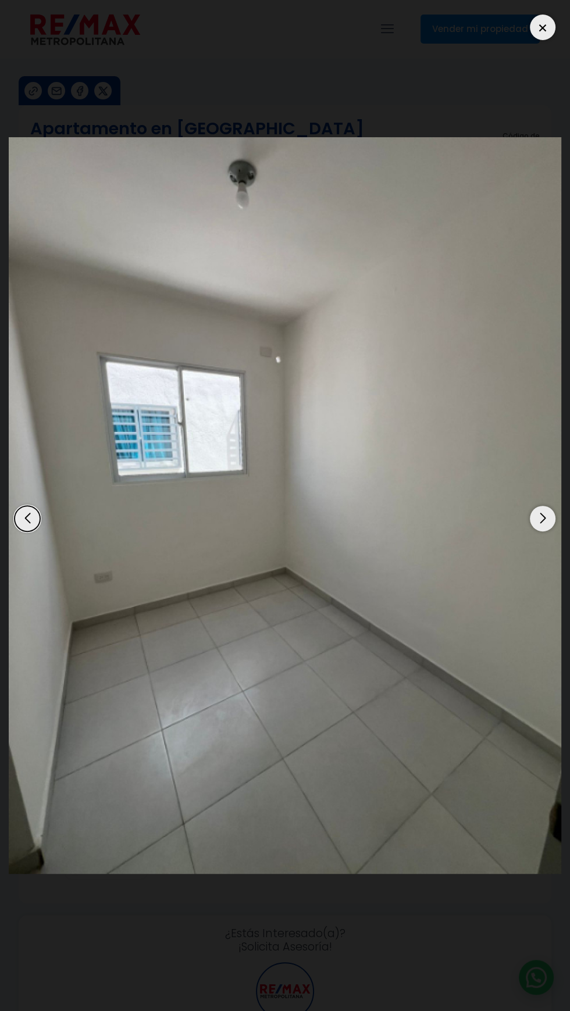
click at [112, 238] on img "11 / 11" at bounding box center [285, 505] width 553 height 737
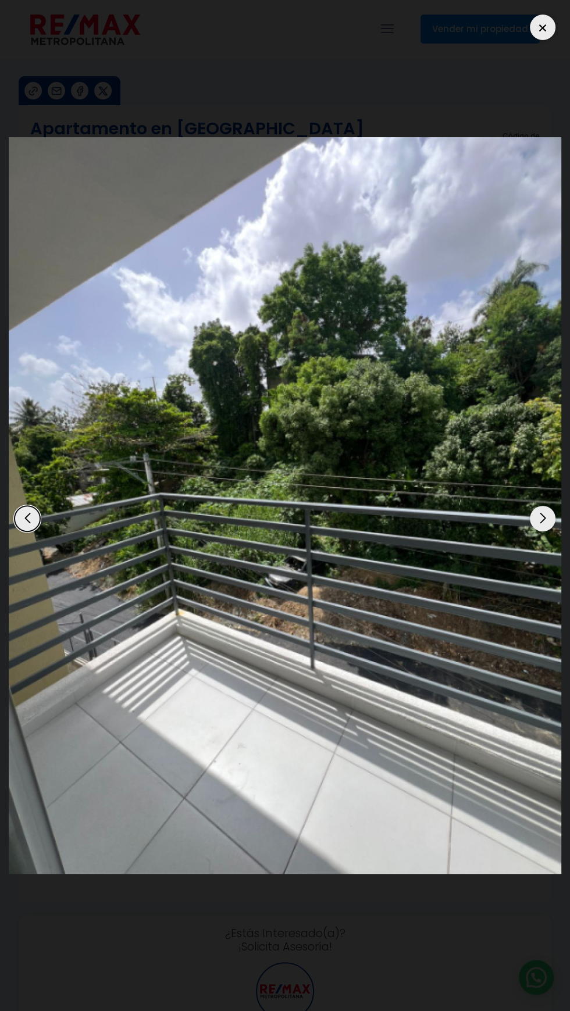
click at [475, 554] on img "10 / 11" at bounding box center [285, 505] width 553 height 737
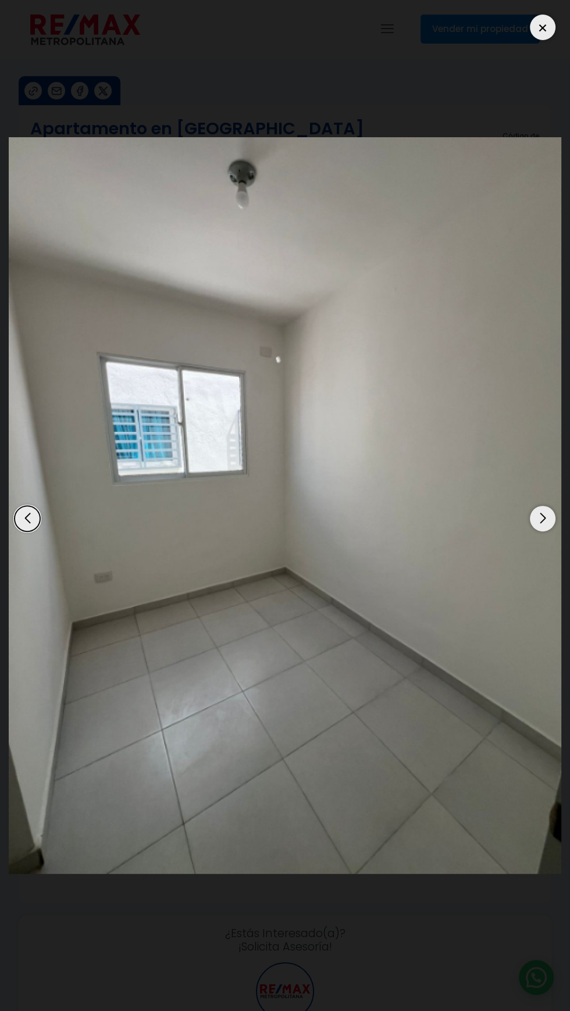
scroll to position [23, 0]
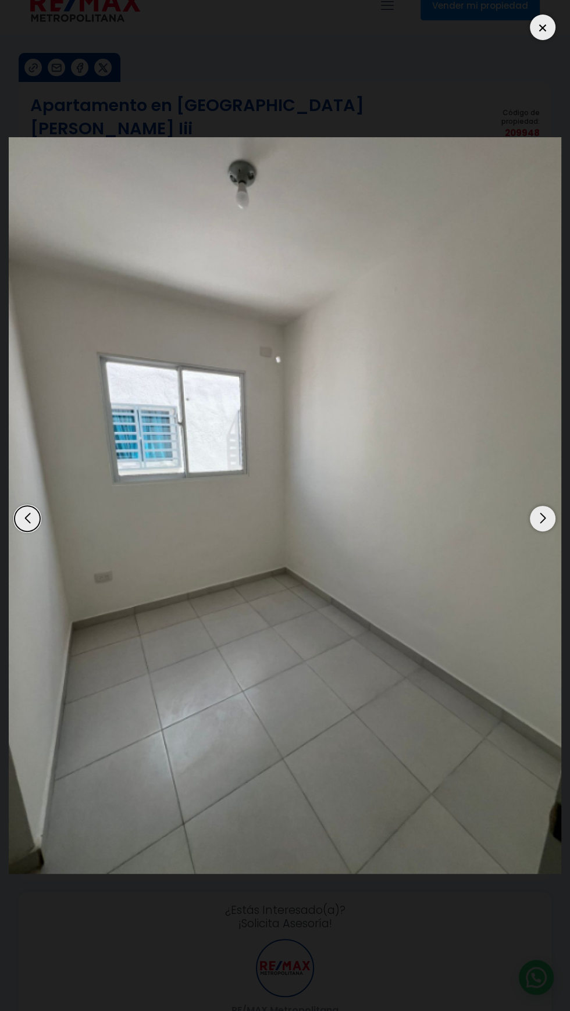
click at [446, 548] on img "11 / 11" at bounding box center [285, 505] width 553 height 737
click at [55, 514] on img "11 / 11" at bounding box center [285, 505] width 553 height 737
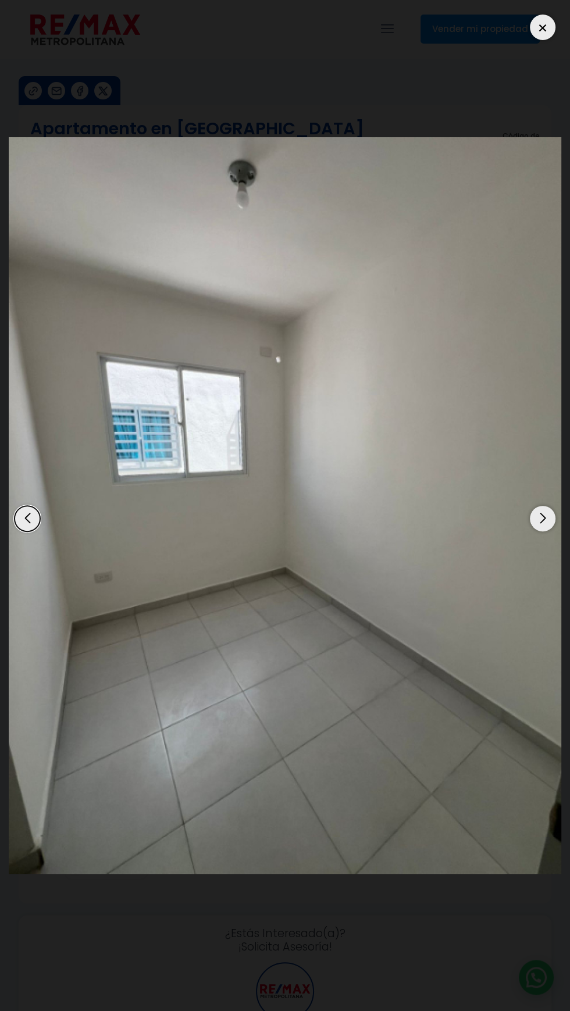
scroll to position [16, 0]
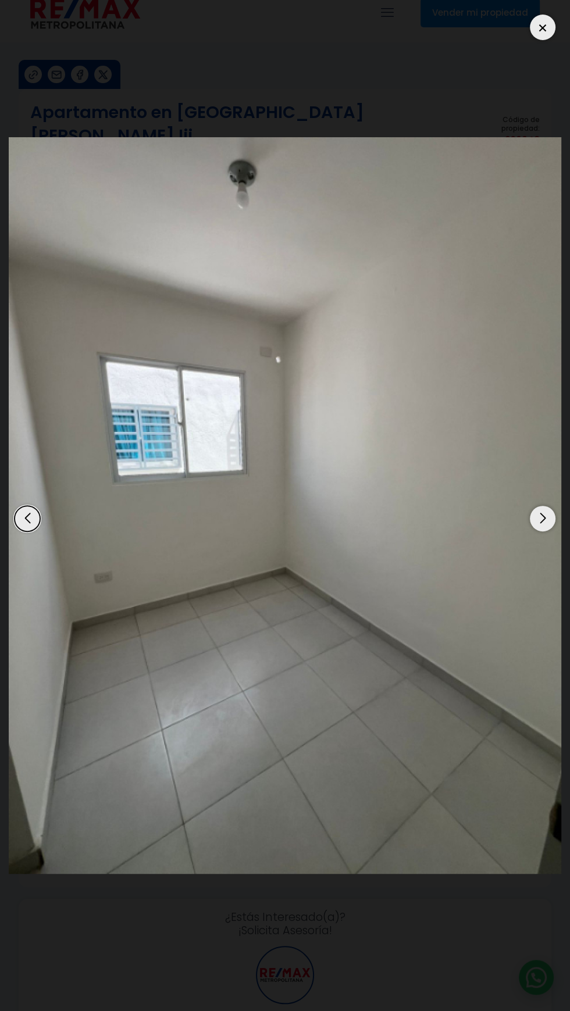
click at [62, 58] on div "11 / 11" at bounding box center [285, 506] width 553 height 994
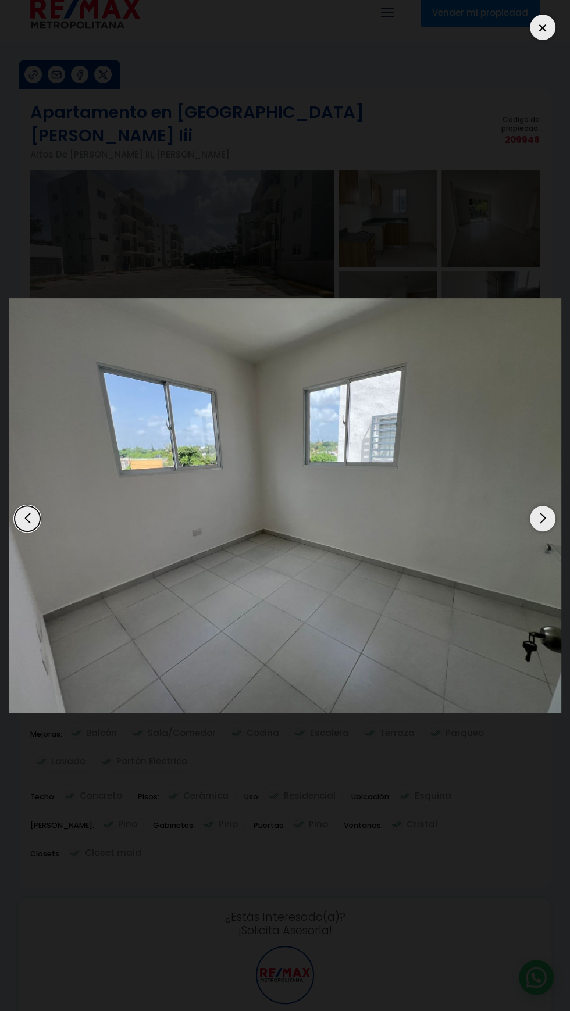
scroll to position [14, 0]
click at [535, 774] on div "6 / 11" at bounding box center [285, 506] width 553 height 994
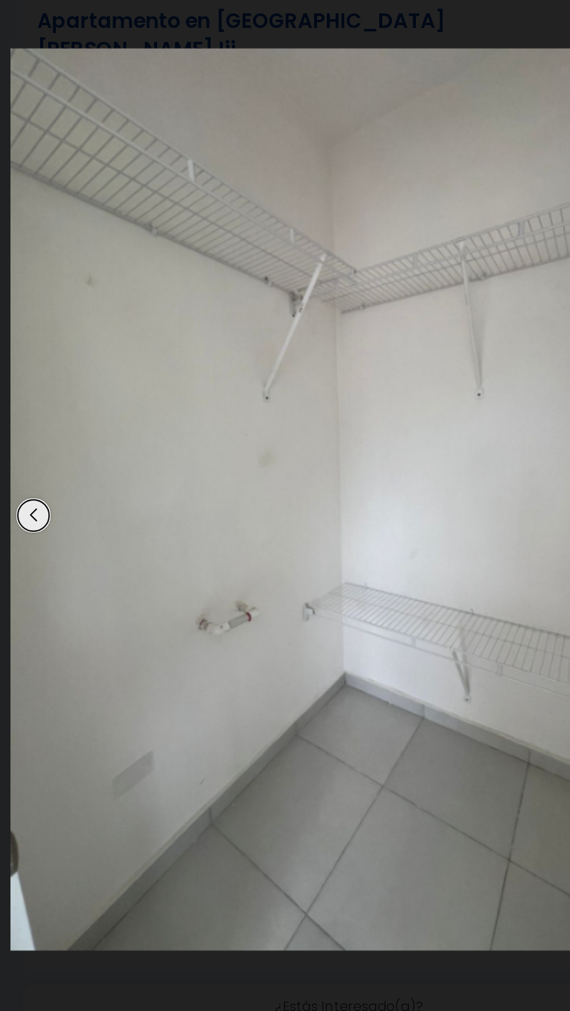
click at [19, 307] on img "9 / 11" at bounding box center [285, 505] width 553 height 737
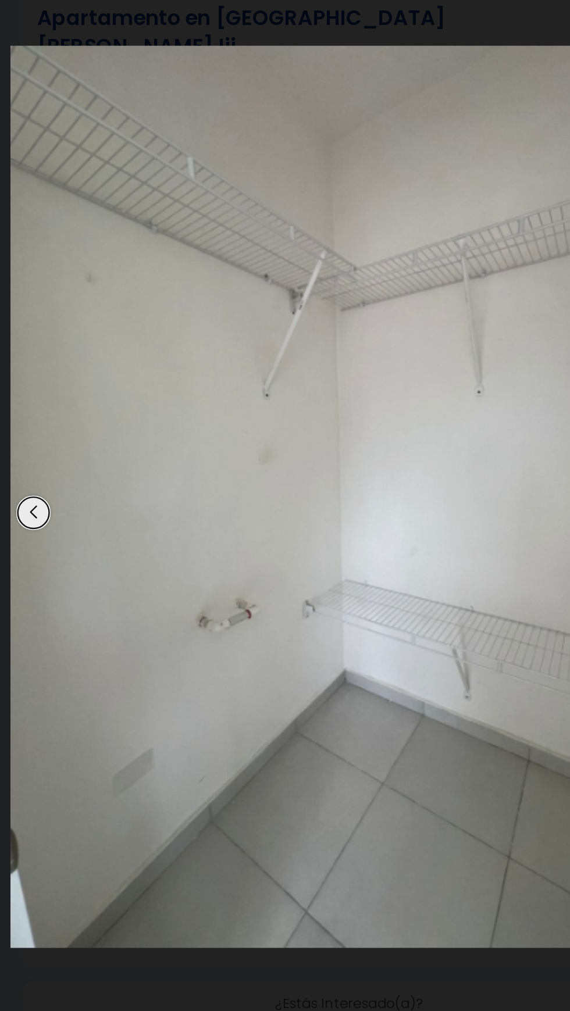
click at [337, 924] on div "9 / 11" at bounding box center [285, 506] width 553 height 994
click at [94, 917] on div "9 / 11" at bounding box center [285, 506] width 553 height 994
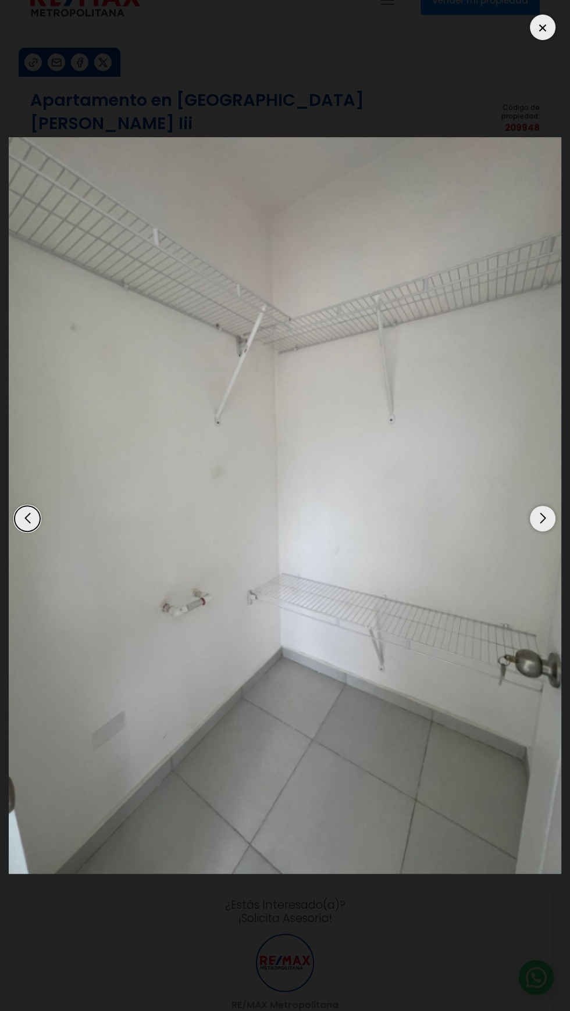
scroll to position [42, 0]
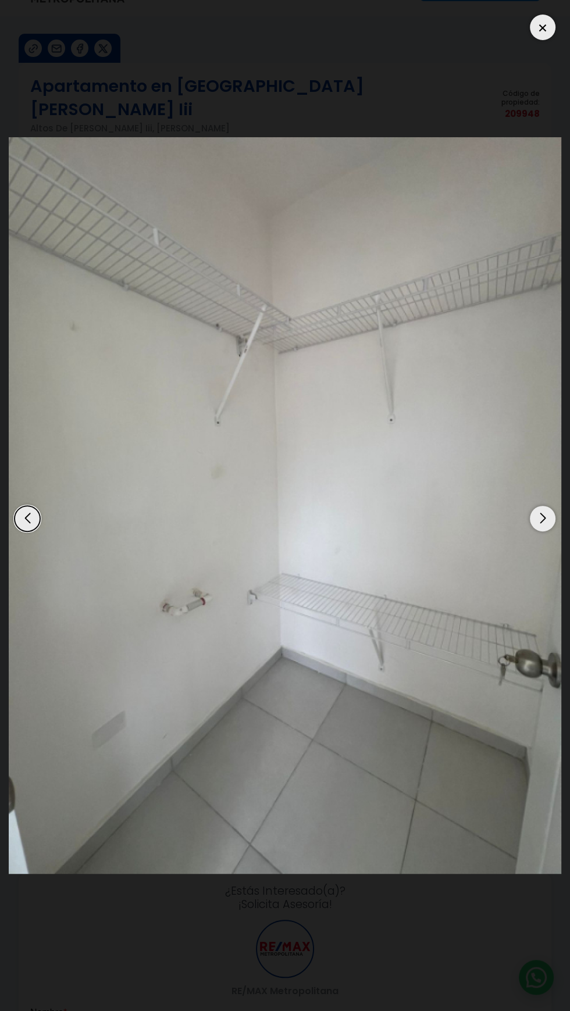
click at [539, 21] on div at bounding box center [543, 28] width 26 height 26
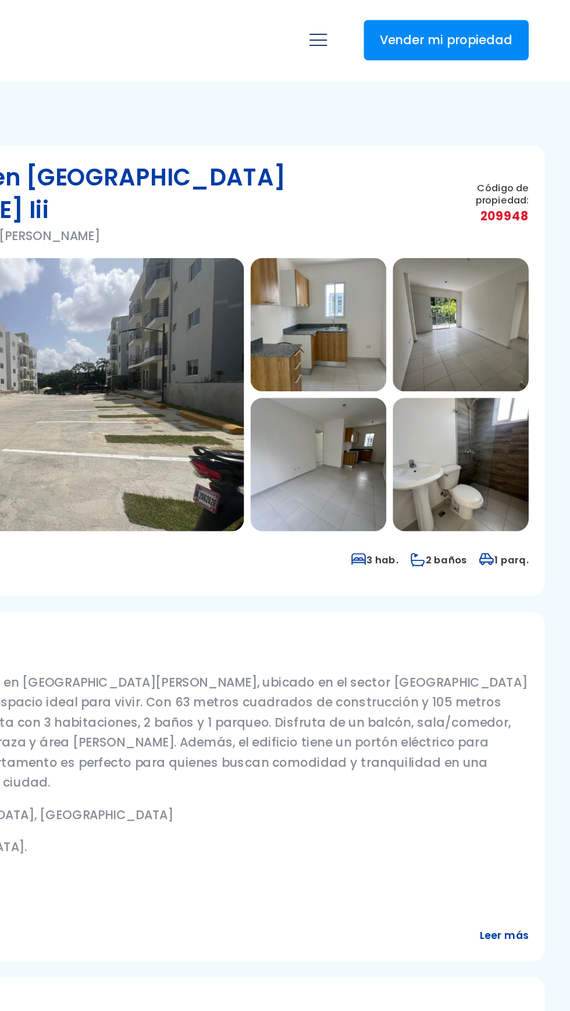
scroll to position [0, 0]
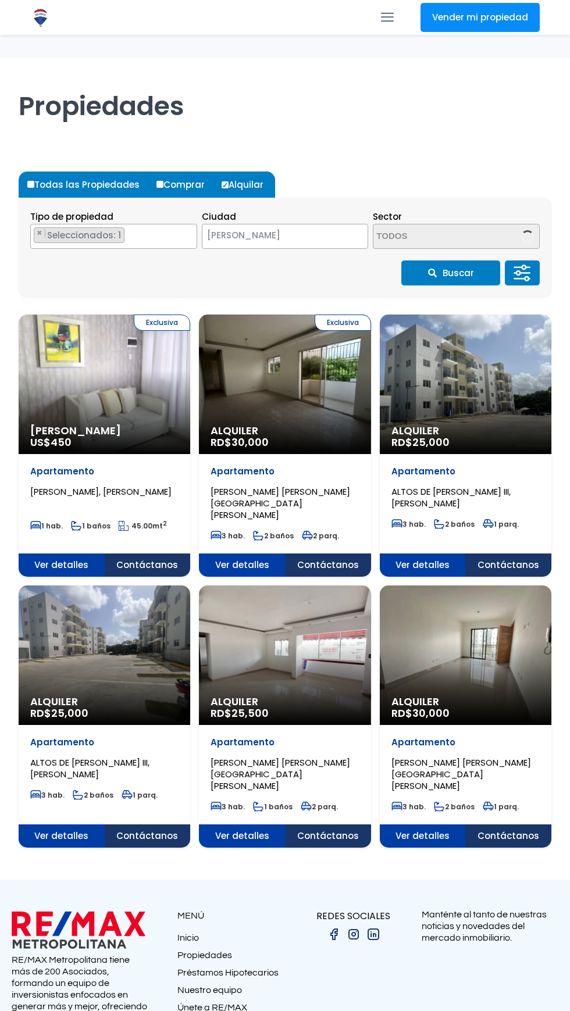
select select "1"
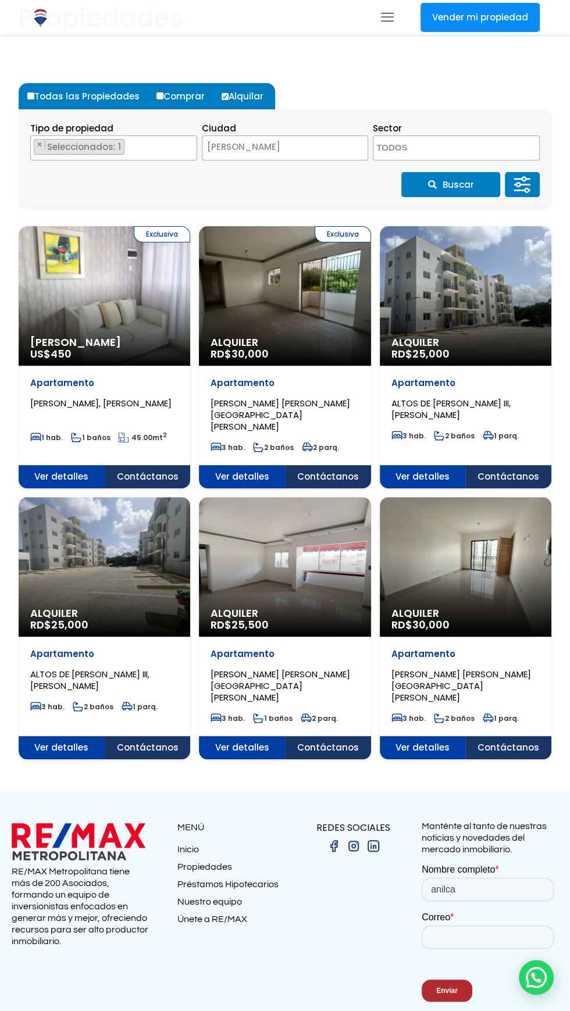
scroll to position [117, 0]
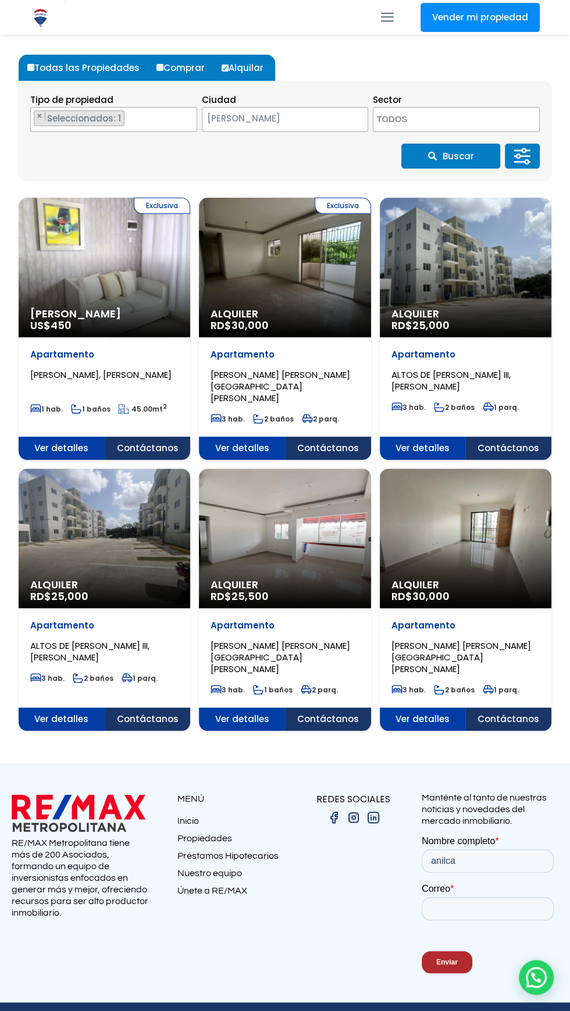
click at [190, 337] on div "Alquiler RD$ 30,000" at bounding box center [105, 268] width 172 height 140
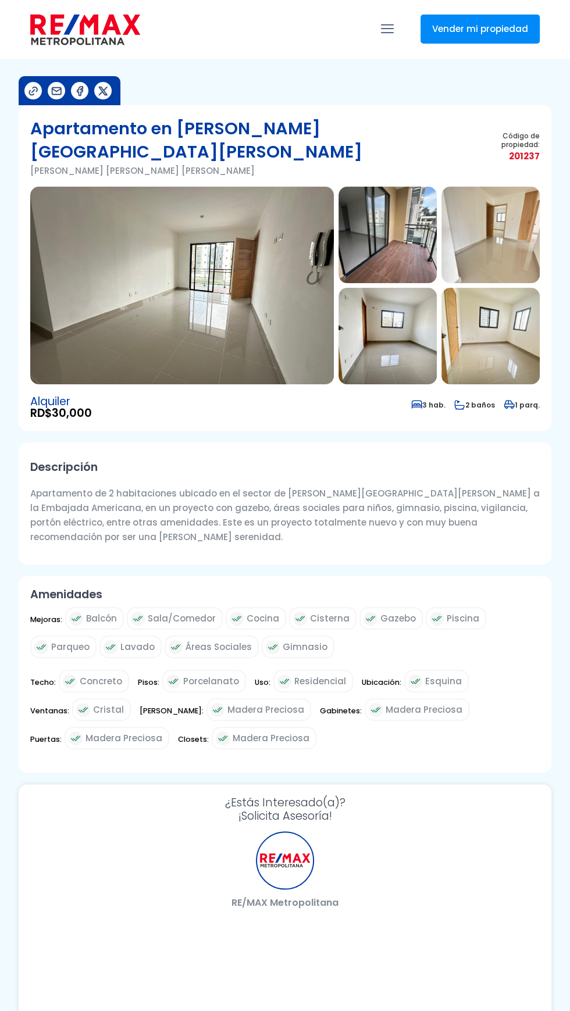
select select "DO"
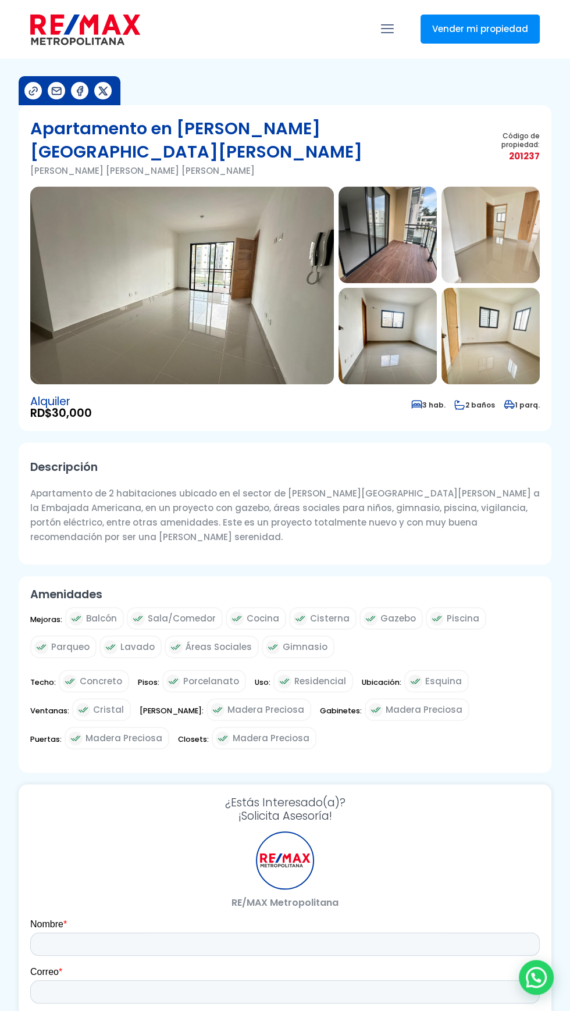
click at [240, 278] on img at bounding box center [182, 286] width 304 height 198
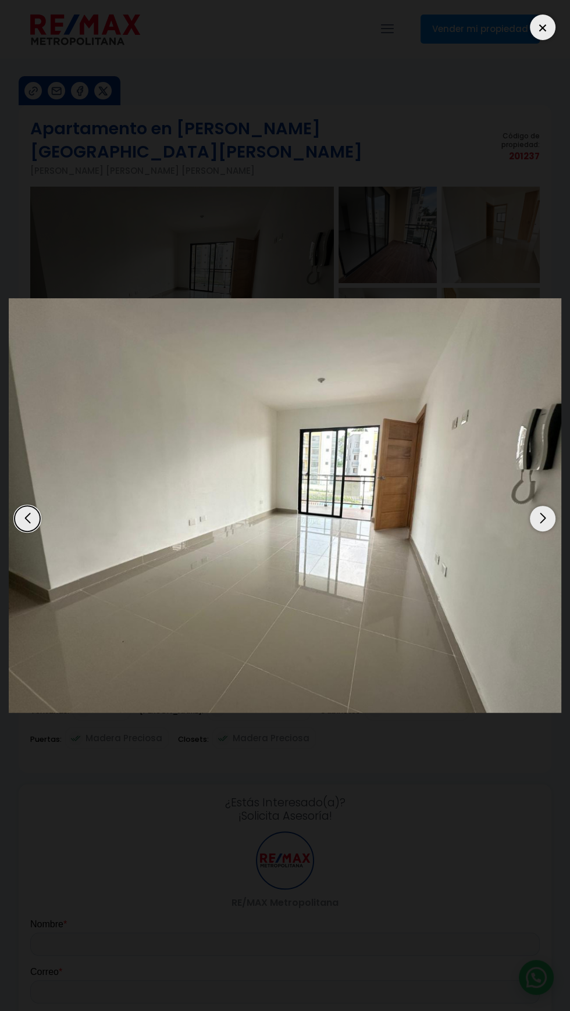
click at [534, 490] on img "1 / 11" at bounding box center [285, 505] width 553 height 415
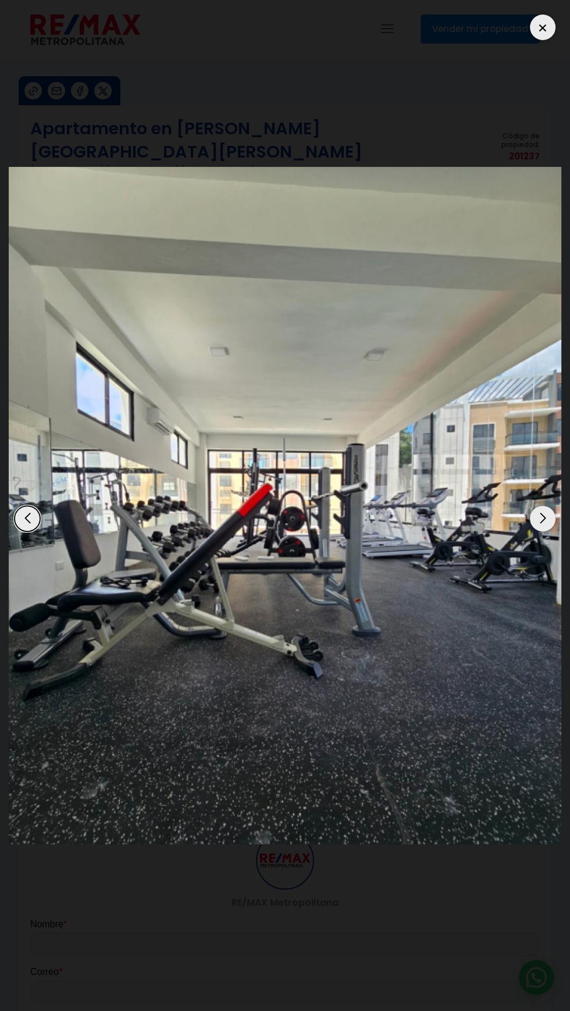
click at [77, 447] on img "11 / 11" at bounding box center [285, 506] width 553 height 678
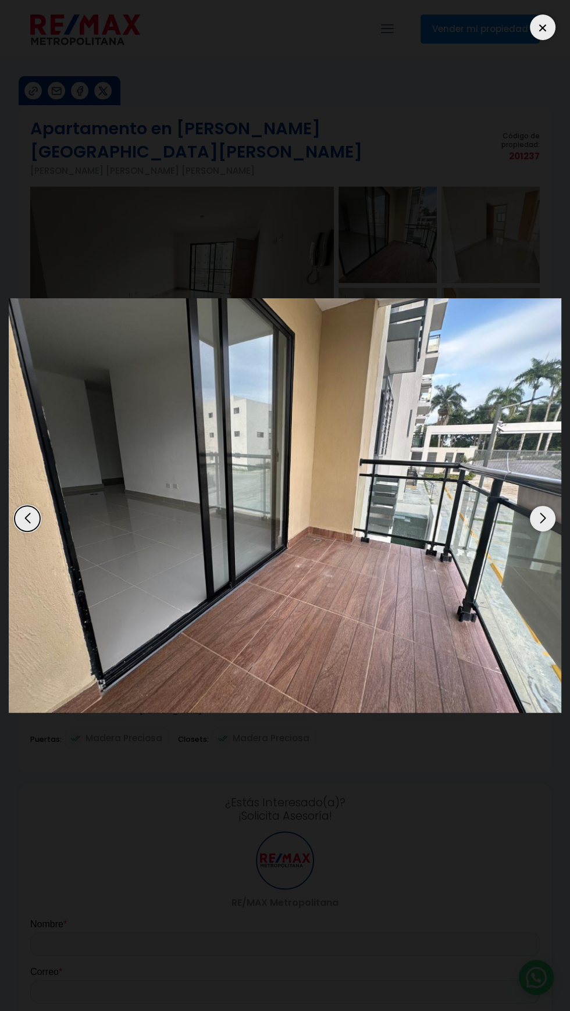
click at [540, 28] on div at bounding box center [543, 28] width 26 height 26
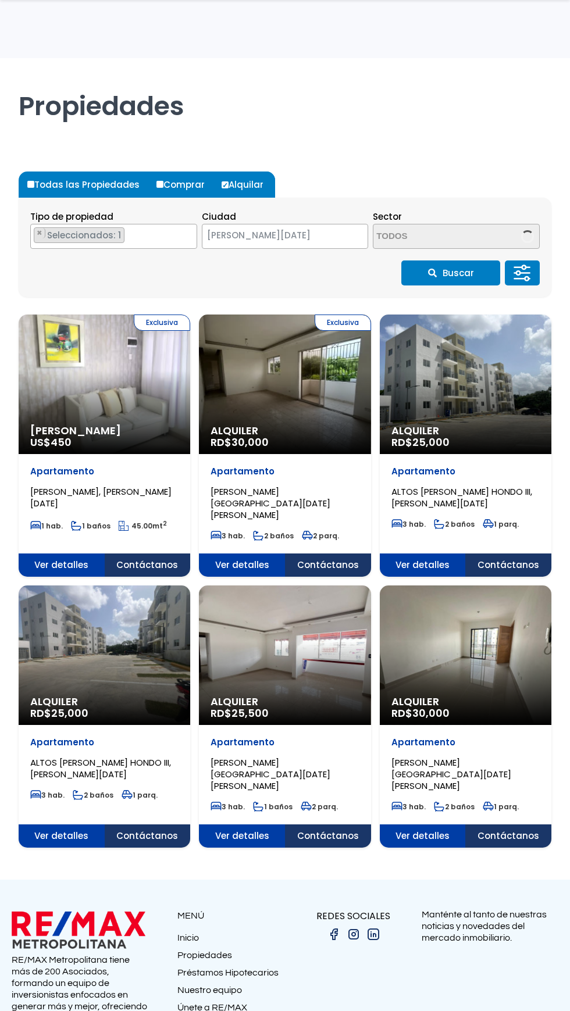
select select "1"
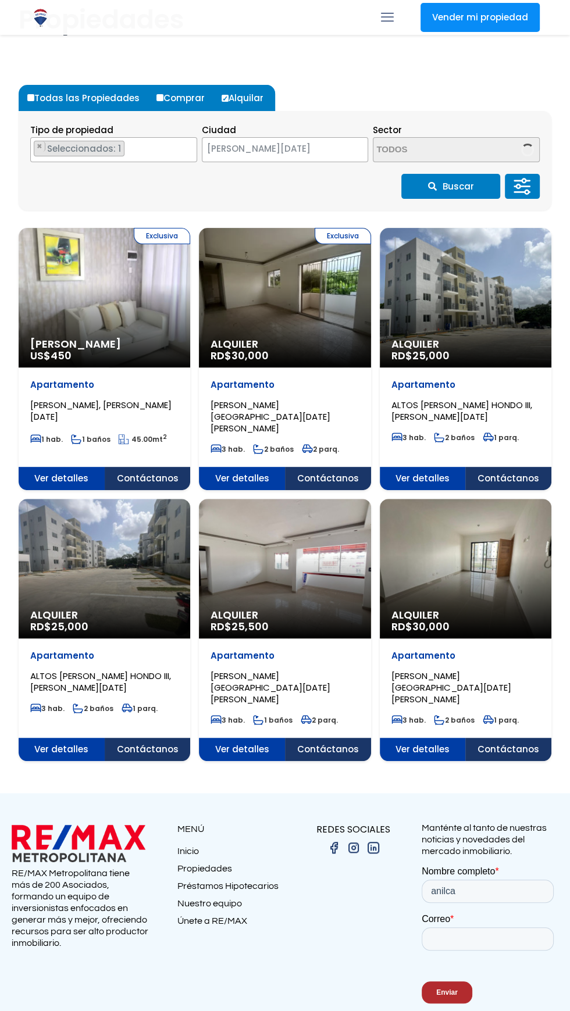
scroll to position [117, 0]
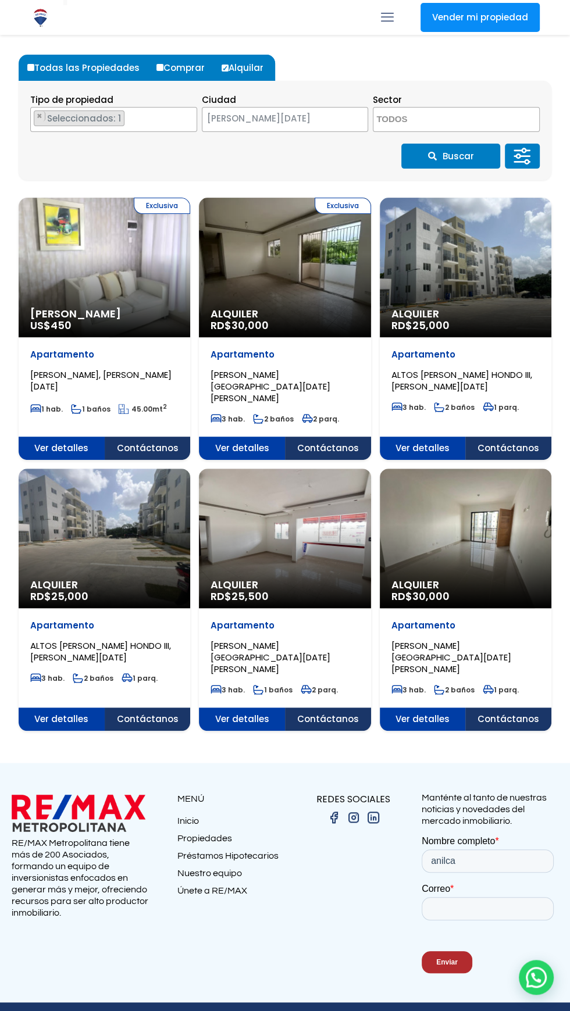
click at [91, 249] on div "Exclusiva Alquiler Amueblado US$ 450" at bounding box center [105, 268] width 172 height 140
click at [190, 337] on div "Alquiler RD$ 30,000" at bounding box center [105, 268] width 172 height 140
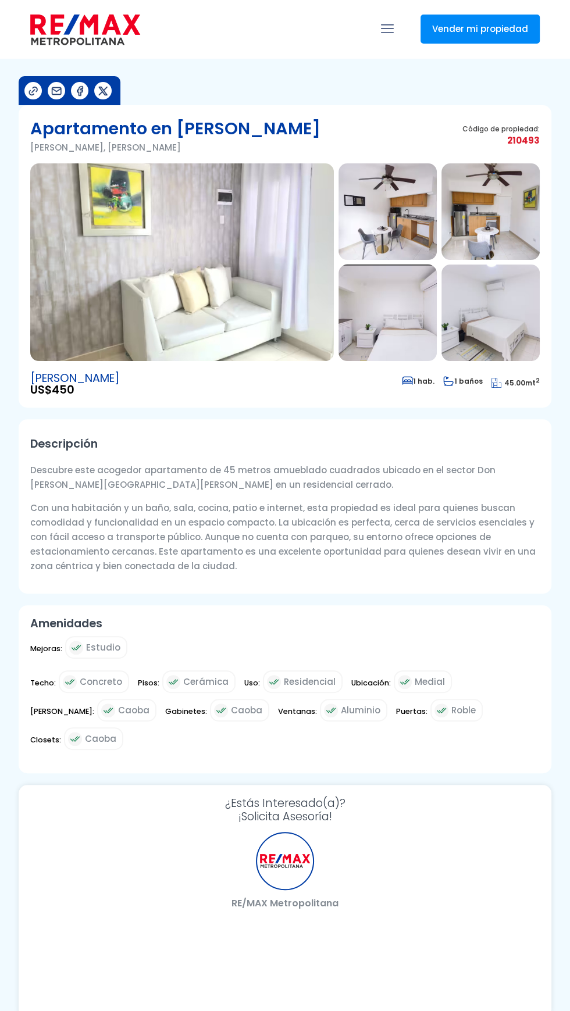
select select "DO"
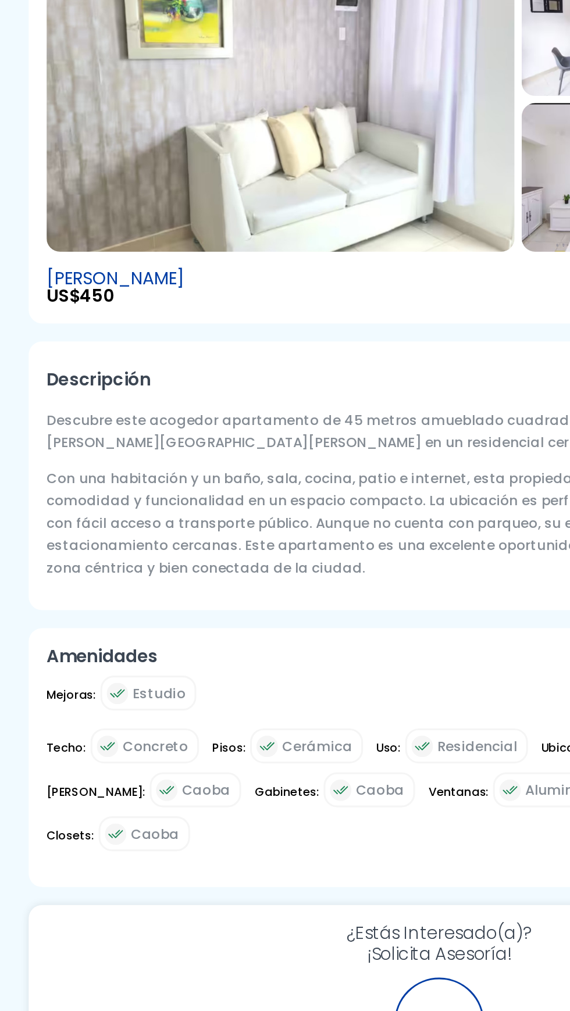
scroll to position [3, 0]
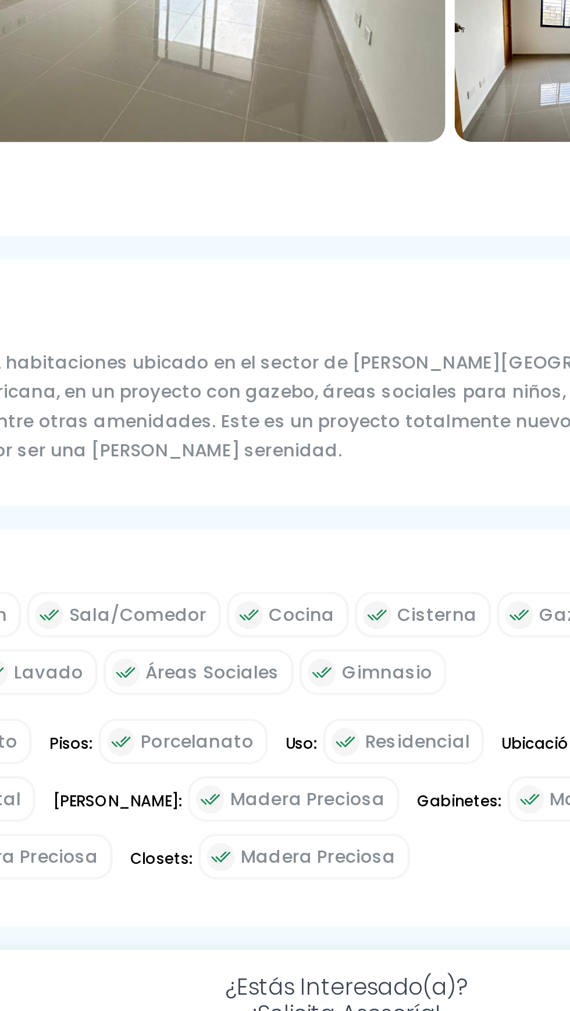
select select "DO"
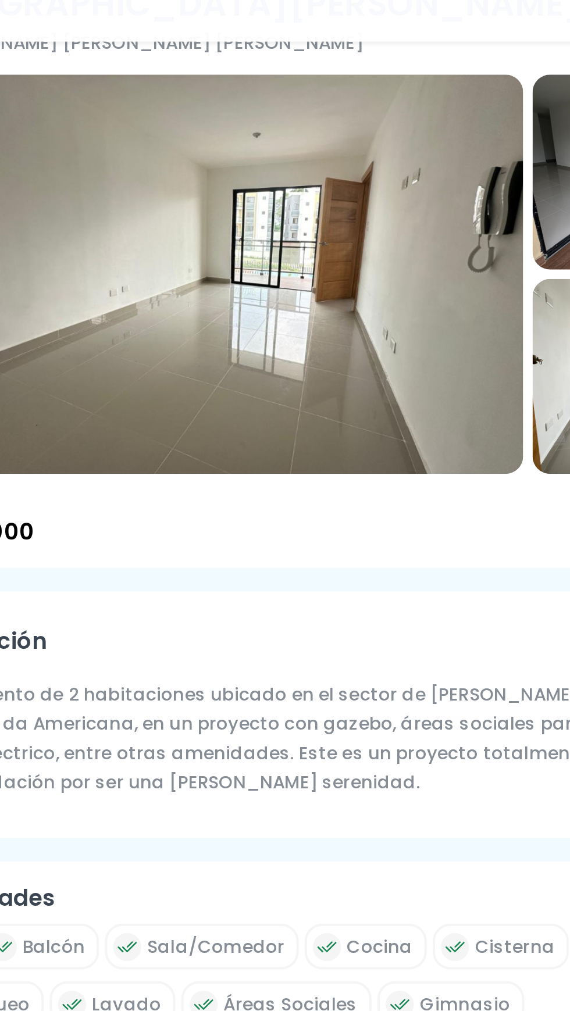
scroll to position [134, 0]
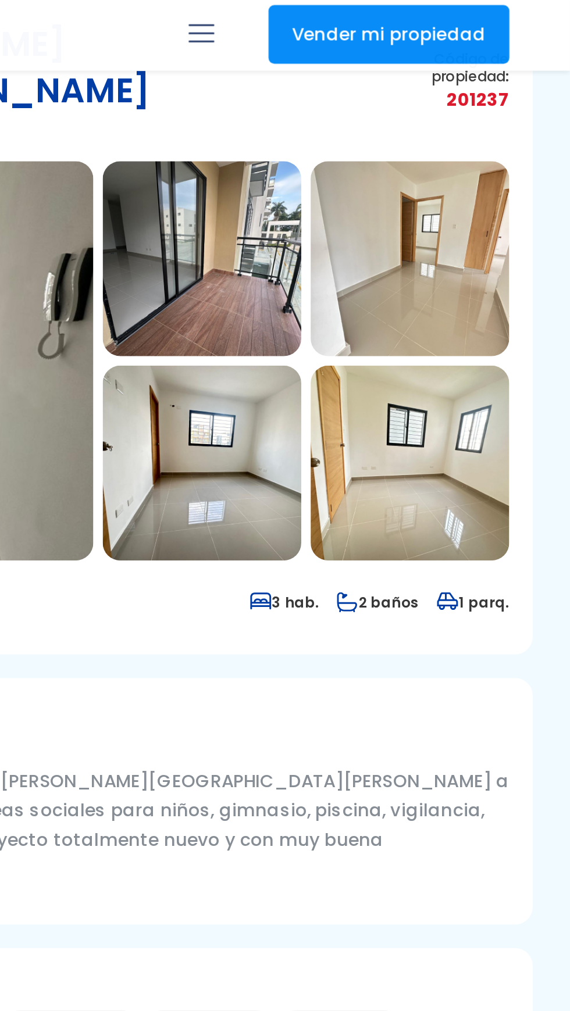
click at [421, 123] on img at bounding box center [388, 128] width 98 height 97
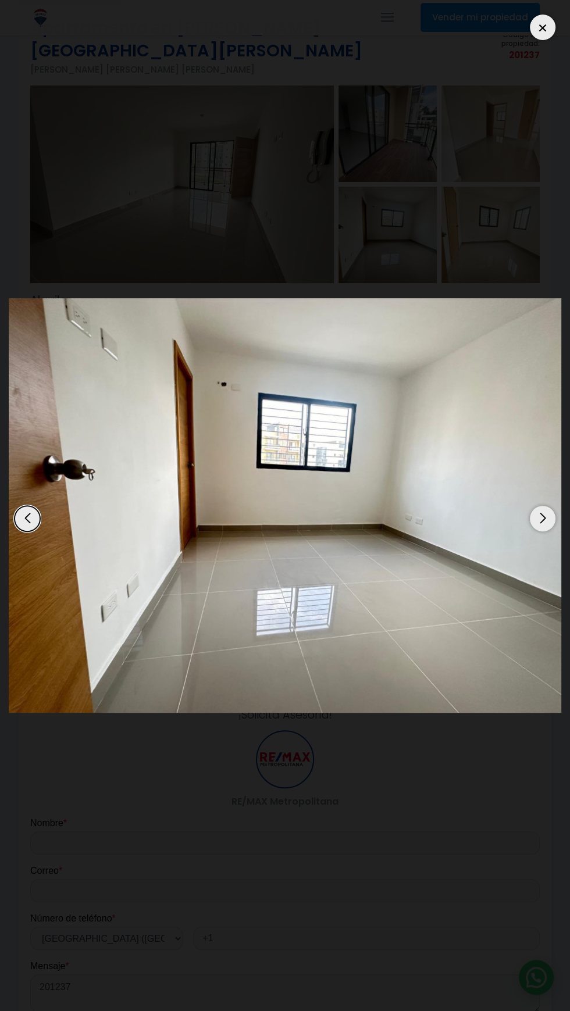
scroll to position [101, 0]
click at [544, 35] on div at bounding box center [543, 28] width 26 height 26
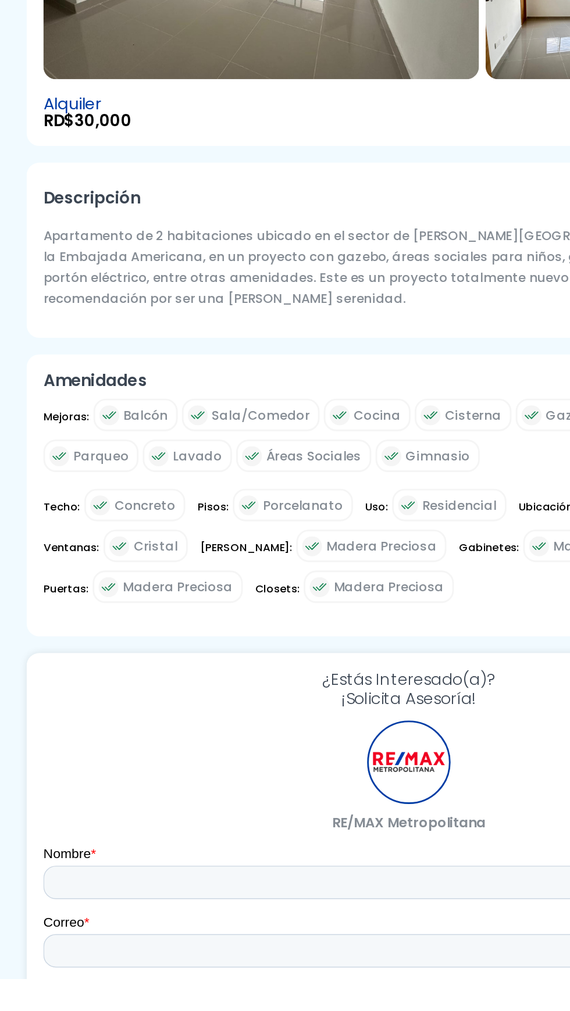
scroll to position [0, 0]
